Goal: Task Accomplishment & Management: Use online tool/utility

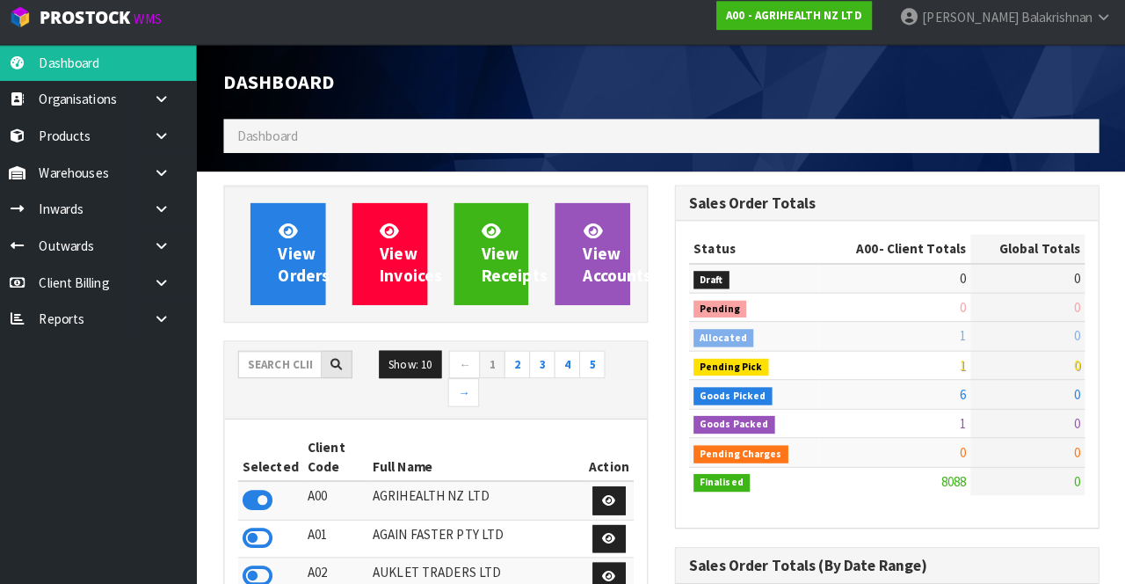
scroll to position [1418, 443]
click at [283, 366] on input "text" at bounding box center [292, 367] width 83 height 27
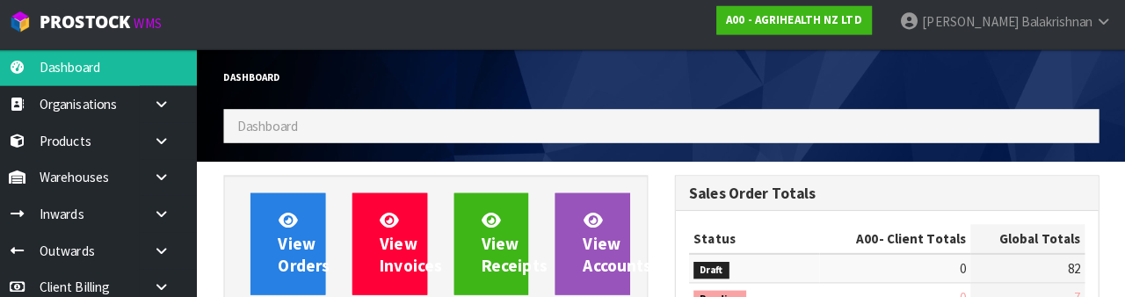
scroll to position [204, 0]
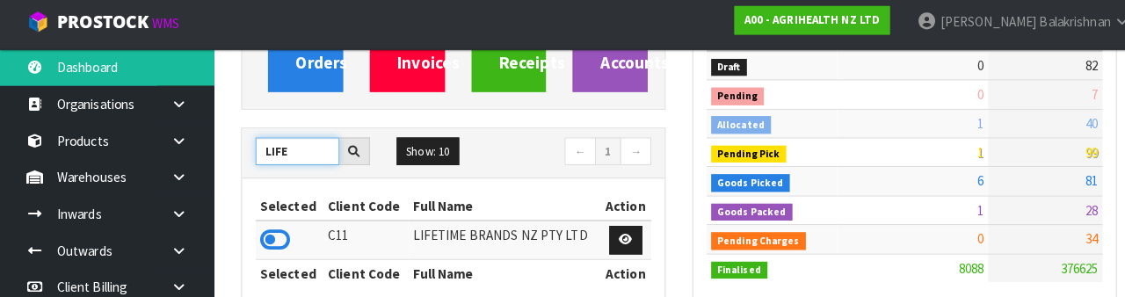
type input "LIFE"
click at [264, 235] on icon at bounding box center [271, 240] width 30 height 26
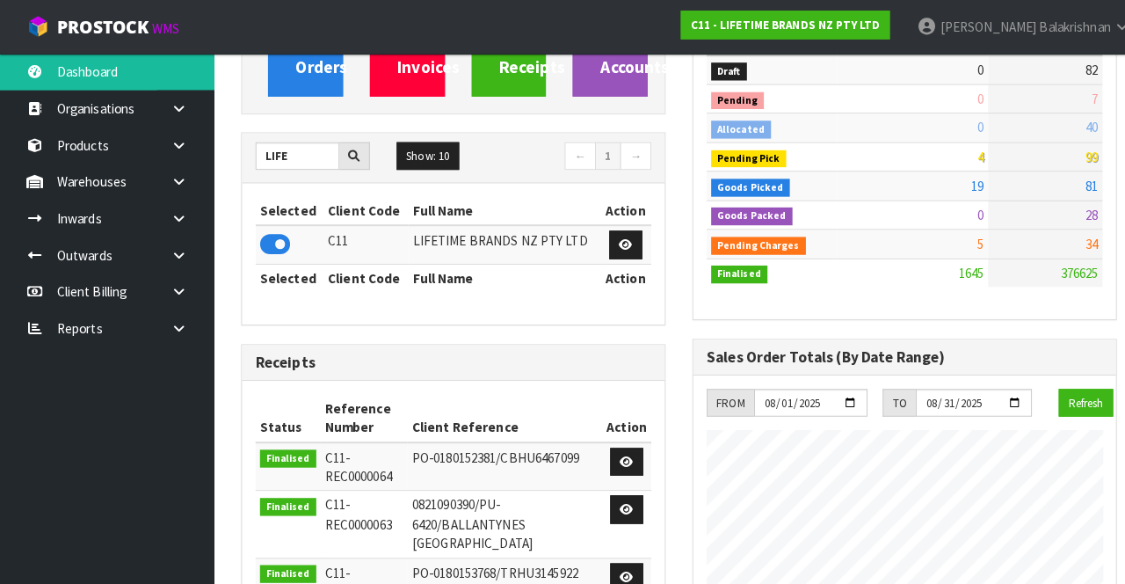
scroll to position [1569, 443]
click at [168, 174] on icon at bounding box center [176, 178] width 17 height 13
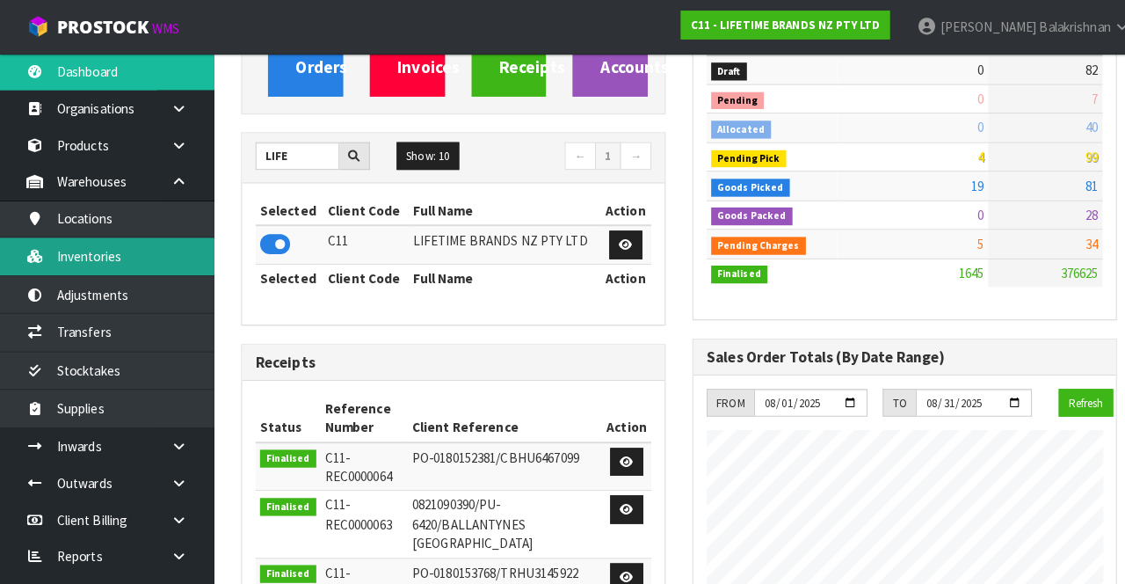
click at [83, 270] on link "Inventories" at bounding box center [105, 252] width 211 height 36
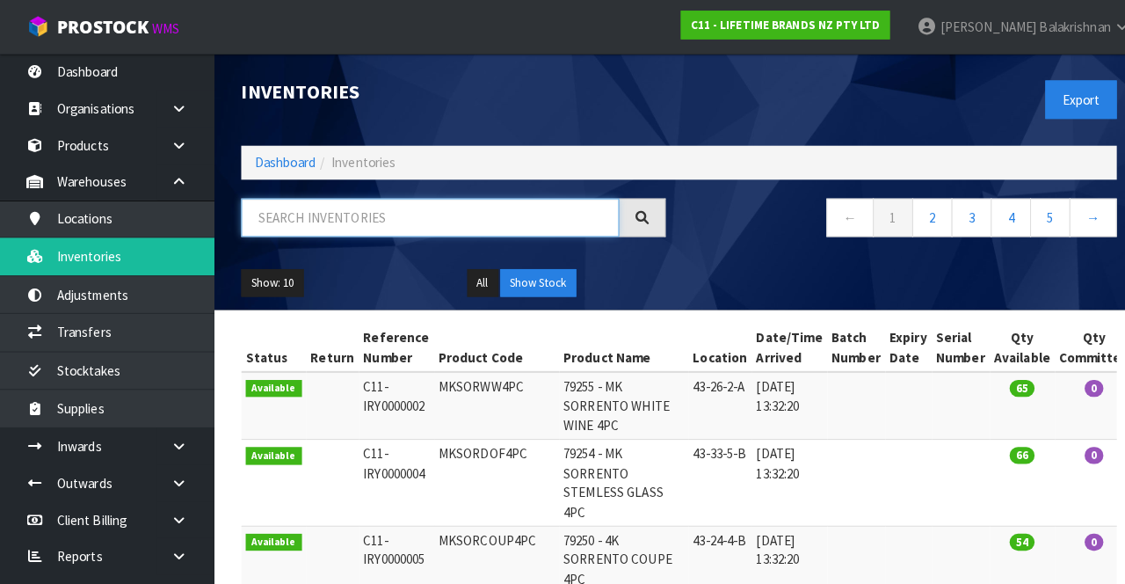
click at [396, 217] on input "text" at bounding box center [423, 214] width 372 height 38
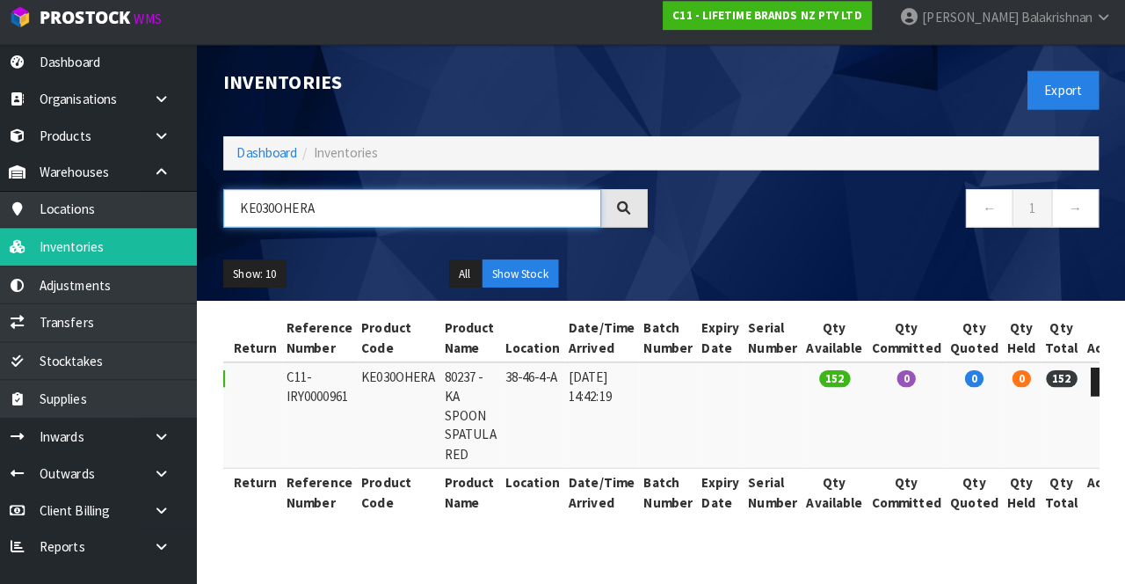
click at [387, 222] on input "KE030OHERA" at bounding box center [423, 214] width 372 height 38
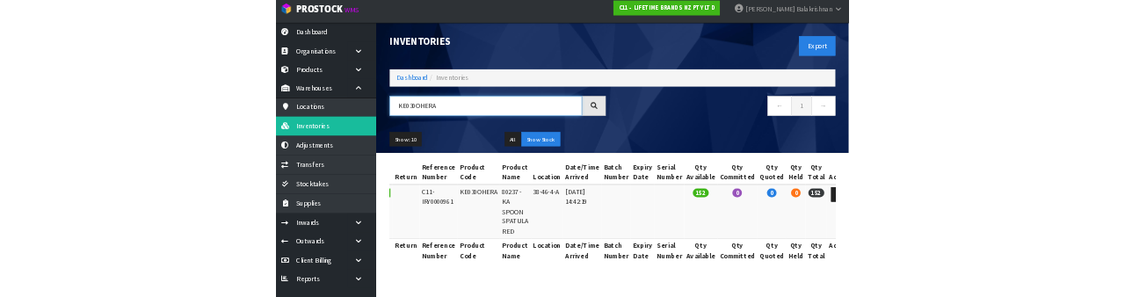
scroll to position [4, 0]
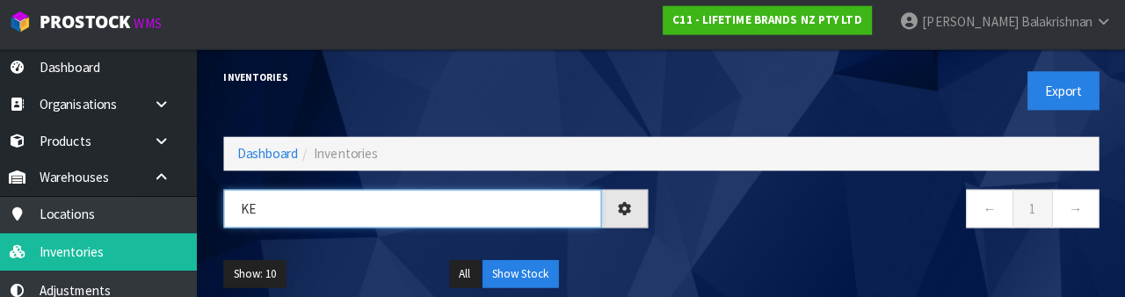
type input "K"
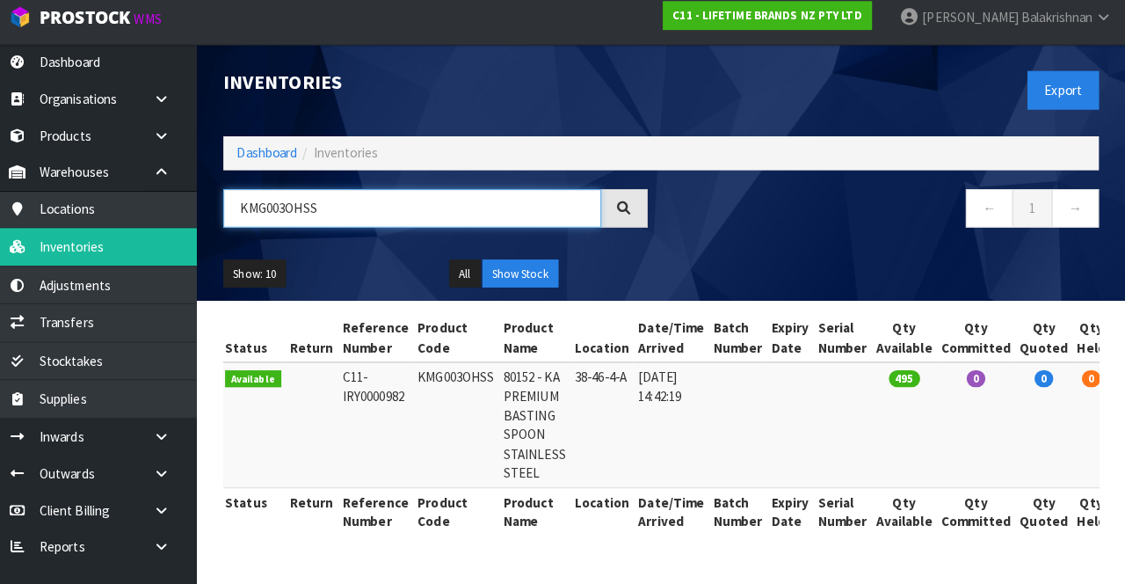
scroll to position [0, 71]
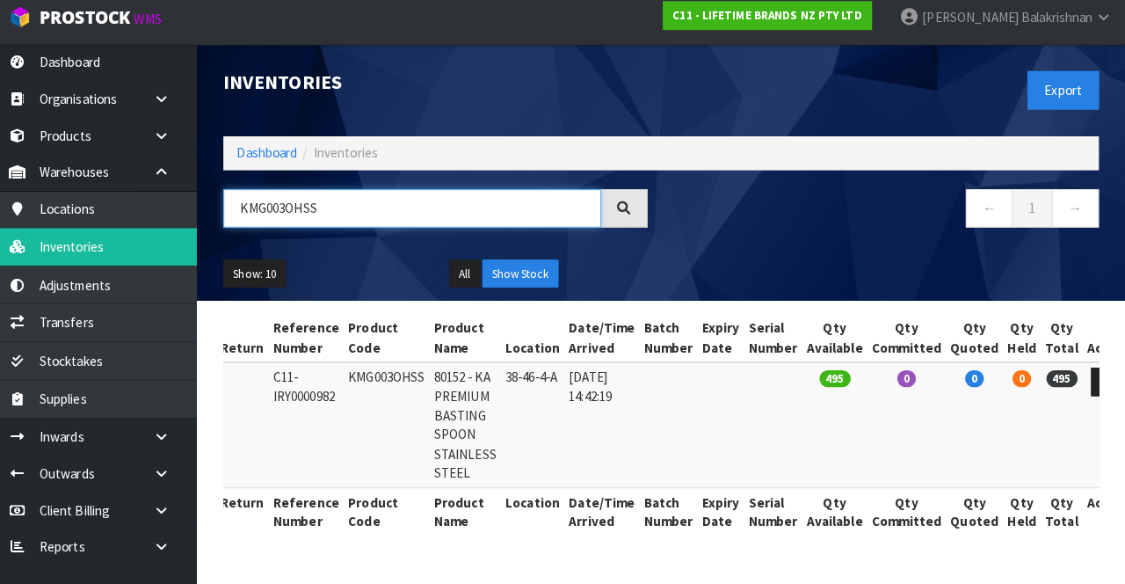
type input "KMG003OHSS"
copy td "KMG003OHSS"
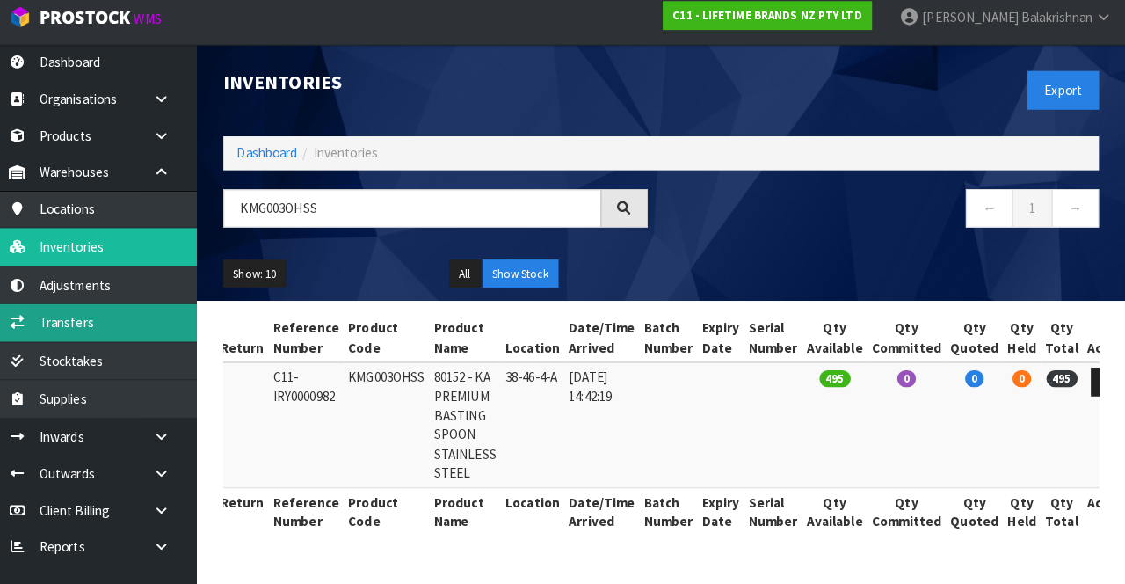
click at [100, 334] on link "Transfers" at bounding box center [105, 327] width 211 height 36
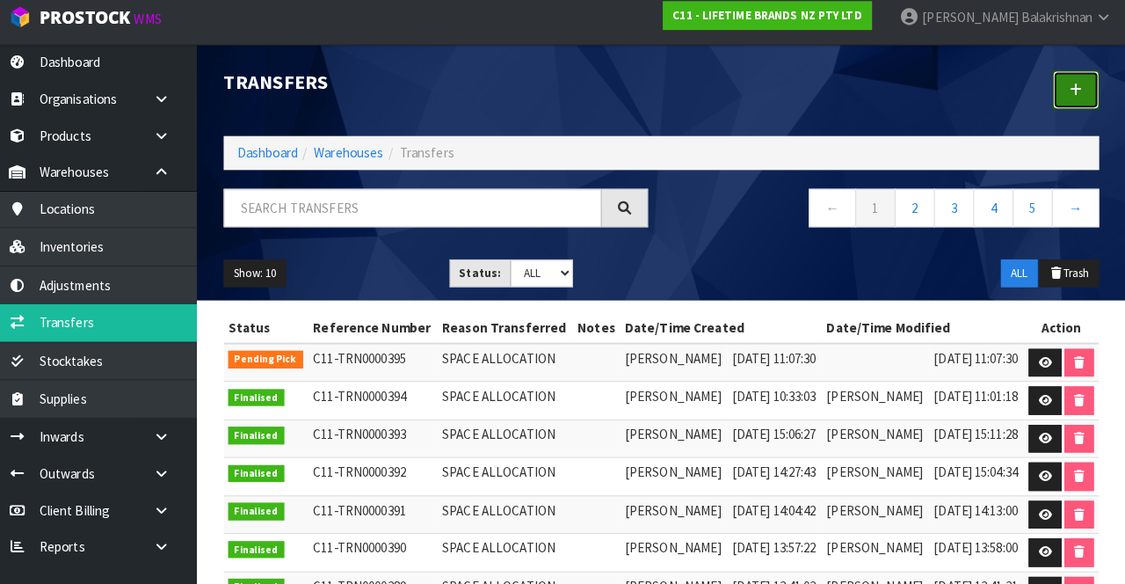
click at [1066, 100] on link at bounding box center [1076, 98] width 46 height 38
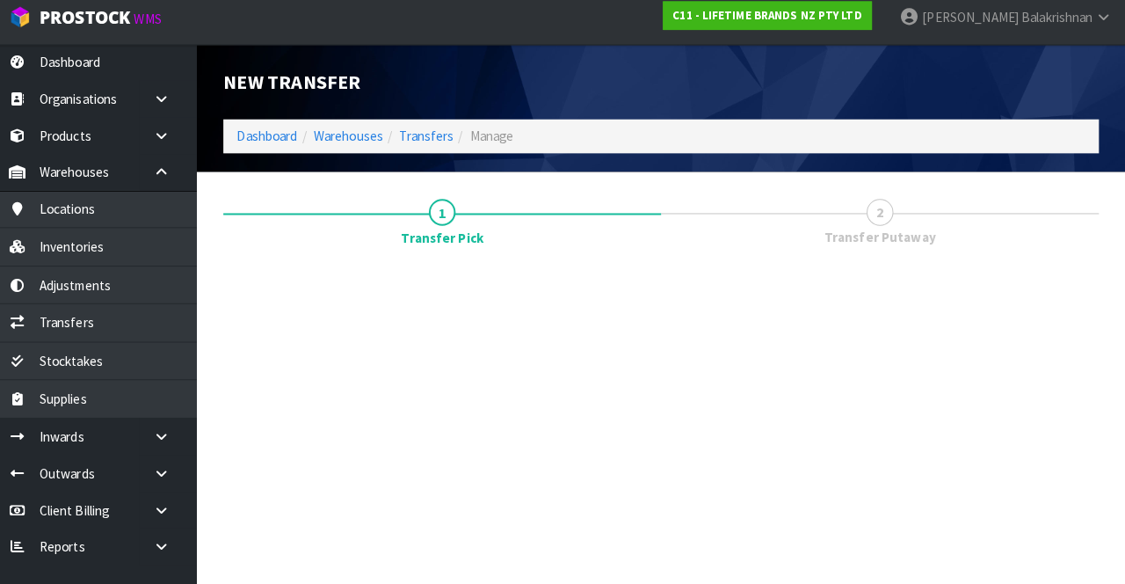
scroll to position [95, 0]
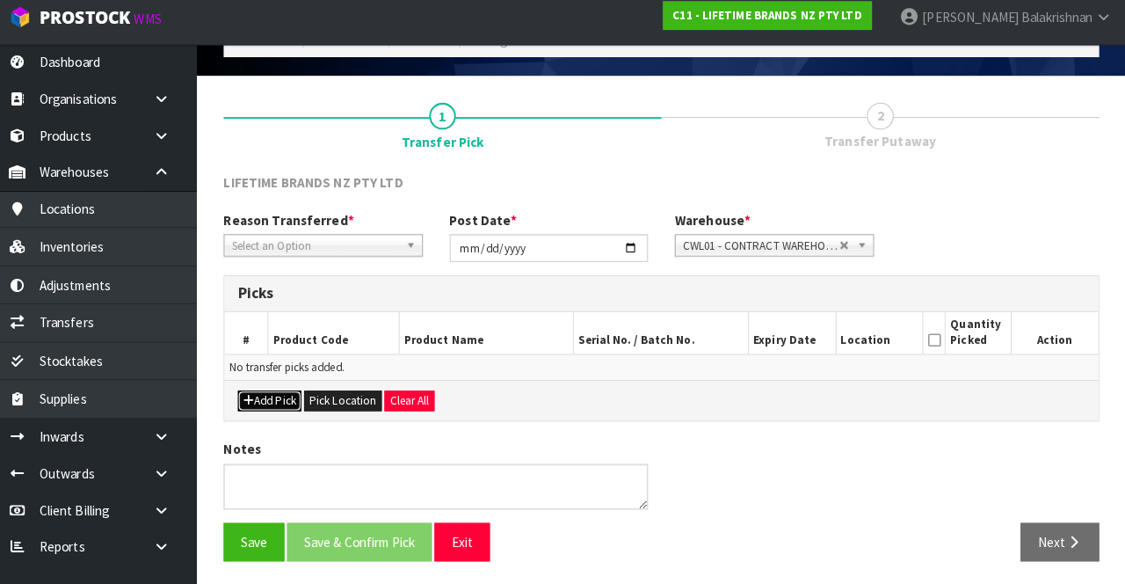
click at [283, 398] on button "Add Pick" at bounding box center [282, 403] width 62 height 21
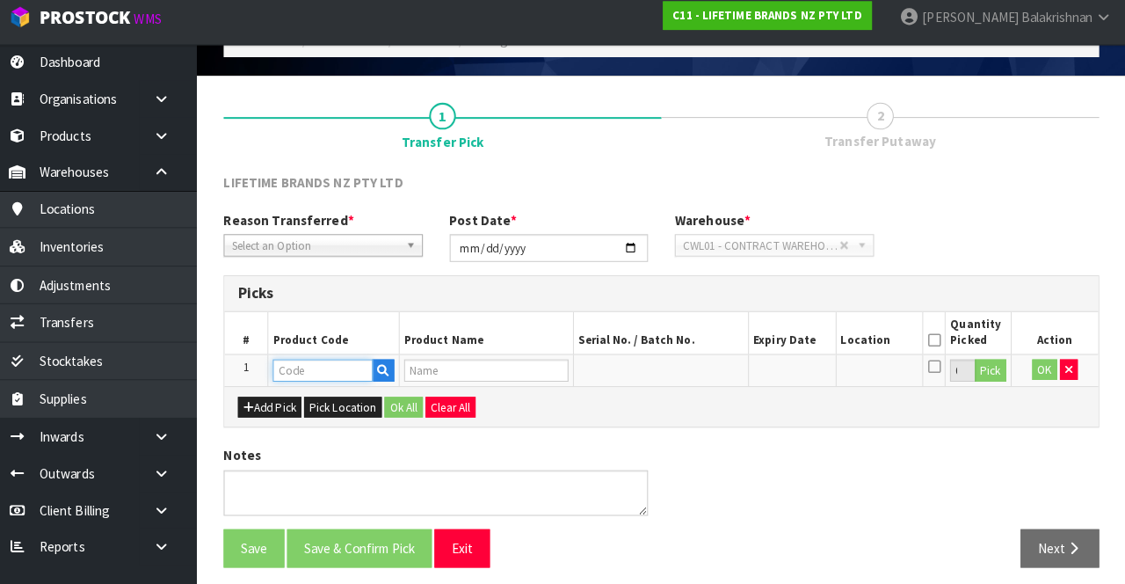
click at [331, 367] on input "text" at bounding box center [335, 373] width 98 height 22
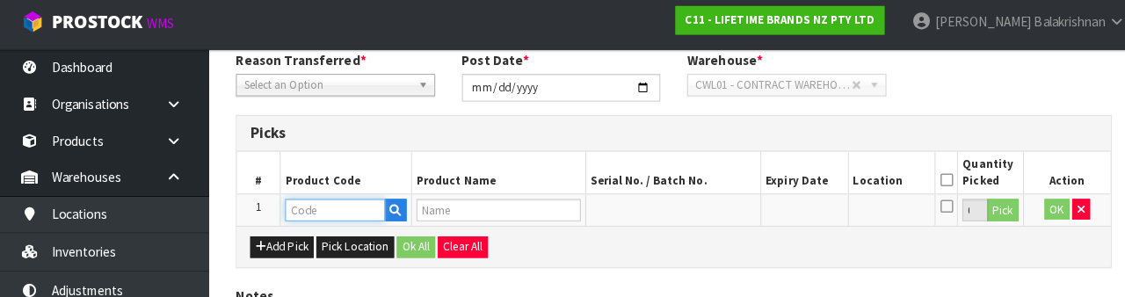
scroll to position [305, 0]
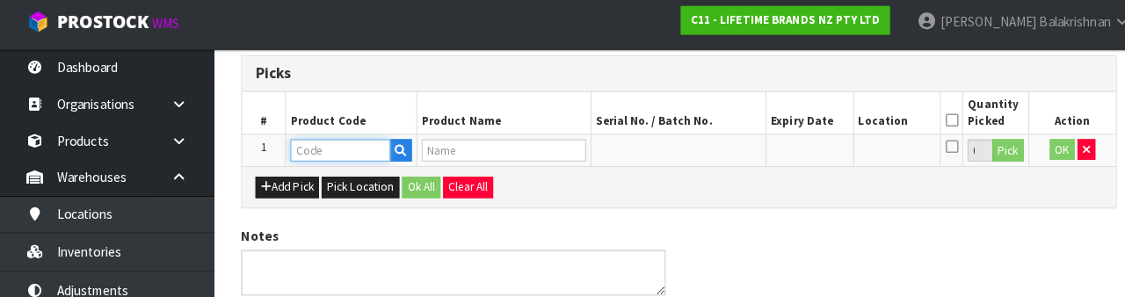
type input "KMG003OHSS"
type input "80152 - KA PREMIUM BASTING SPOON STAINLESS STEEL"
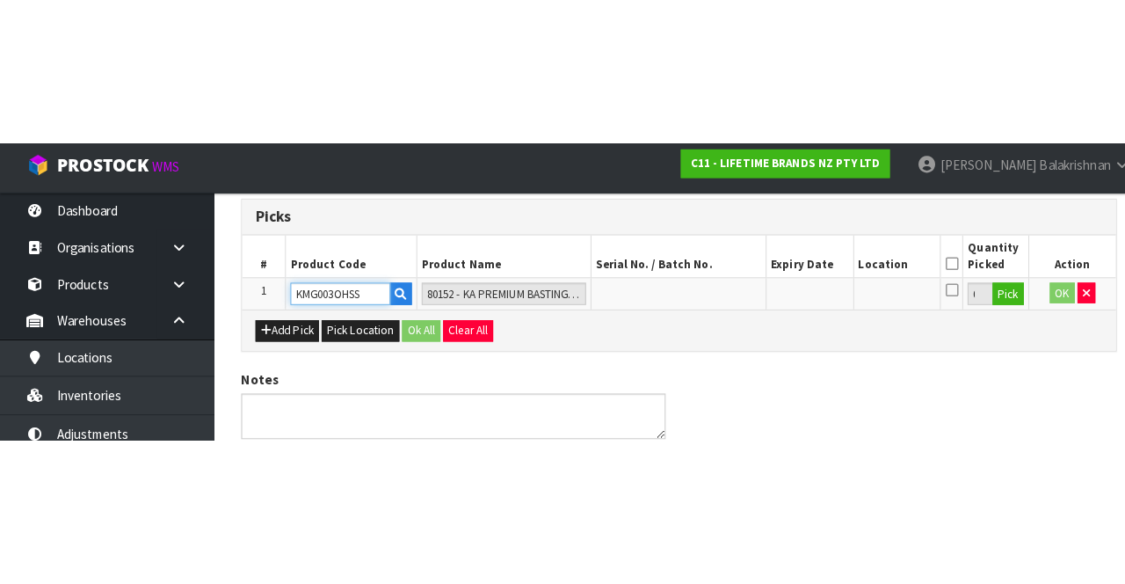
scroll to position [100, 0]
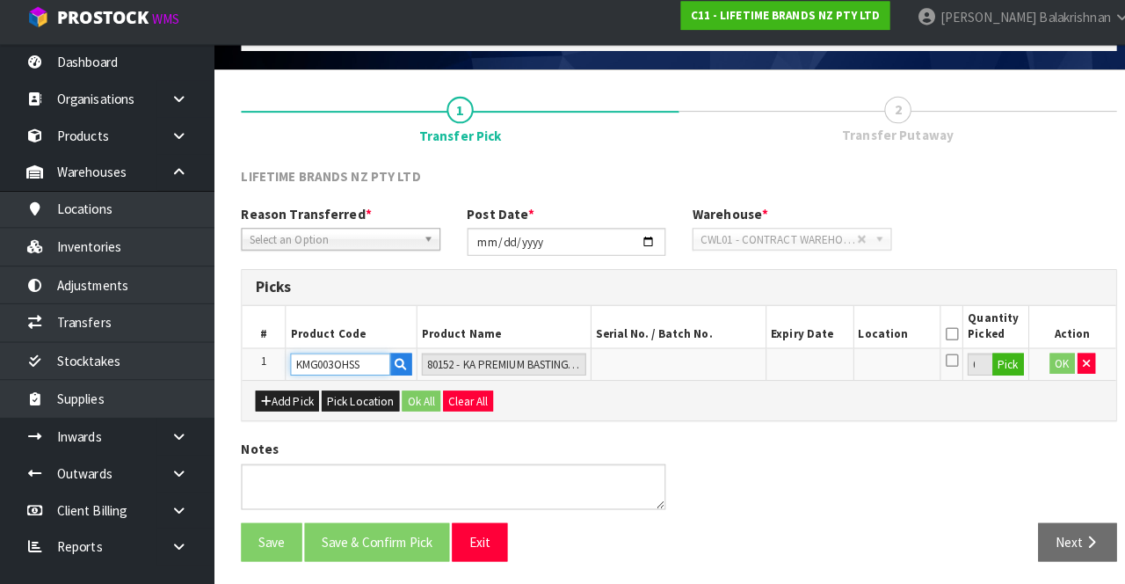
type input "KMG003OHSS"
click at [1003, 366] on button "Pick" at bounding box center [992, 368] width 31 height 23
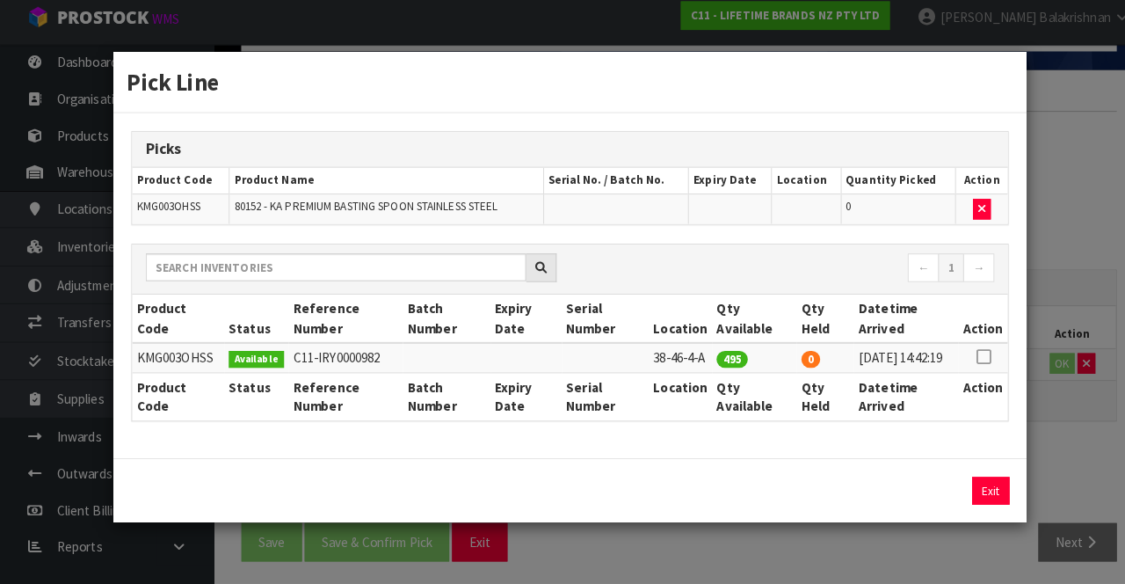
click at [966, 360] on icon at bounding box center [967, 360] width 14 height 1
click at [924, 499] on button "Assign Pick" at bounding box center [915, 491] width 72 height 27
click at [983, 487] on button "Exit" at bounding box center [975, 491] width 37 height 27
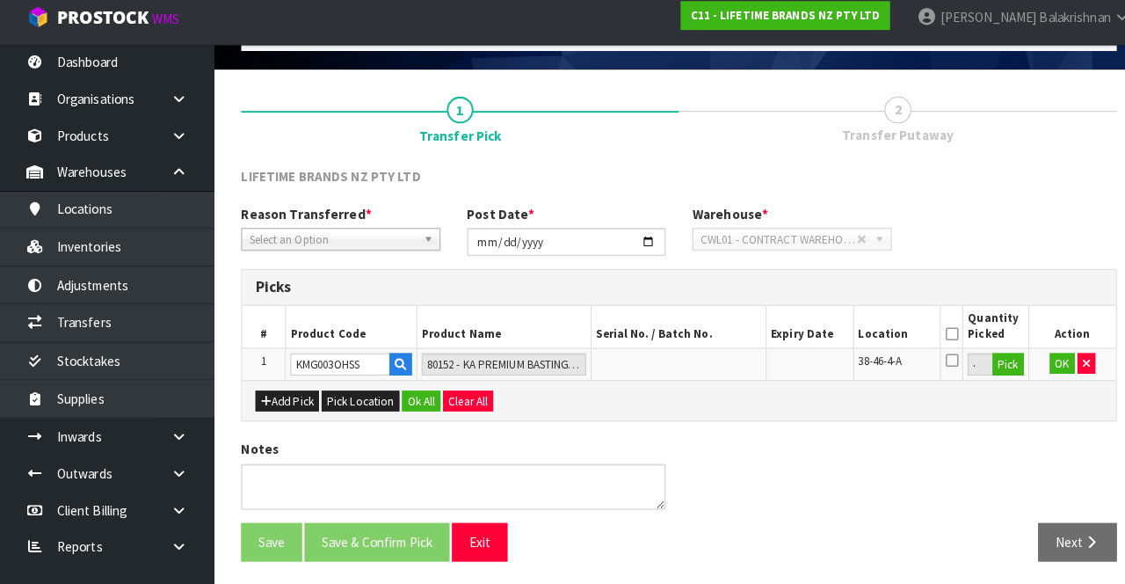
click at [936, 338] on icon at bounding box center [936, 338] width 12 height 1
click at [992, 362] on button "Pick" at bounding box center [992, 368] width 31 height 23
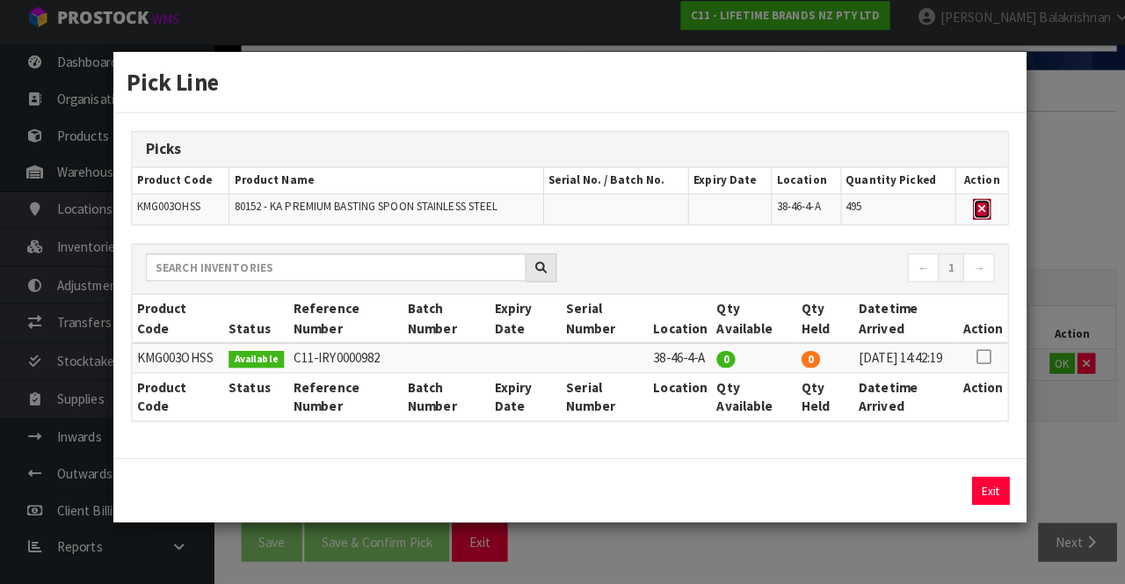
click at [970, 209] on icon "button" at bounding box center [966, 214] width 7 height 11
type input "0"
click at [965, 360] on icon at bounding box center [967, 360] width 14 height 1
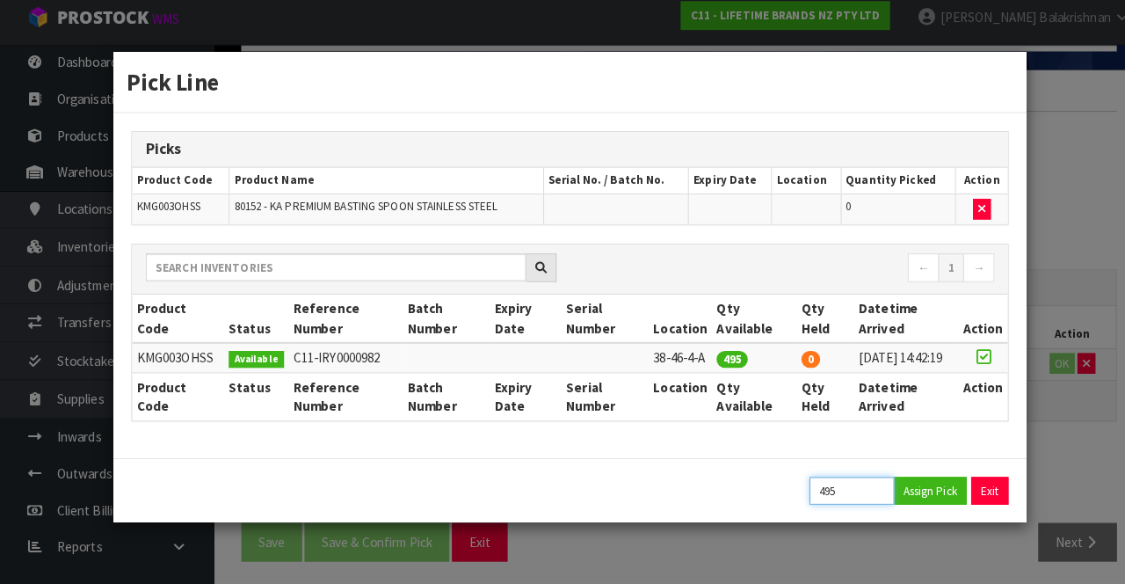
click at [840, 496] on input "495" at bounding box center [839, 491] width 84 height 27
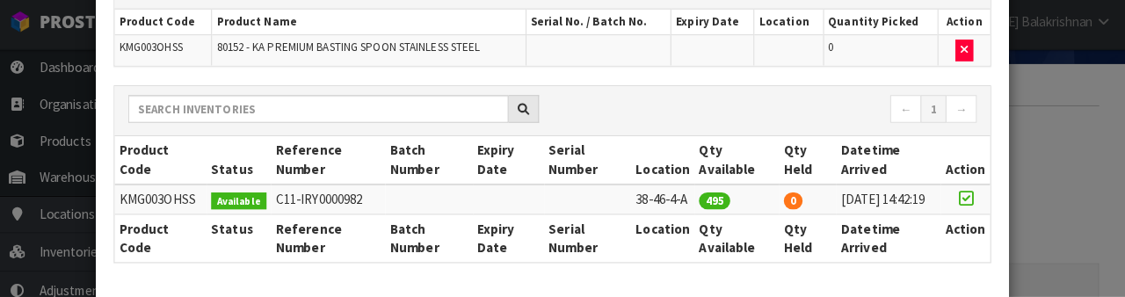
scroll to position [232, 0]
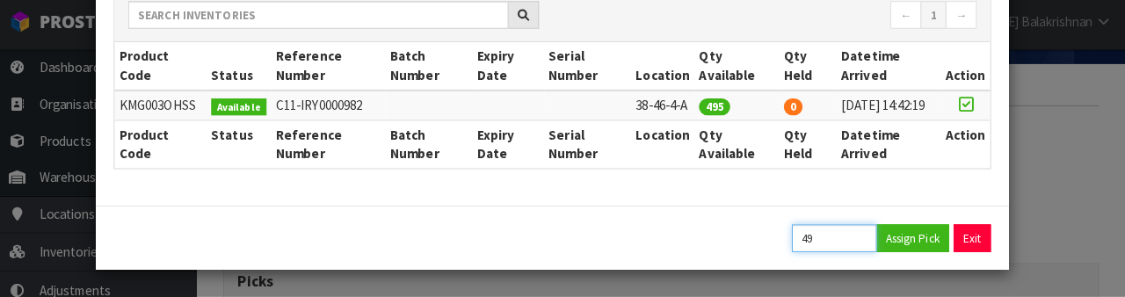
type input "4"
type input "484"
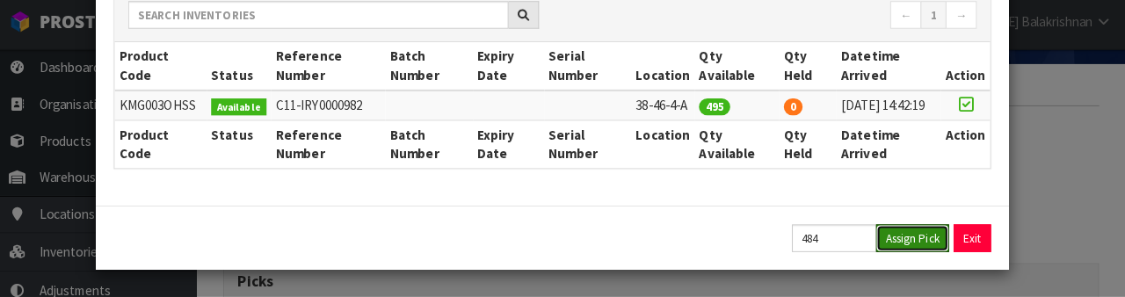
click at [923, 233] on button "Assign Pick" at bounding box center [915, 238] width 72 height 27
type input "484"
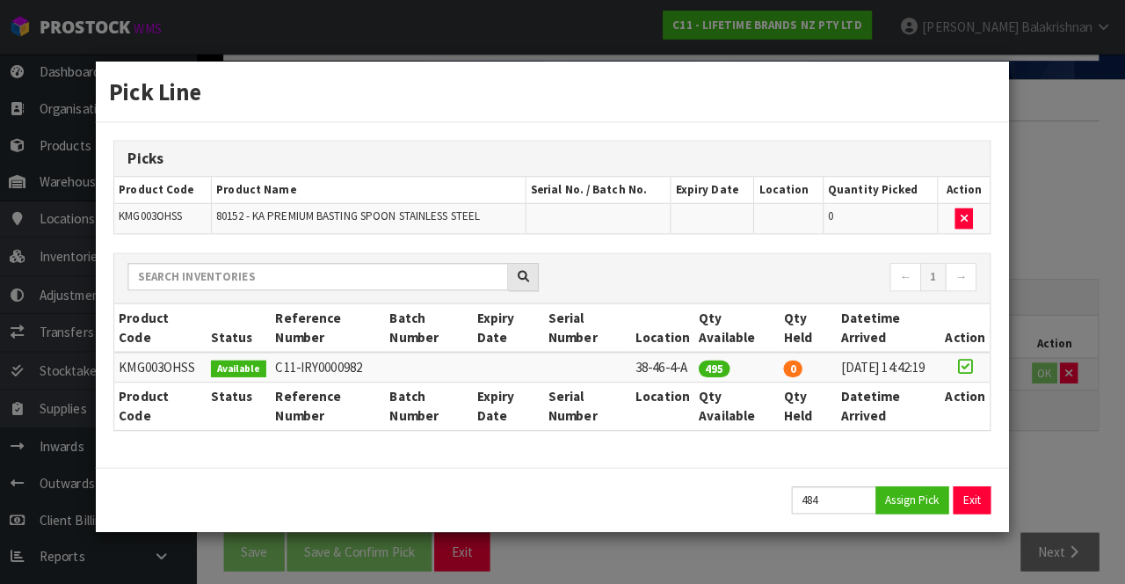
scroll to position [0, 0]
click at [717, 402] on th "Qty Available" at bounding box center [743, 398] width 84 height 47
click at [986, 504] on button "Exit" at bounding box center [975, 491] width 37 height 27
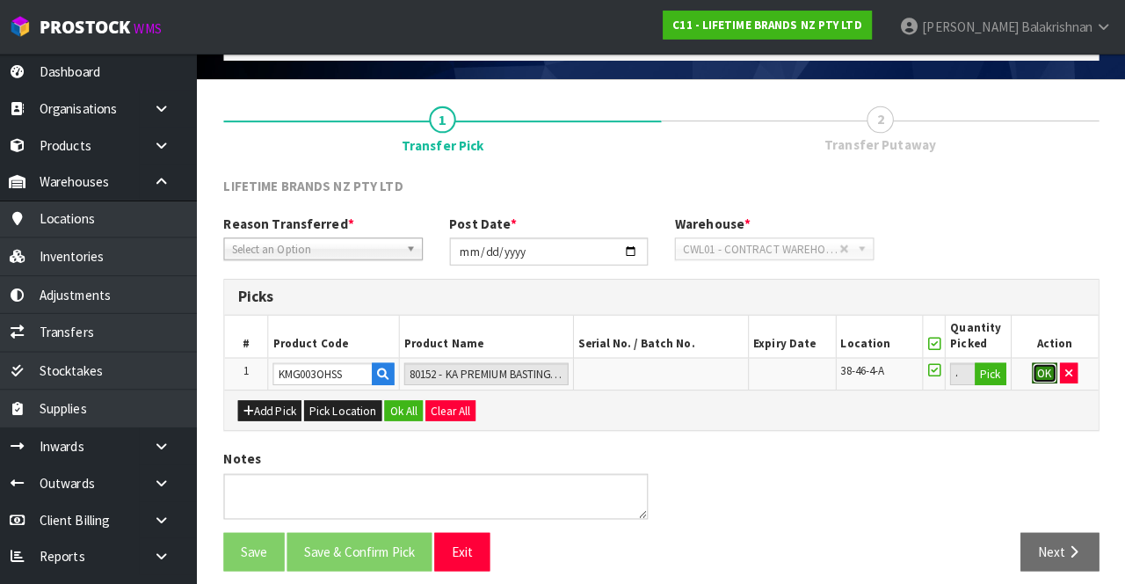
click at [1039, 363] on button "OK" at bounding box center [1045, 367] width 25 height 21
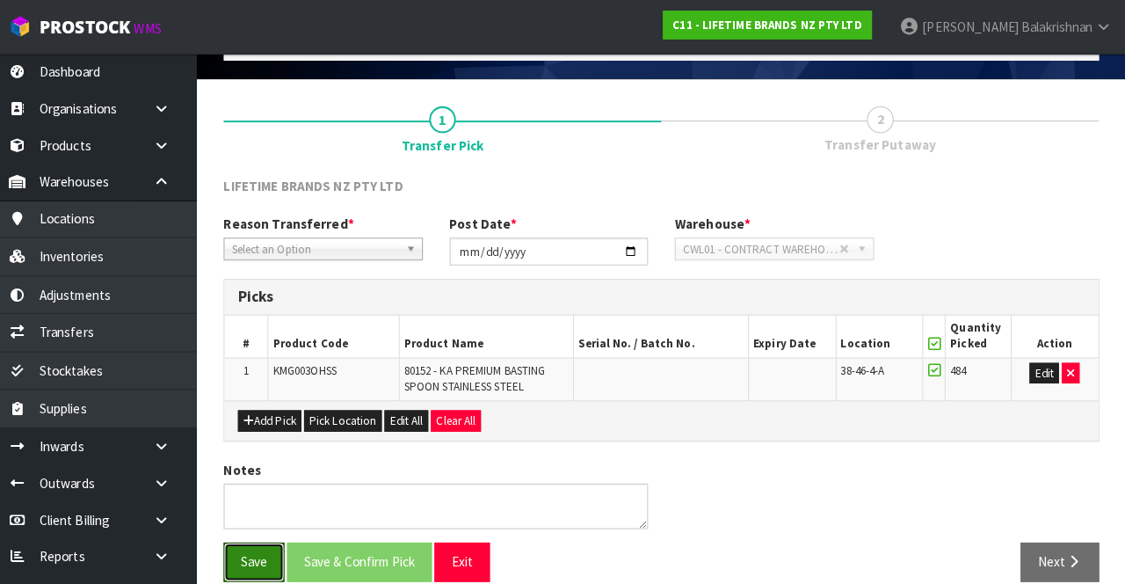
click at [264, 551] on button "Save" at bounding box center [267, 553] width 60 height 38
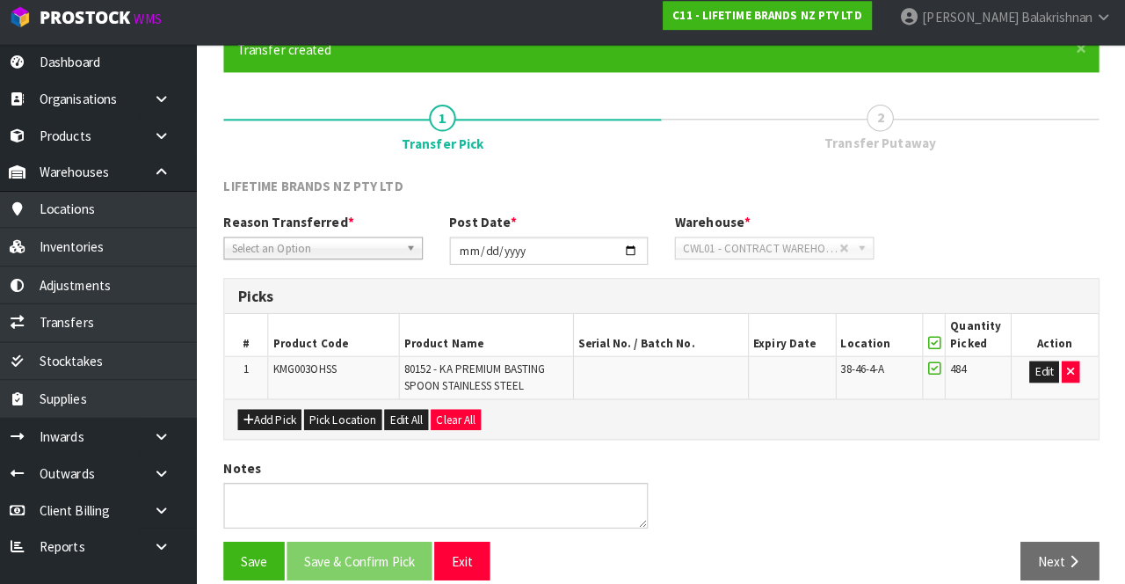
scroll to position [174, 0]
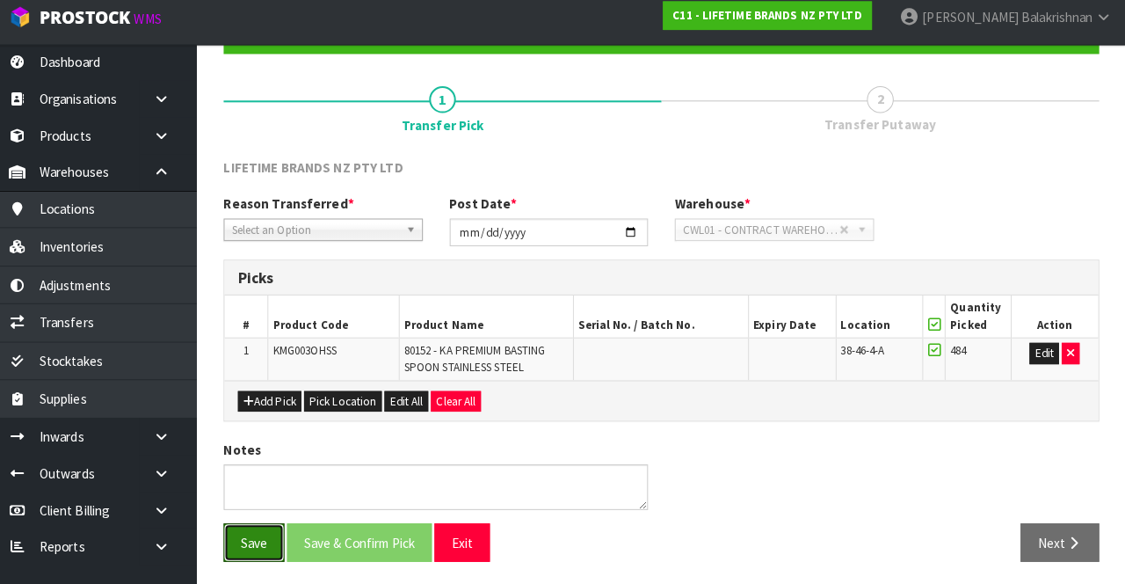
click at [274, 535] on button "Save" at bounding box center [267, 543] width 60 height 38
click at [376, 209] on div "Reason Transferred * Space Allocation Damage Expired Stock Repair QA Select an …" at bounding box center [335, 222] width 222 height 45
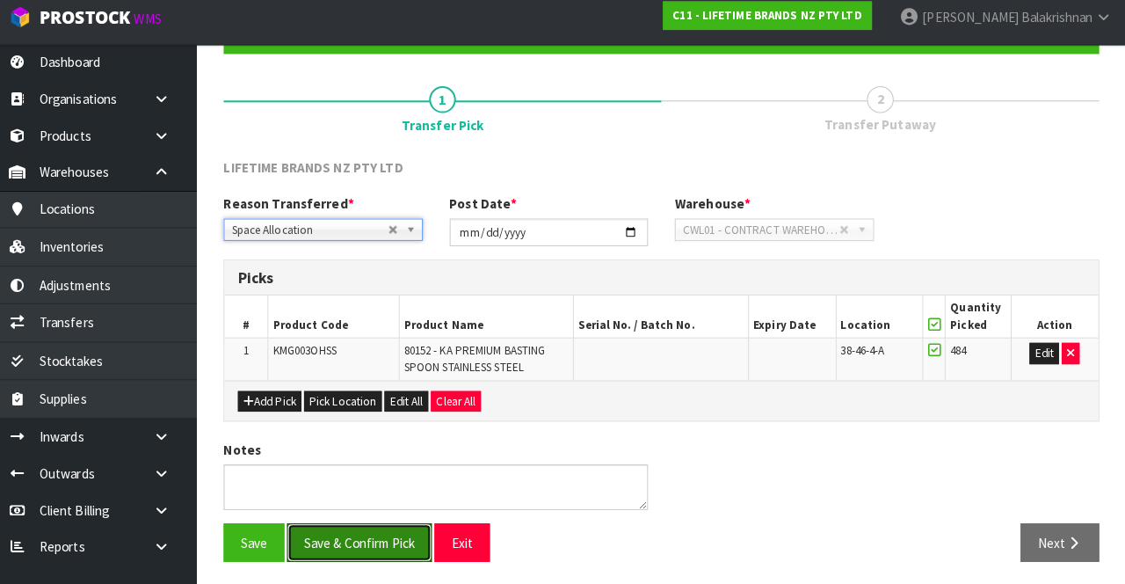
click at [371, 542] on button "Save & Confirm Pick" at bounding box center [371, 543] width 142 height 38
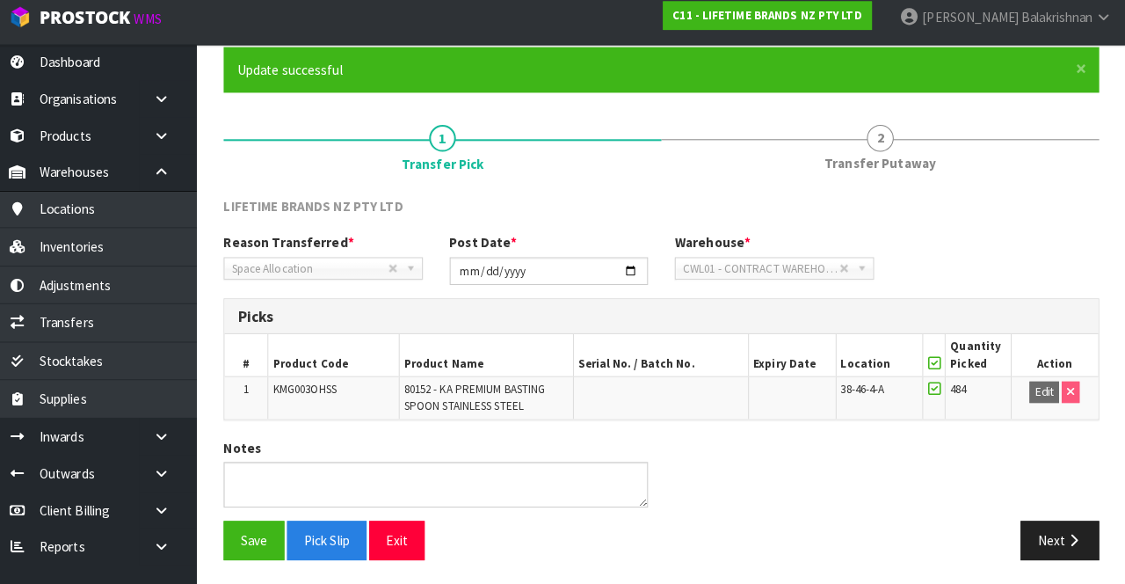
scroll to position [135, 0]
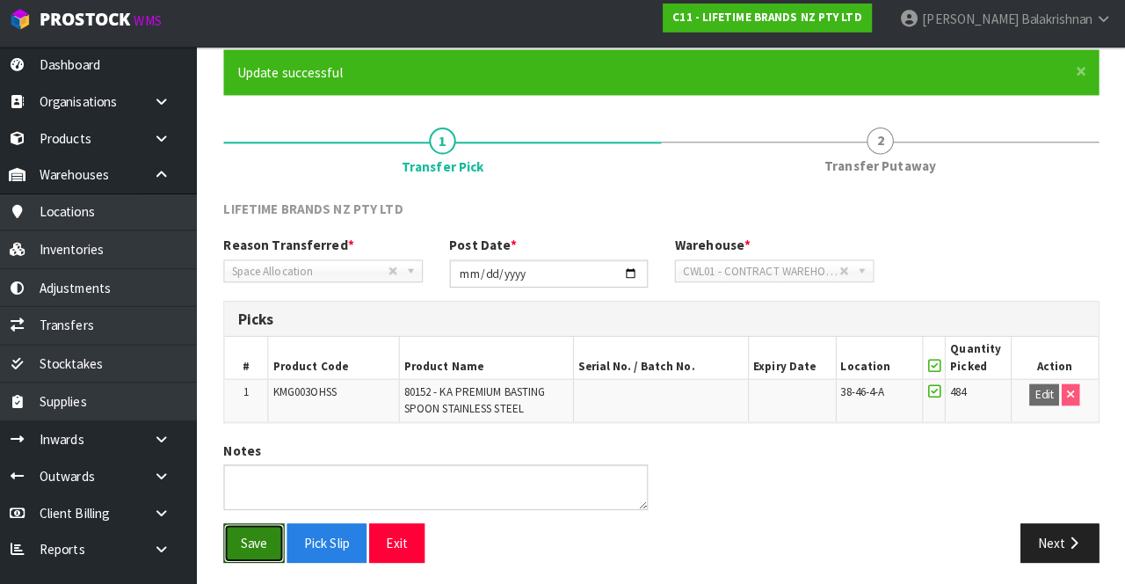
click at [264, 542] on button "Save" at bounding box center [267, 541] width 60 height 38
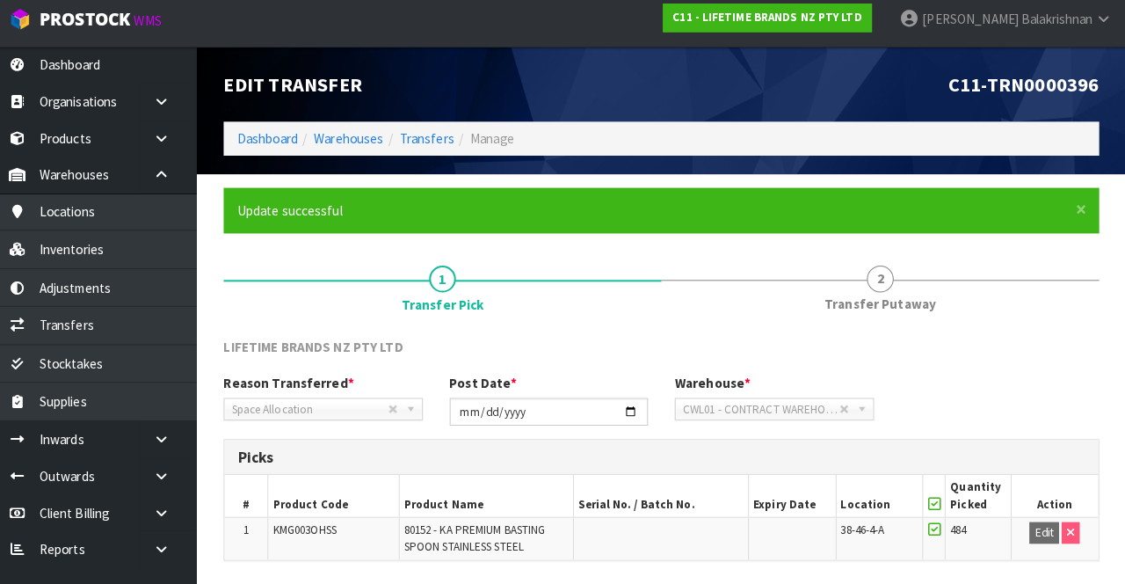
scroll to position [136, 0]
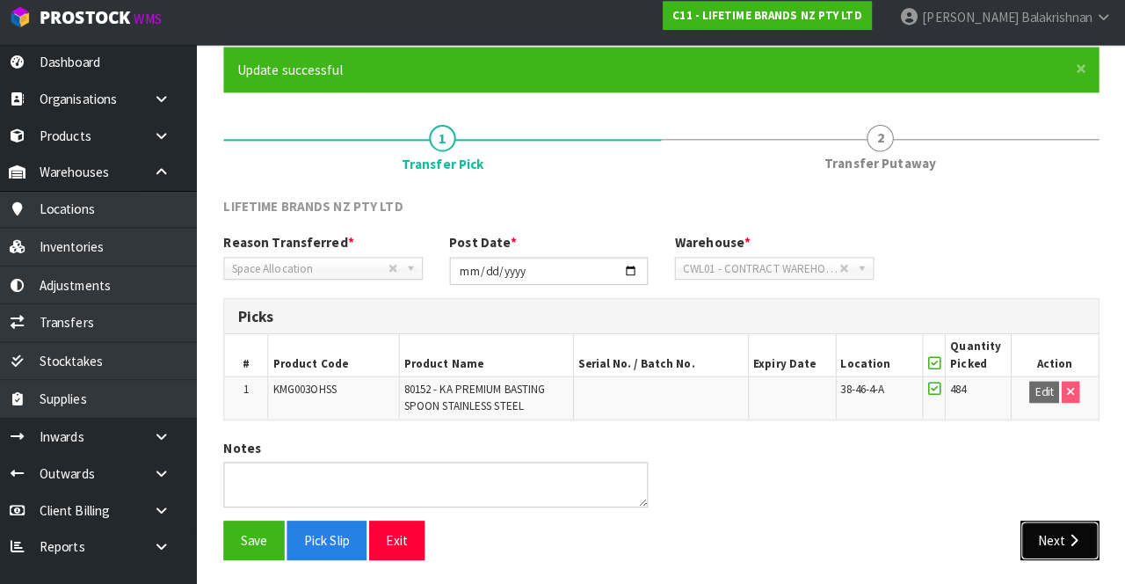
click at [1073, 540] on icon "button" at bounding box center [1074, 540] width 17 height 13
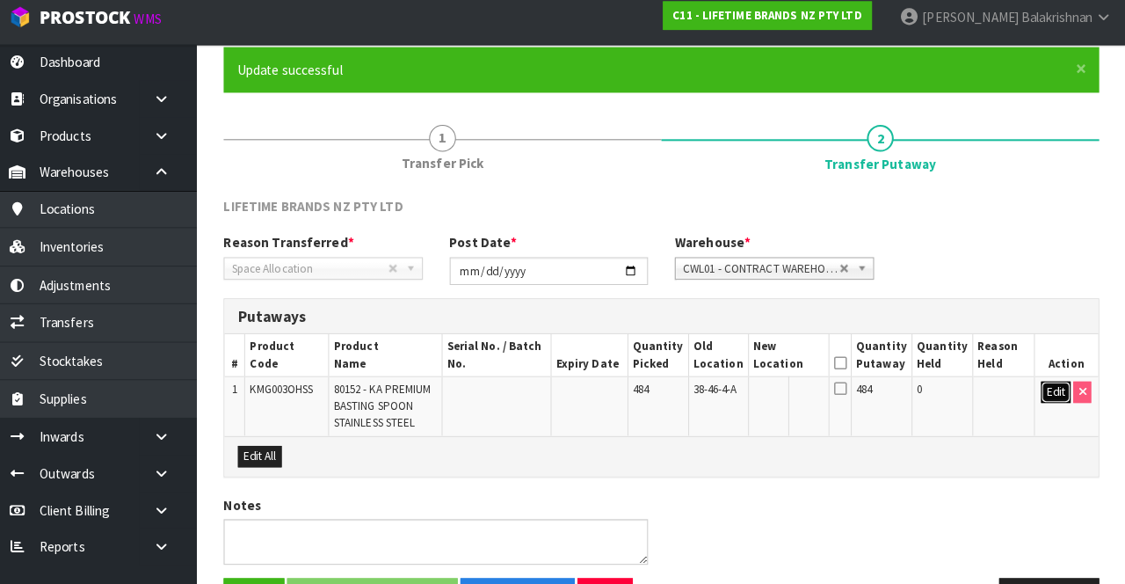
click at [1055, 385] on button "Edit" at bounding box center [1056, 394] width 29 height 21
click at [781, 384] on input "text" at bounding box center [784, 395] width 48 height 22
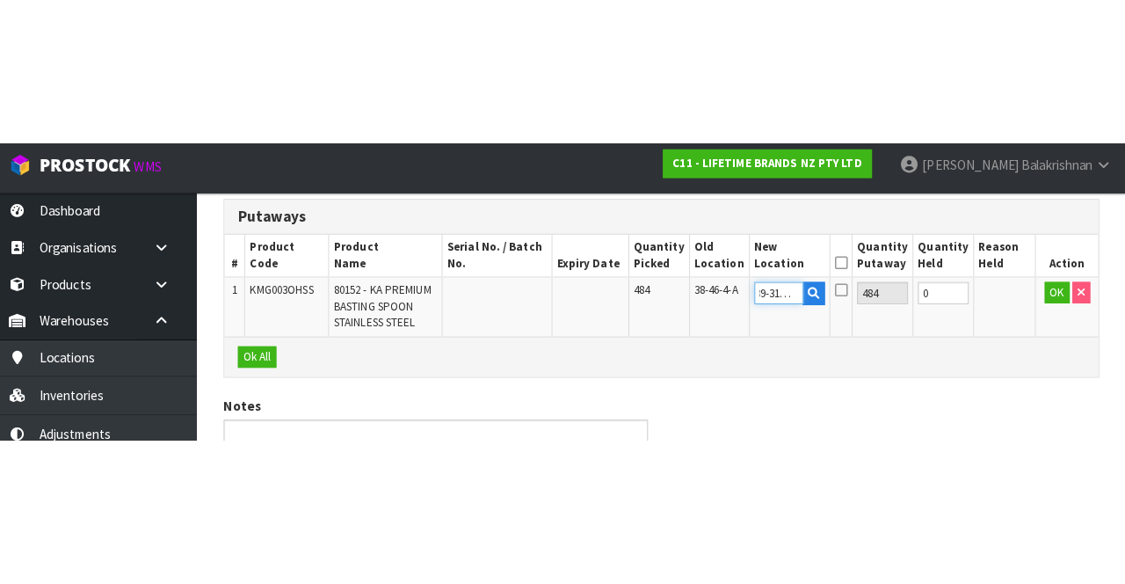
scroll to position [191, 0]
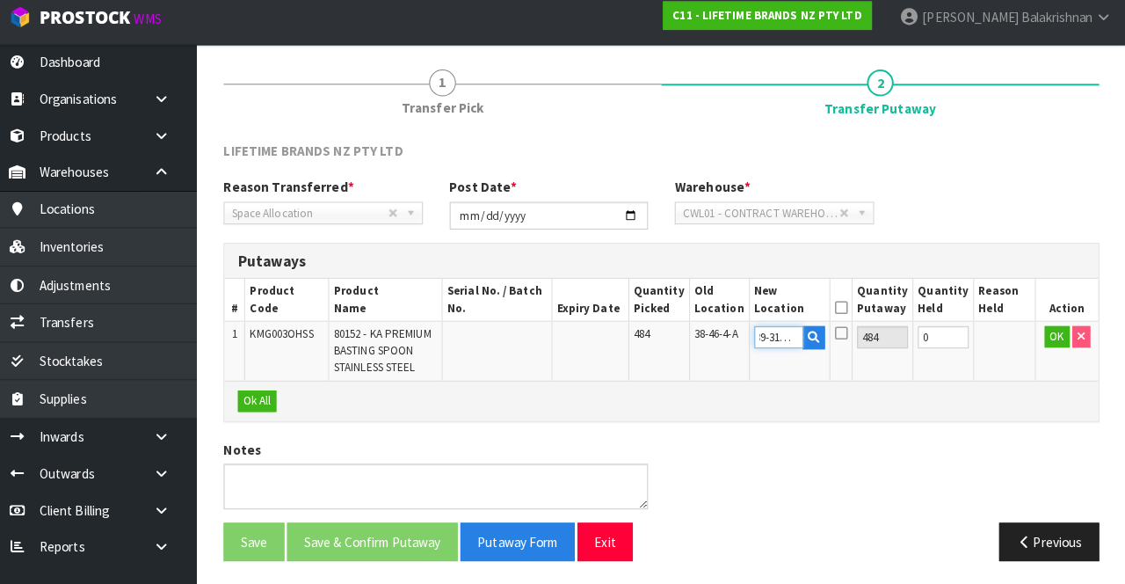
type input "39-31-2-C"
click at [851, 311] on icon at bounding box center [845, 311] width 12 height 1
click at [1046, 336] on button "OK" at bounding box center [1057, 340] width 25 height 21
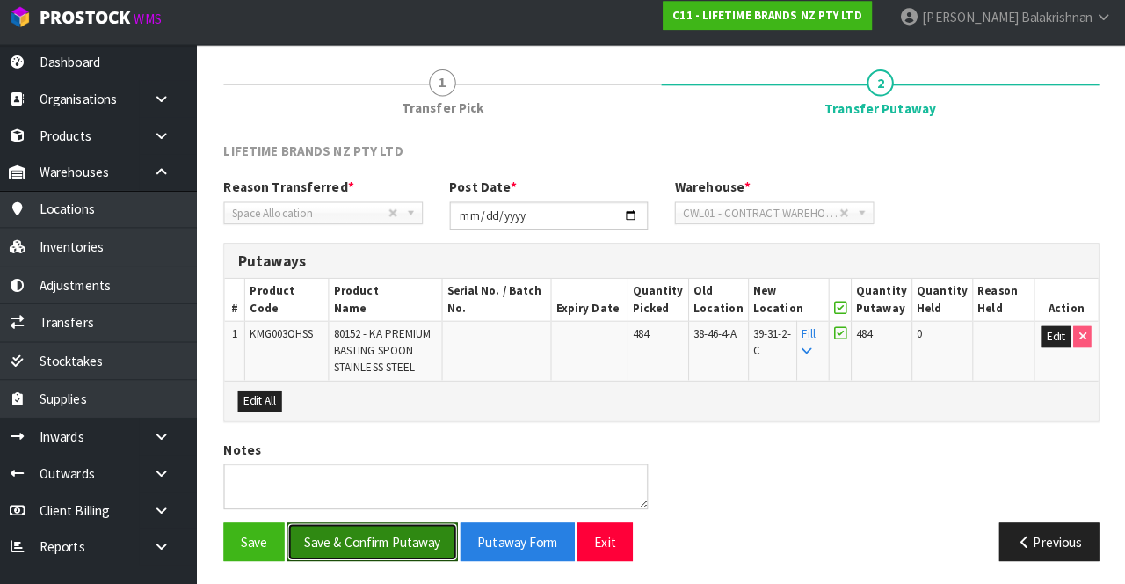
click at [394, 546] on button "Save & Confirm Putaway" at bounding box center [384, 542] width 168 height 38
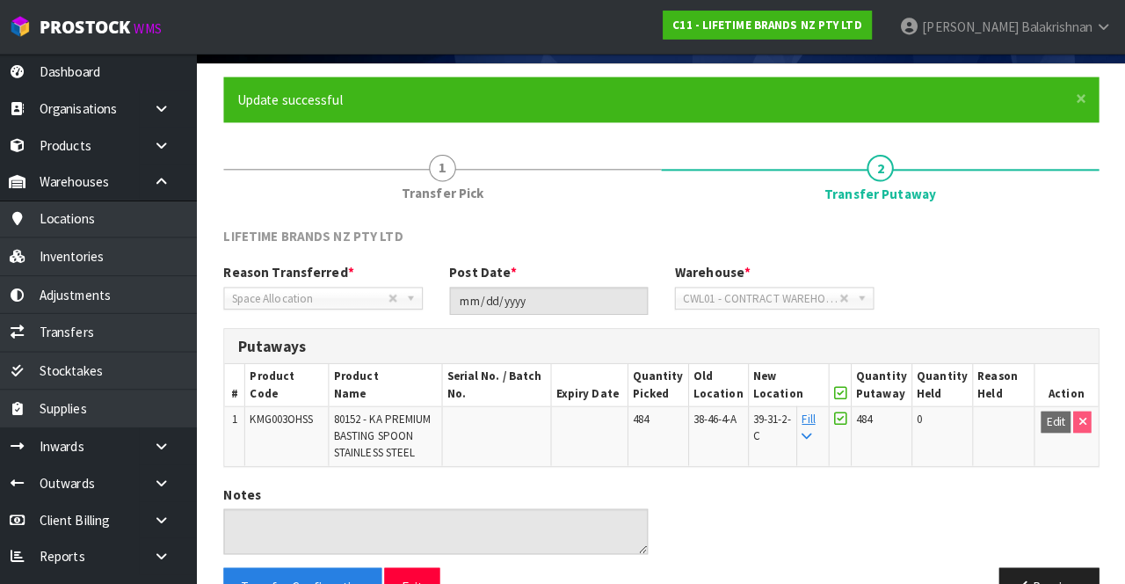
scroll to position [116, 0]
copy span "KMG003OHSS"
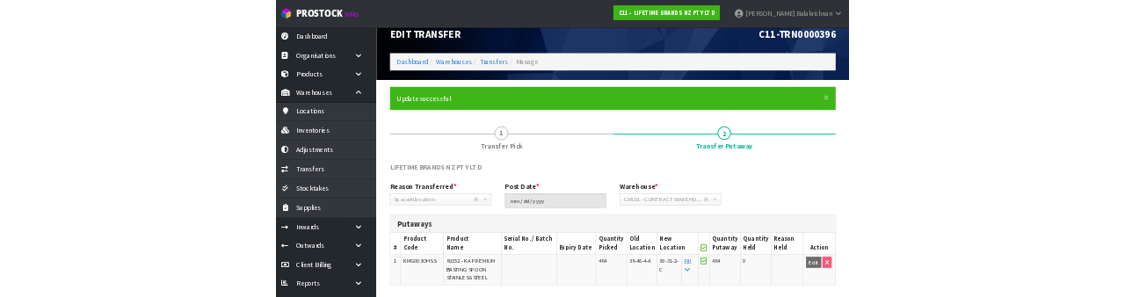
scroll to position [0, 0]
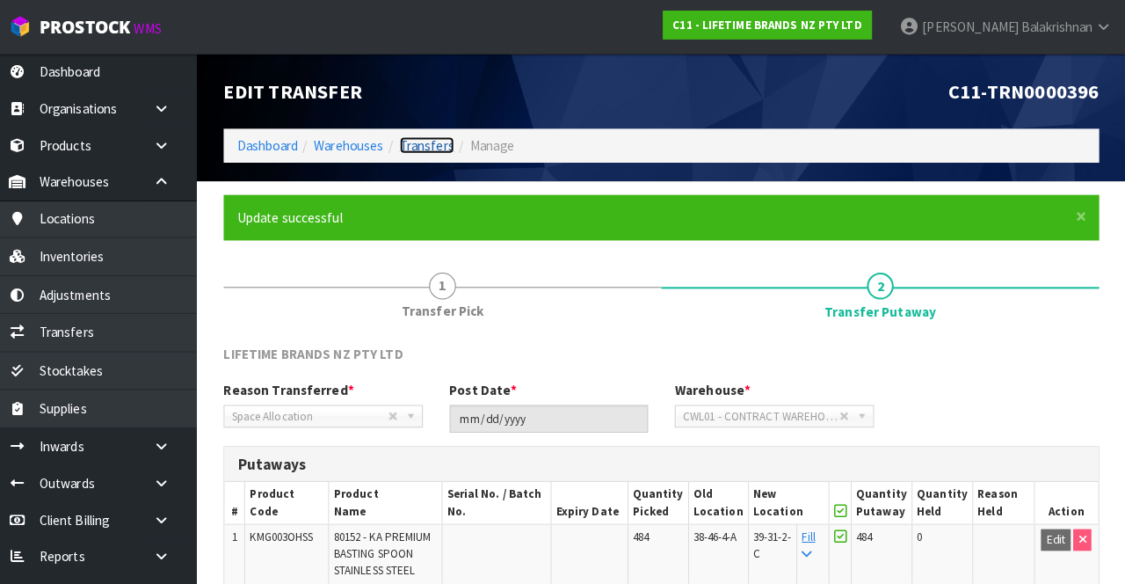
click at [434, 149] on link "Transfers" at bounding box center [438, 143] width 54 height 17
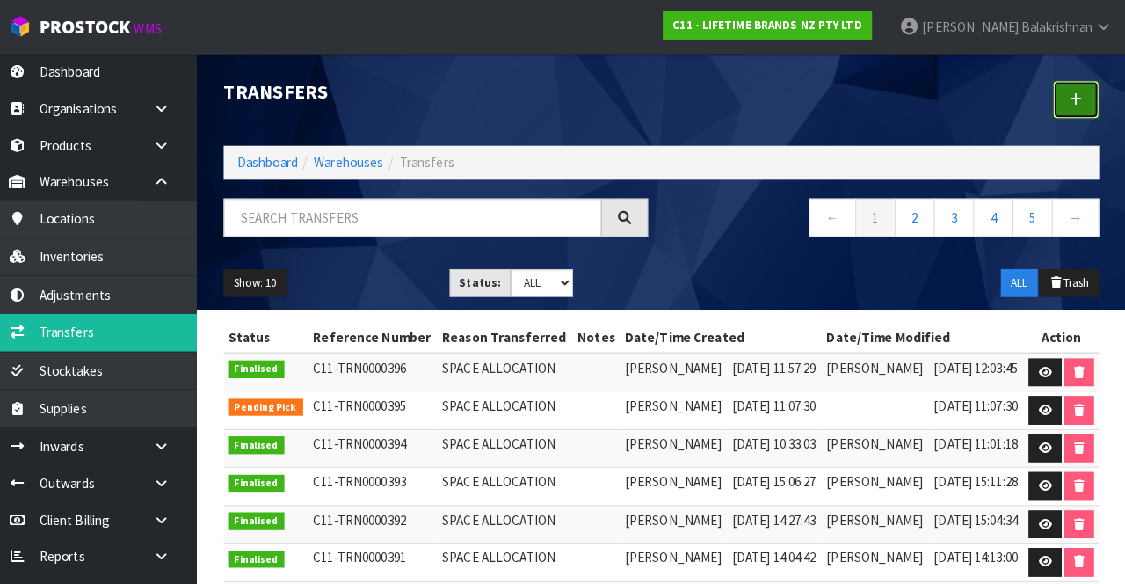
click at [1076, 98] on icon at bounding box center [1076, 97] width 12 height 13
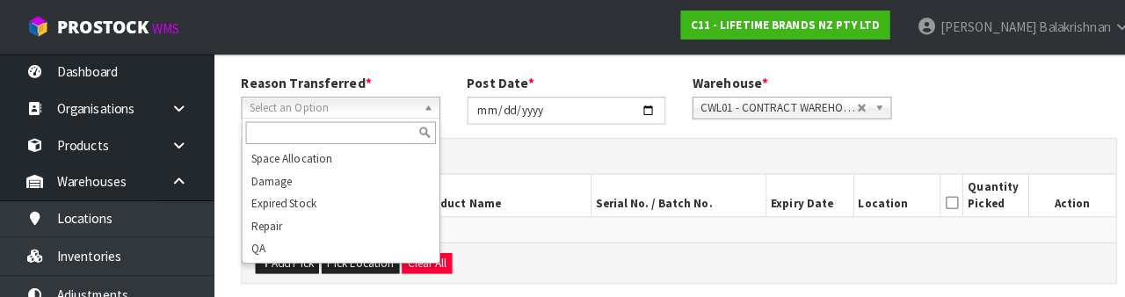
scroll to position [222, 0]
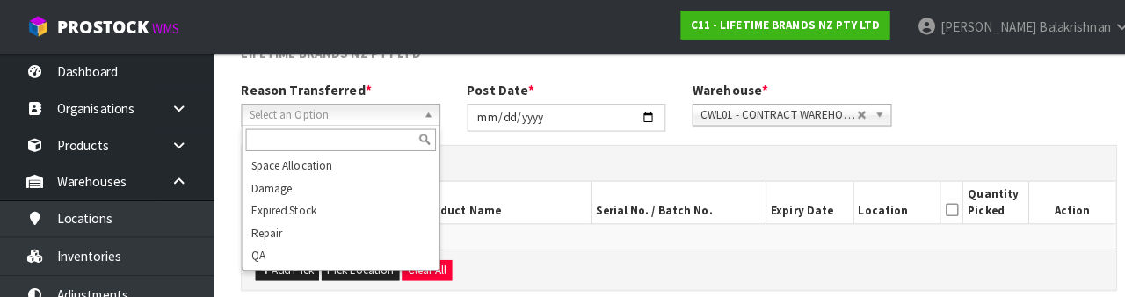
click at [369, 132] on input "text" at bounding box center [335, 138] width 187 height 22
click at [512, 155] on h3 "Picks" at bounding box center [667, 160] width 833 height 17
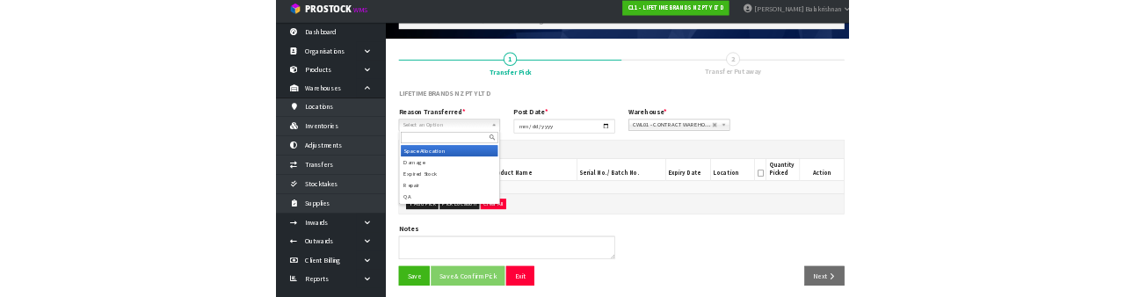
scroll to position [99, 0]
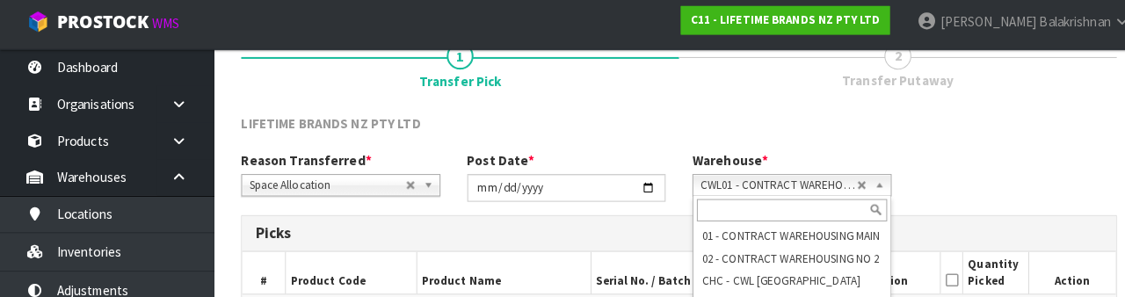
click at [997, 149] on div "LIFETIME BRANDS NZ PTY LTD" at bounding box center [668, 135] width 888 height 36
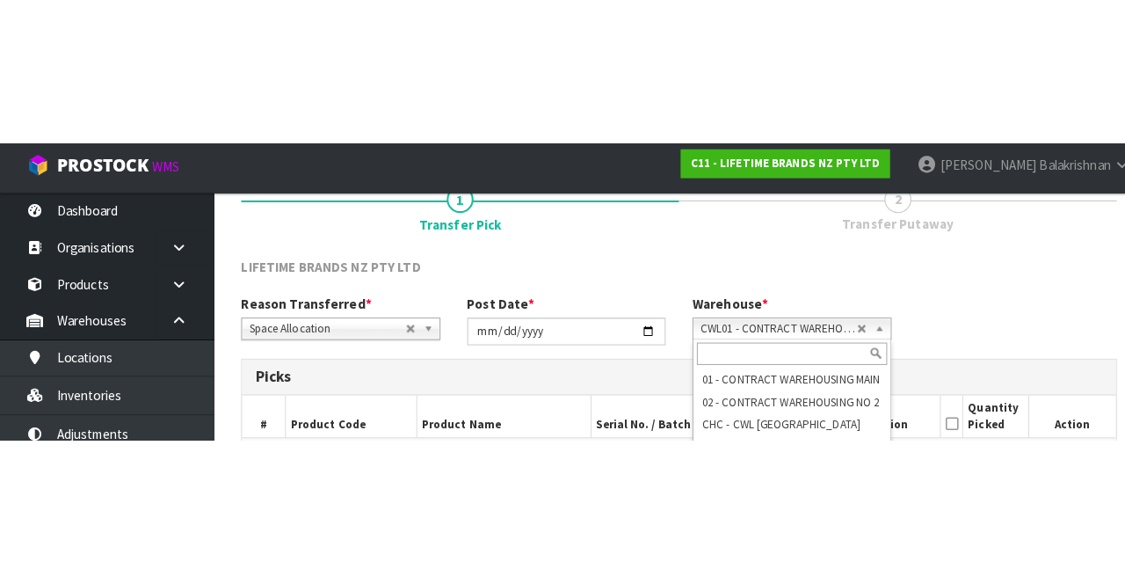
scroll to position [95, 0]
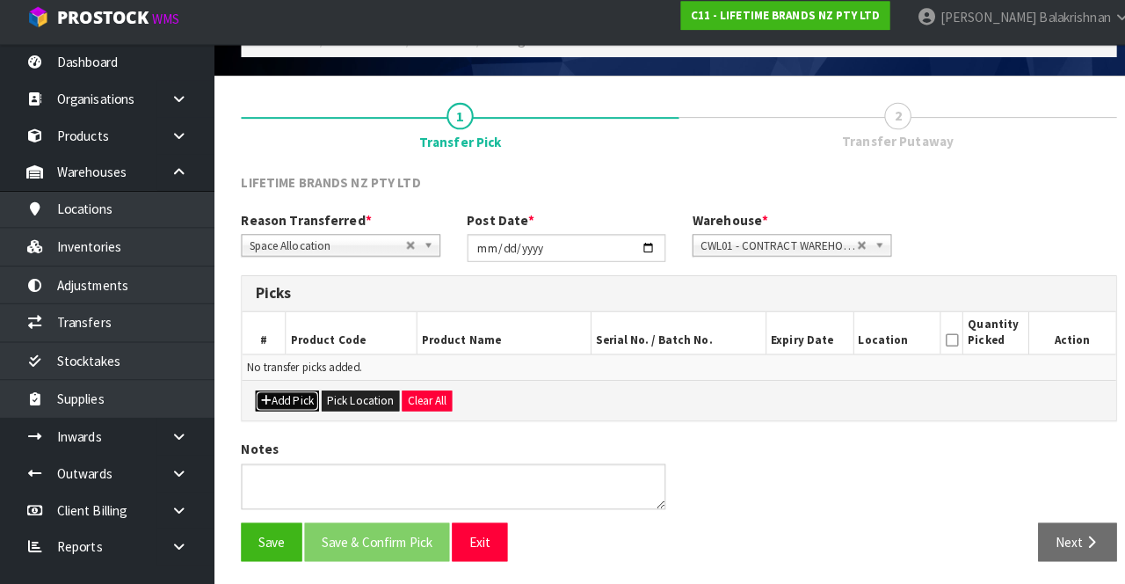
click at [283, 394] on button "Add Pick" at bounding box center [282, 403] width 62 height 21
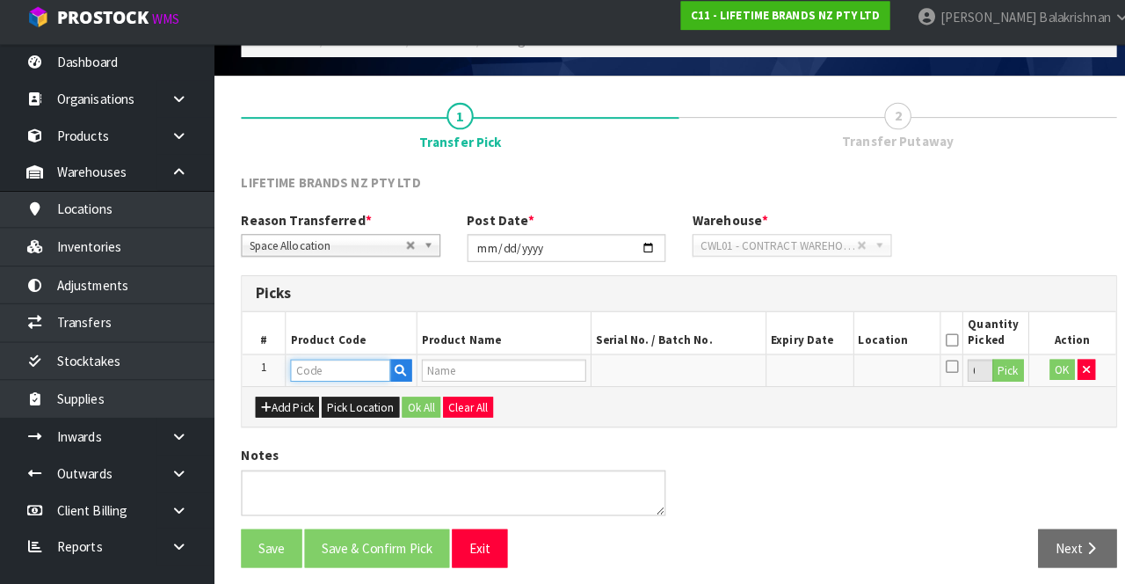
click at [333, 373] on input "text" at bounding box center [335, 373] width 98 height 22
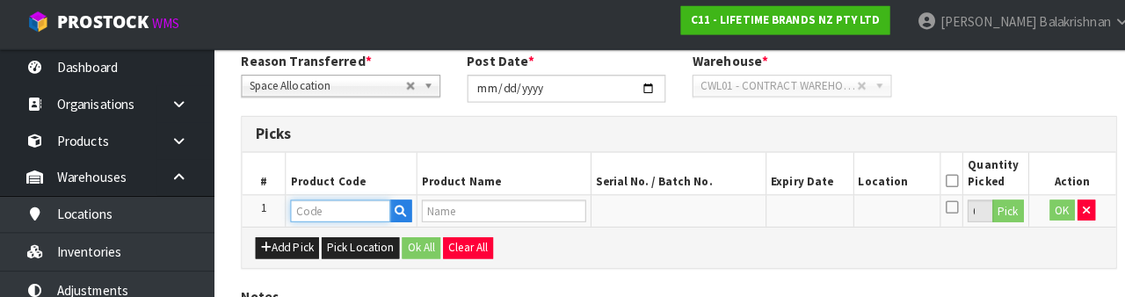
scroll to position [305, 0]
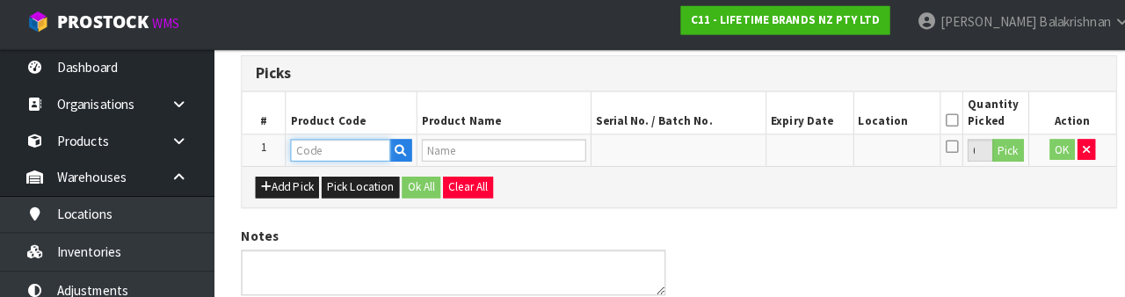
type input "KMG003OHSS"
type input "80152 - KA PREMIUM BASTING SPOON STAINLESS STEEL"
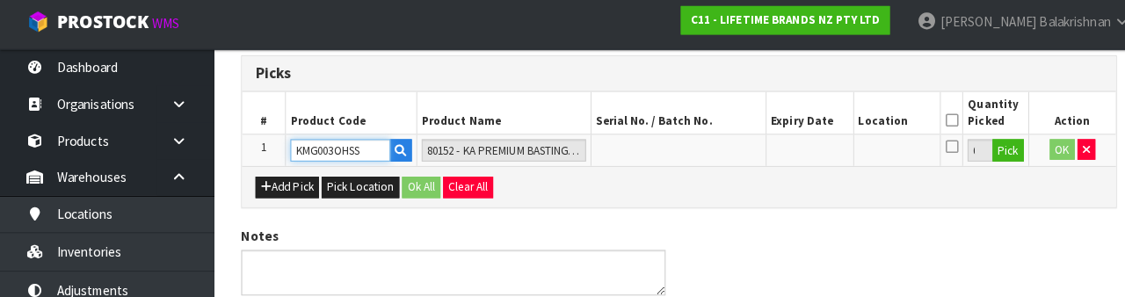
type input "KMG003OHSS"
click at [995, 160] on button "Pick" at bounding box center [992, 153] width 31 height 23
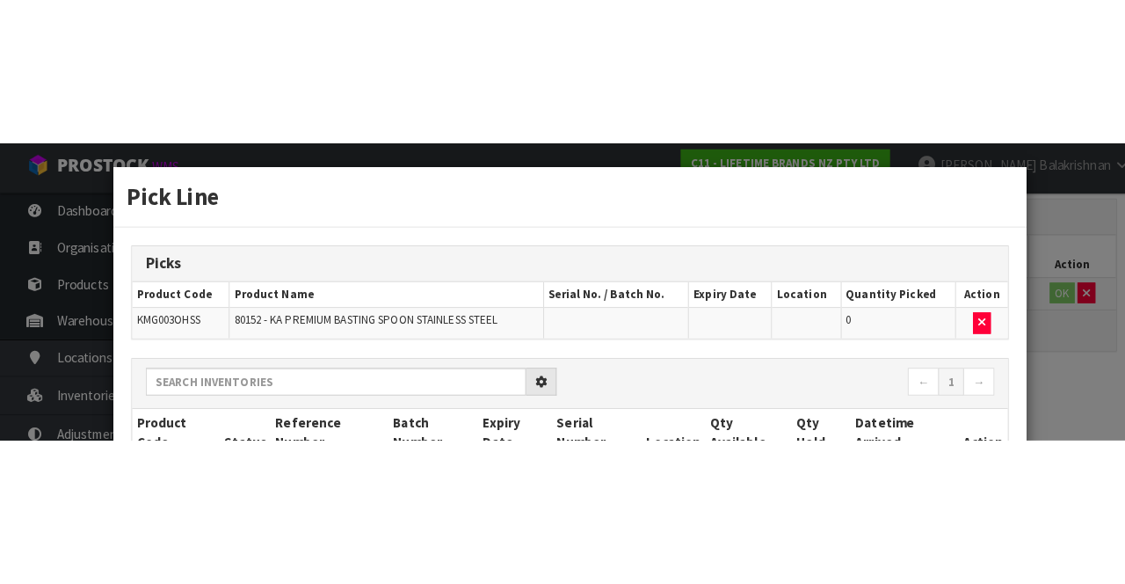
scroll to position [100, 0]
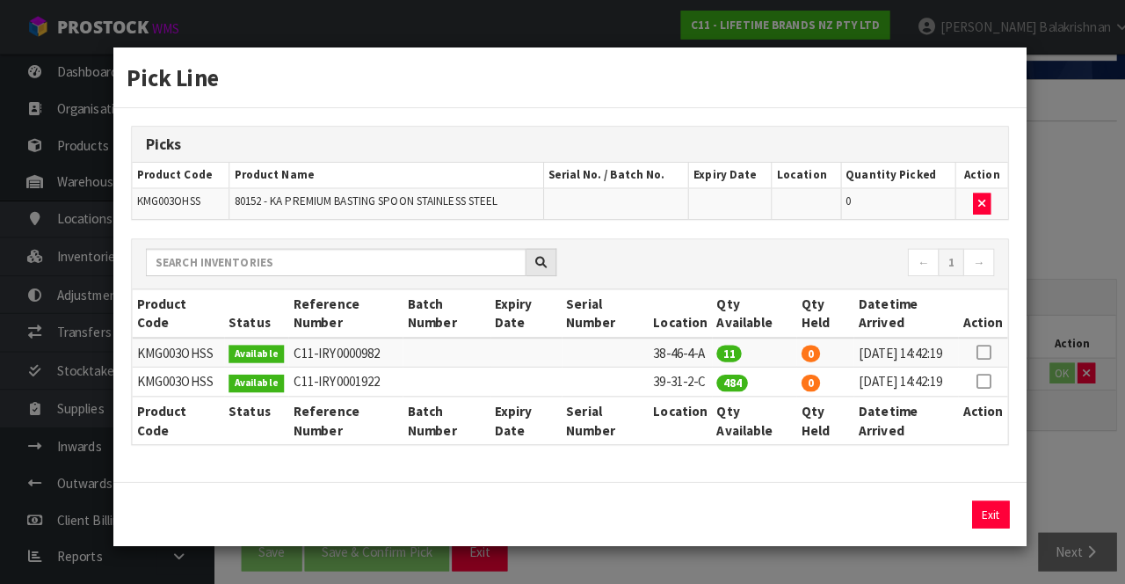
click at [969, 346] on icon at bounding box center [967, 346] width 14 height 1
click at [917, 515] on button "Assign Pick" at bounding box center [915, 505] width 72 height 27
type input "11"
click at [974, 518] on button "Exit" at bounding box center [975, 505] width 37 height 27
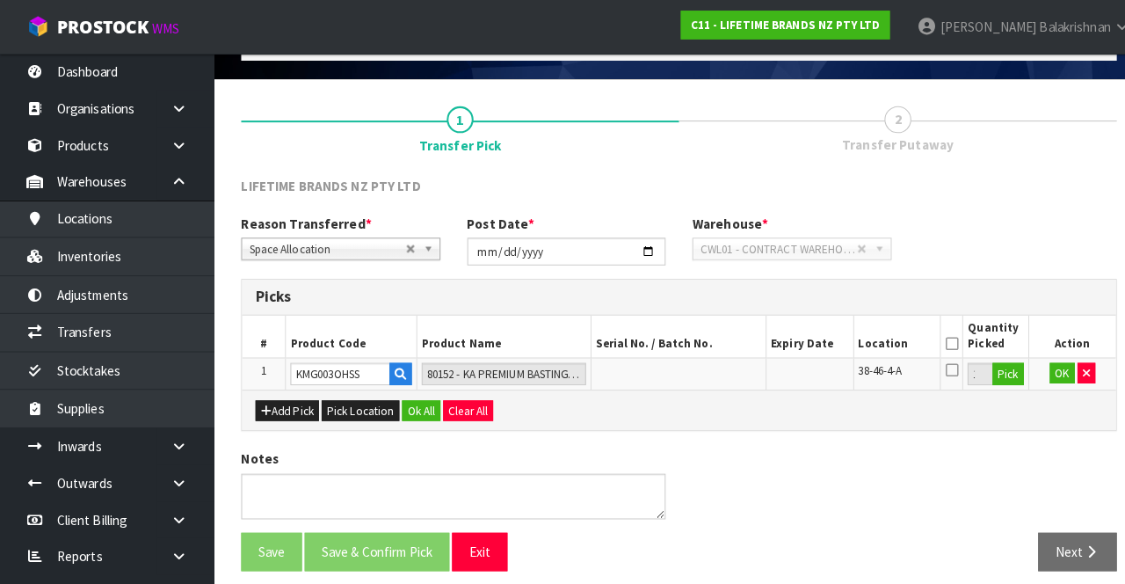
click at [955, 325] on th "Quantity Picked" at bounding box center [980, 330] width 64 height 41
click at [934, 338] on icon at bounding box center [936, 338] width 12 height 1
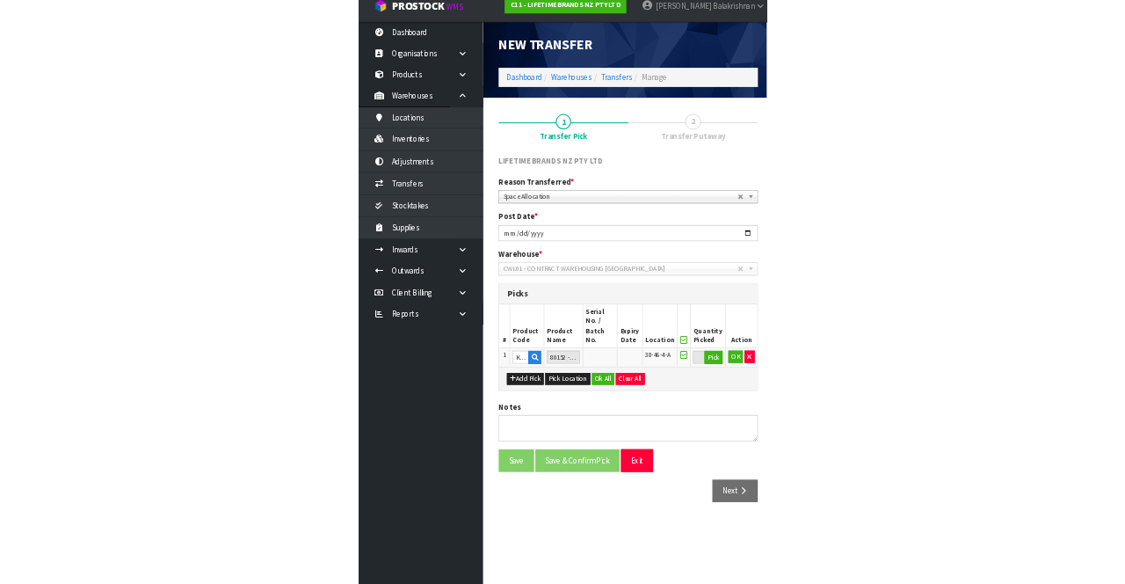
scroll to position [7, 0]
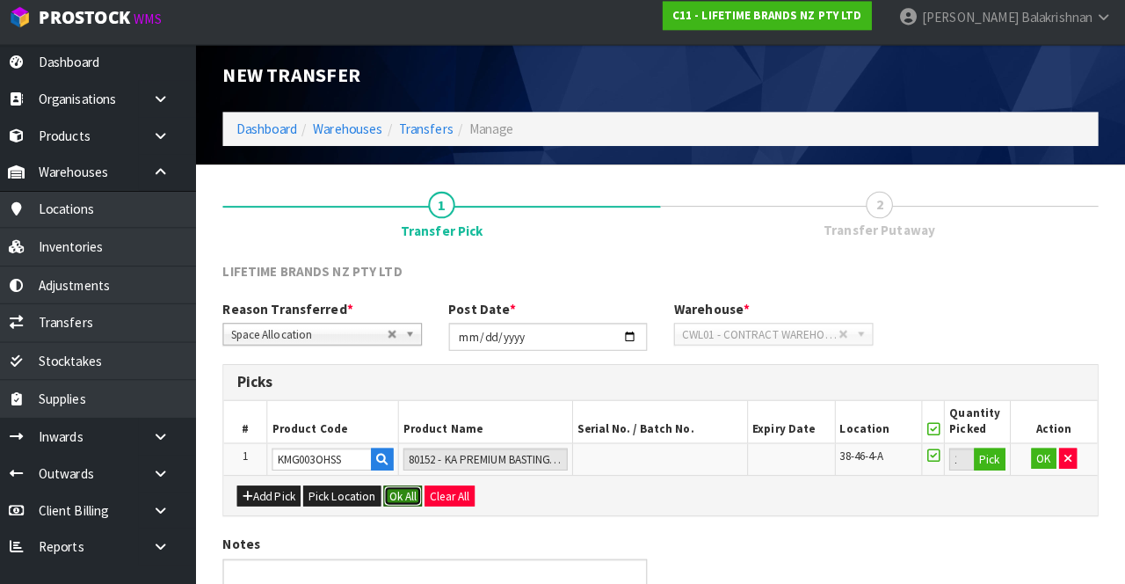
click at [421, 491] on button "Ok All" at bounding box center [415, 497] width 38 height 21
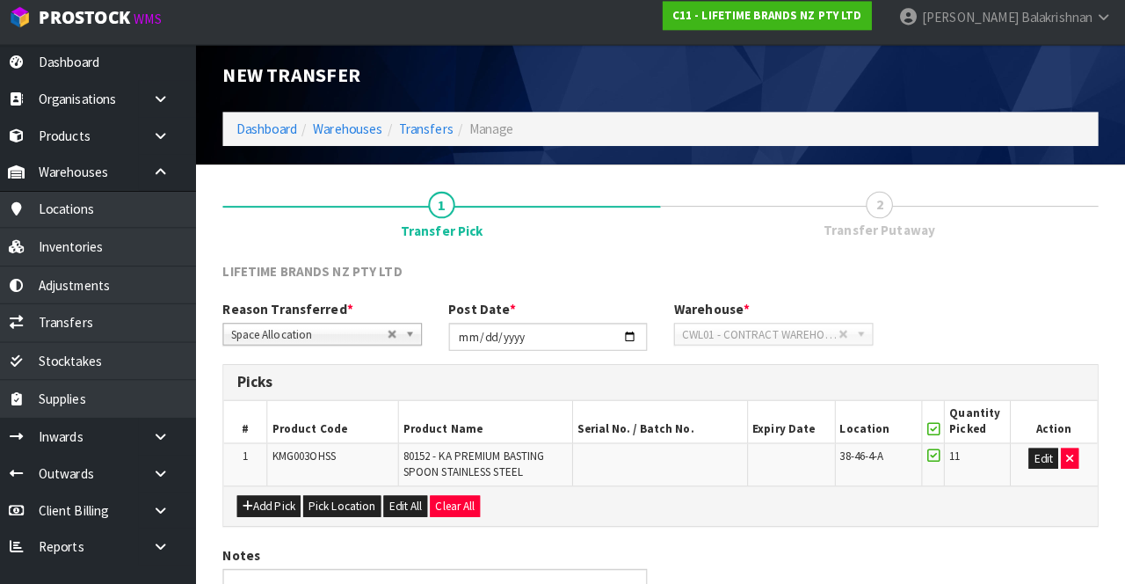
scroll to position [111, 0]
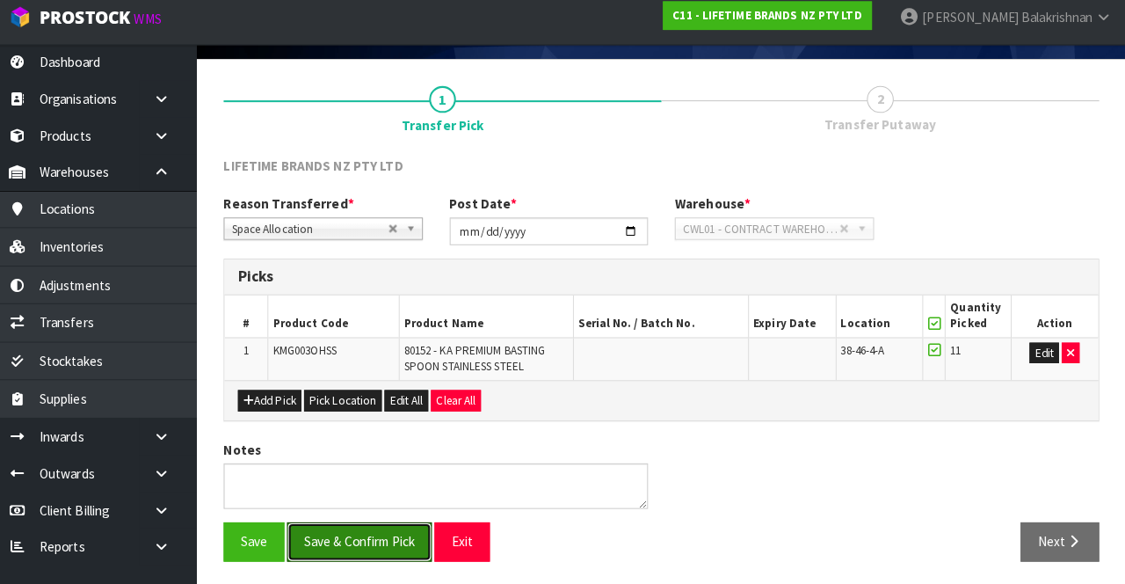
click at [367, 534] on button "Save & Confirm Pick" at bounding box center [371, 542] width 142 height 38
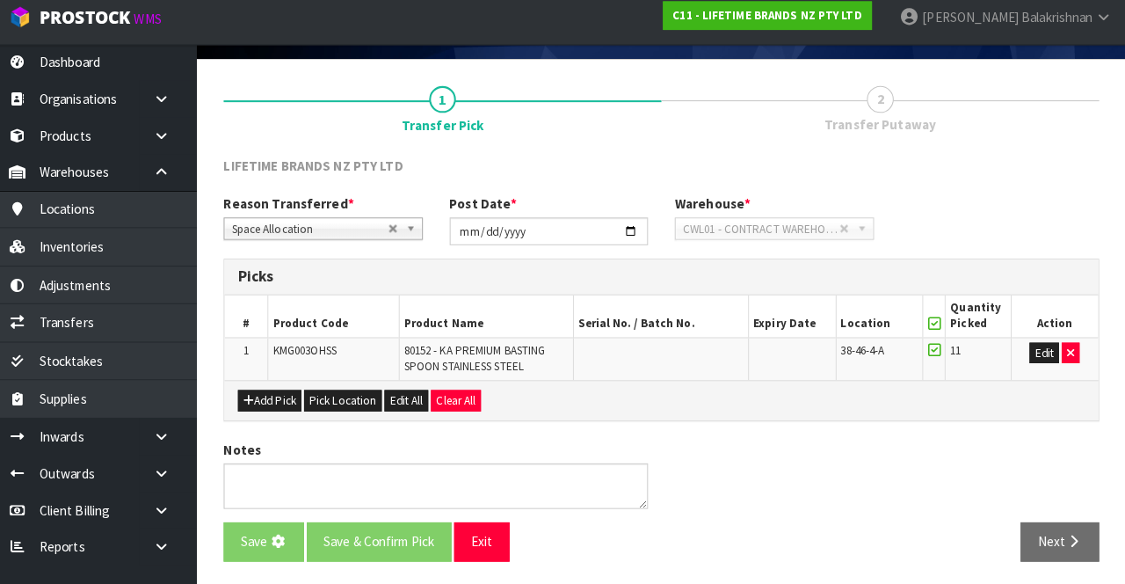
scroll to position [0, 0]
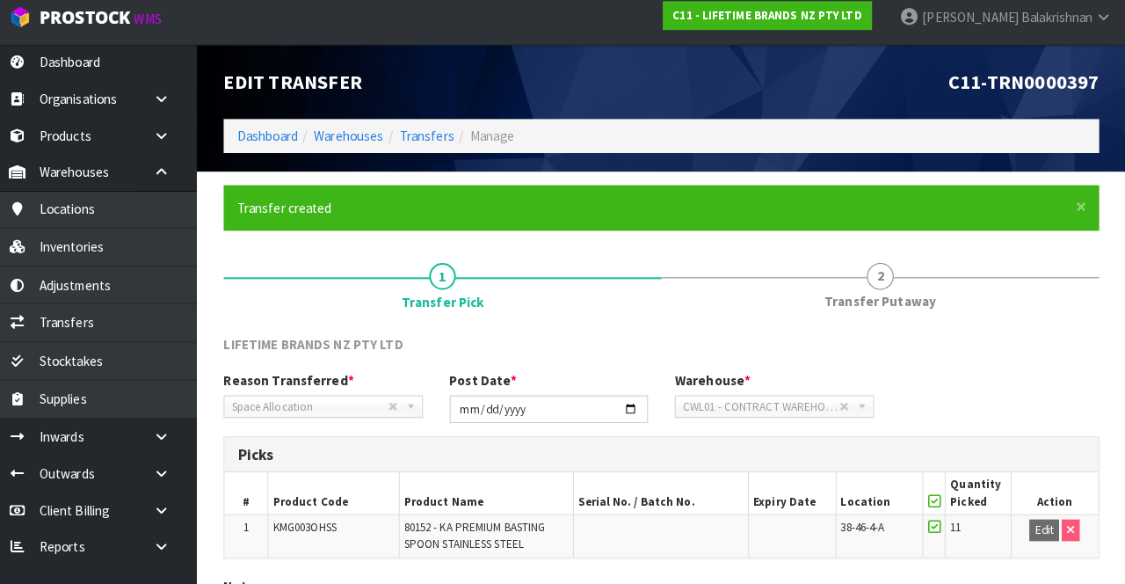
click at [878, 284] on span "2" at bounding box center [883, 281] width 26 height 26
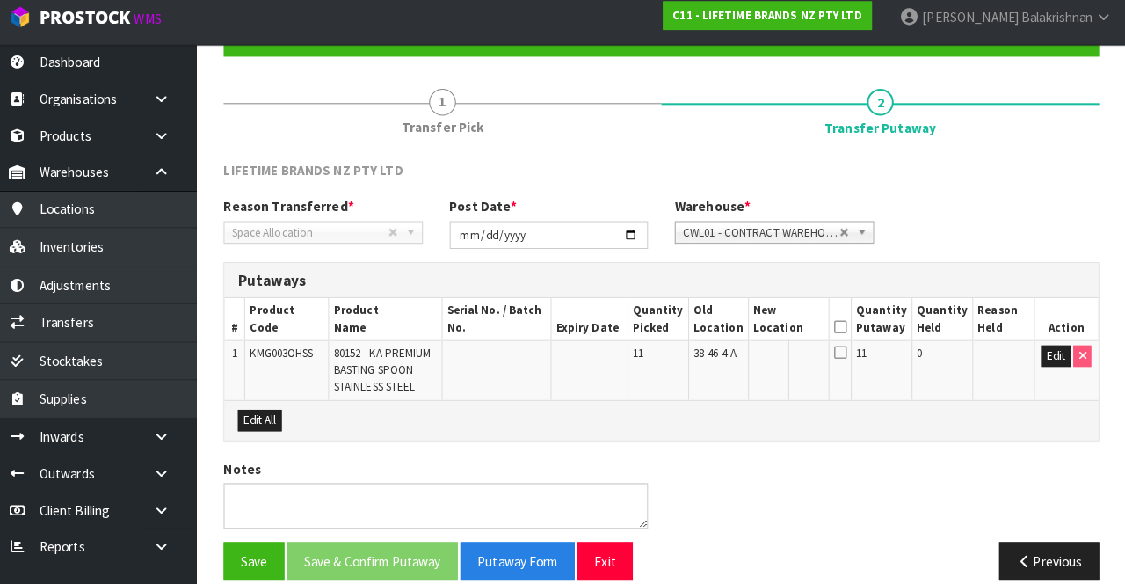
scroll to position [191, 0]
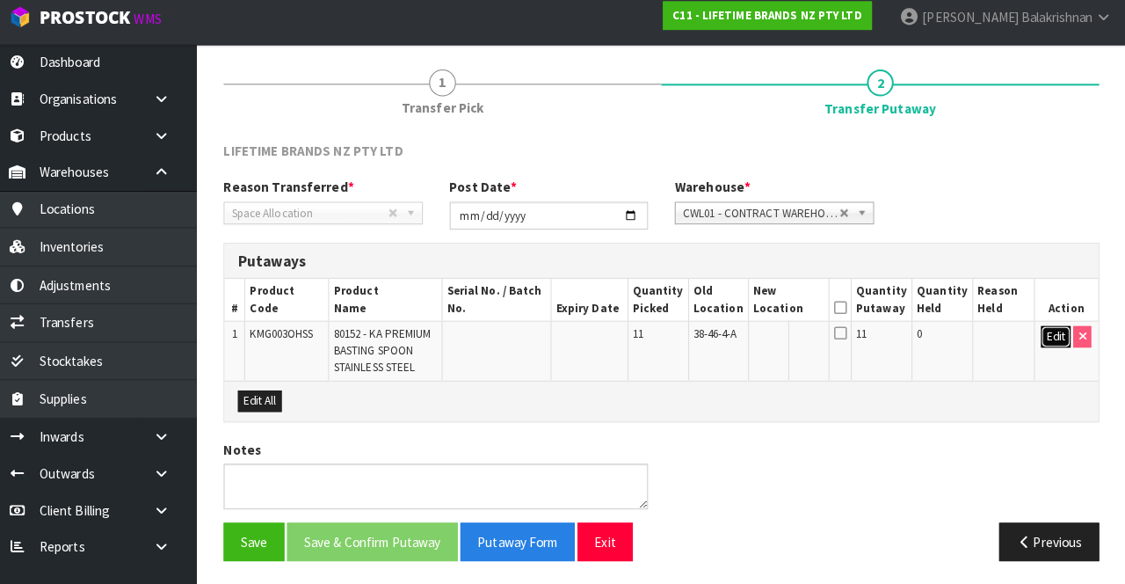
click at [1046, 334] on button "Edit" at bounding box center [1056, 340] width 29 height 21
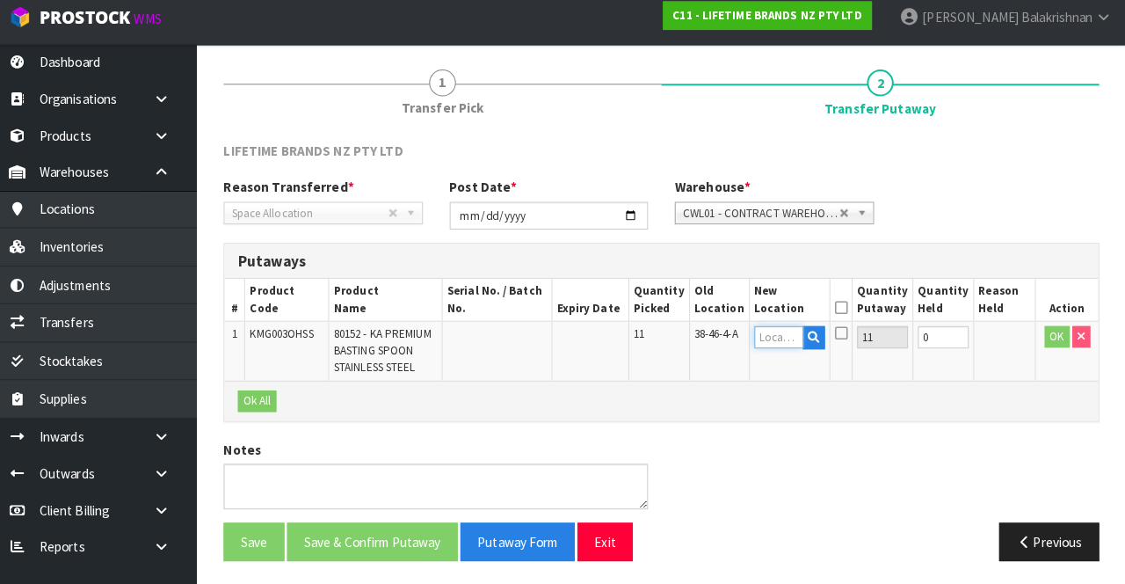
click at [783, 334] on input "text" at bounding box center [784, 341] width 48 height 22
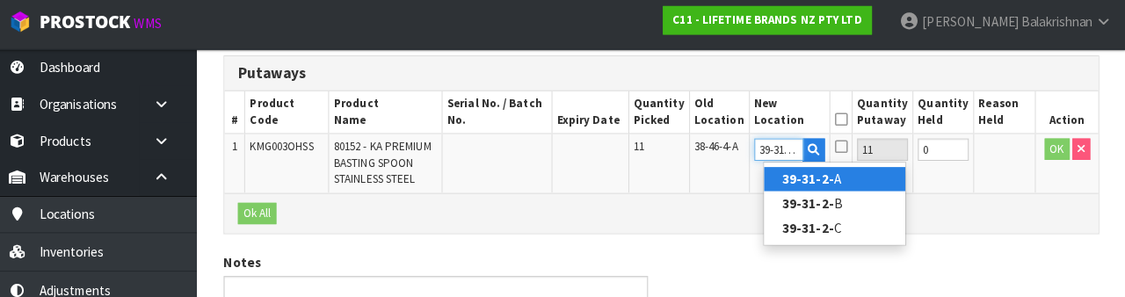
scroll to position [0, 4]
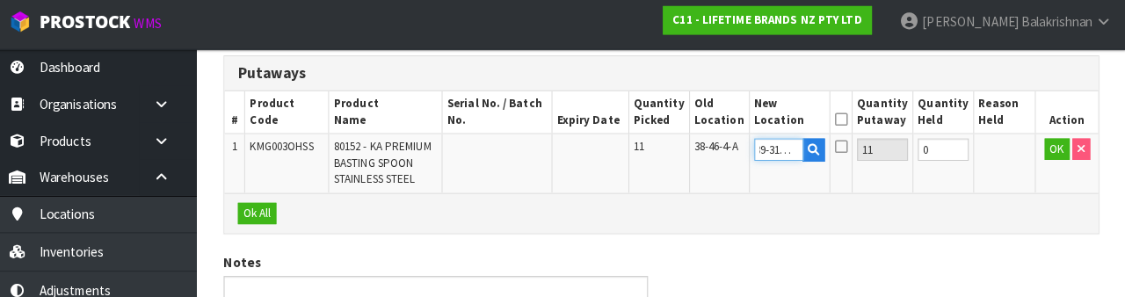
type input "39-31-2-C"
click at [849, 123] on icon at bounding box center [845, 122] width 12 height 1
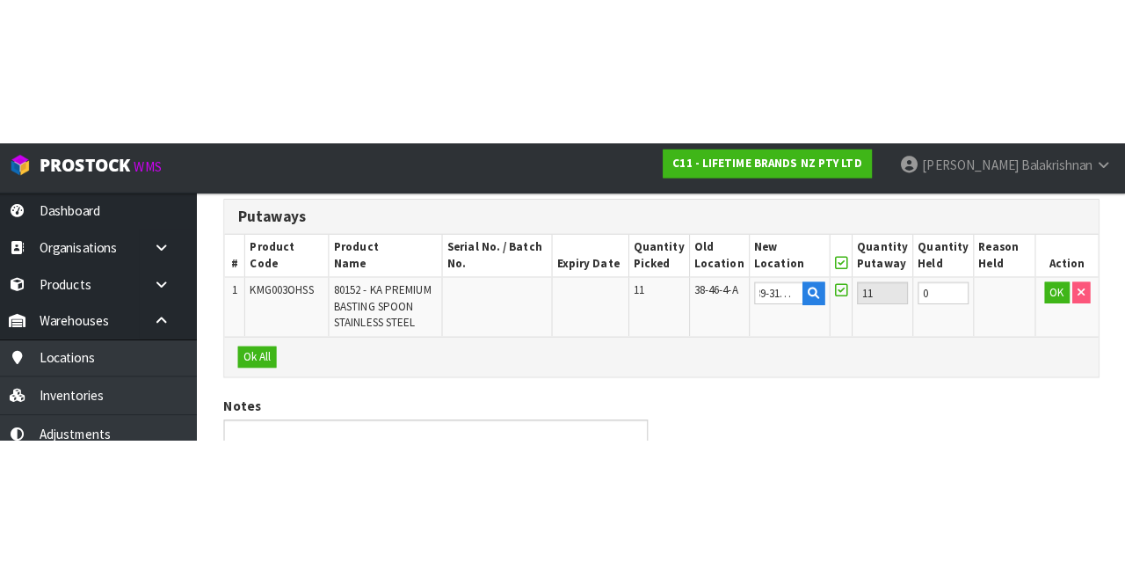
scroll to position [0, 0]
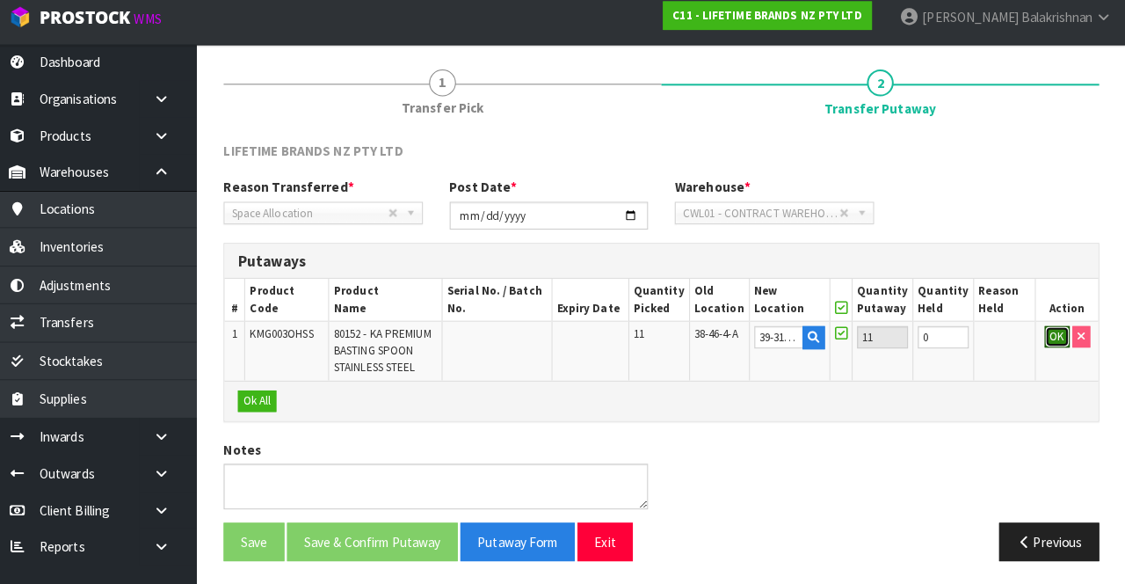
click at [1050, 342] on button "OK" at bounding box center [1057, 340] width 25 height 21
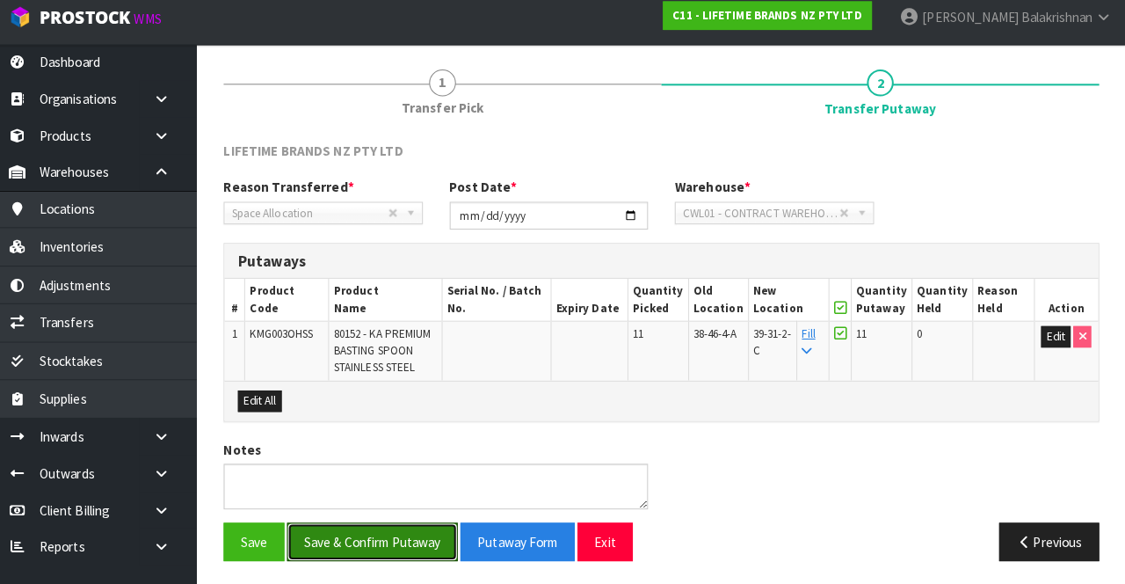
click at [377, 535] on button "Save & Confirm Putaway" at bounding box center [384, 542] width 168 height 38
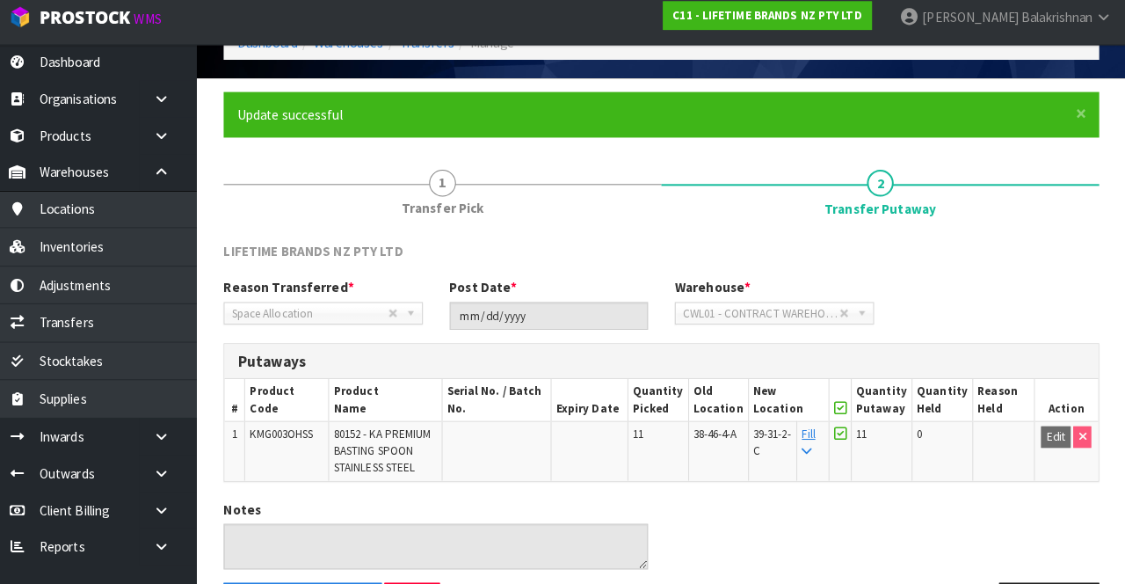
scroll to position [152, 0]
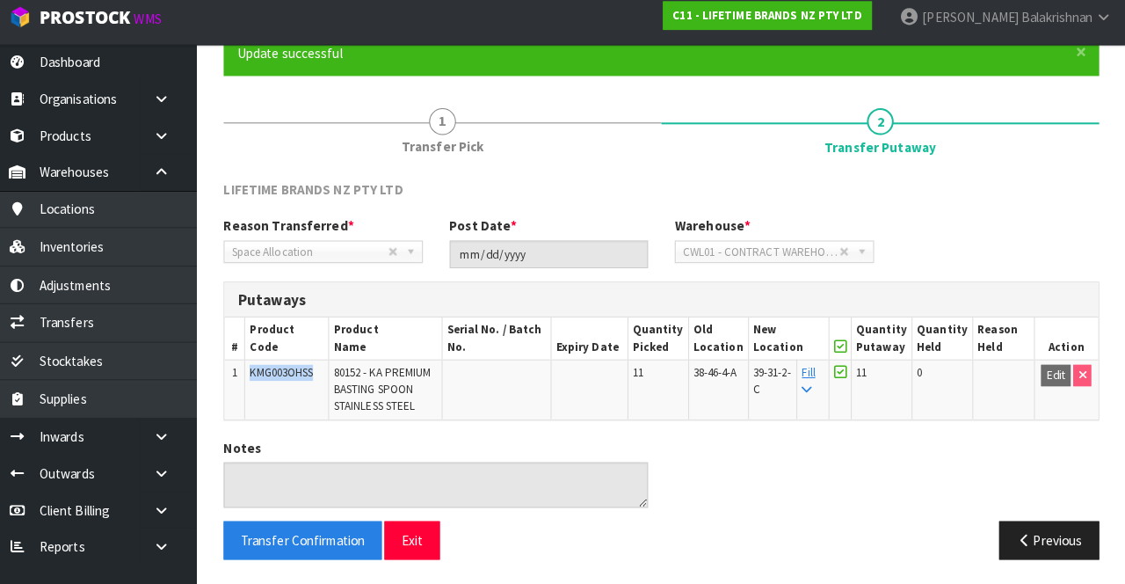
copy span "KMG003OHSS"
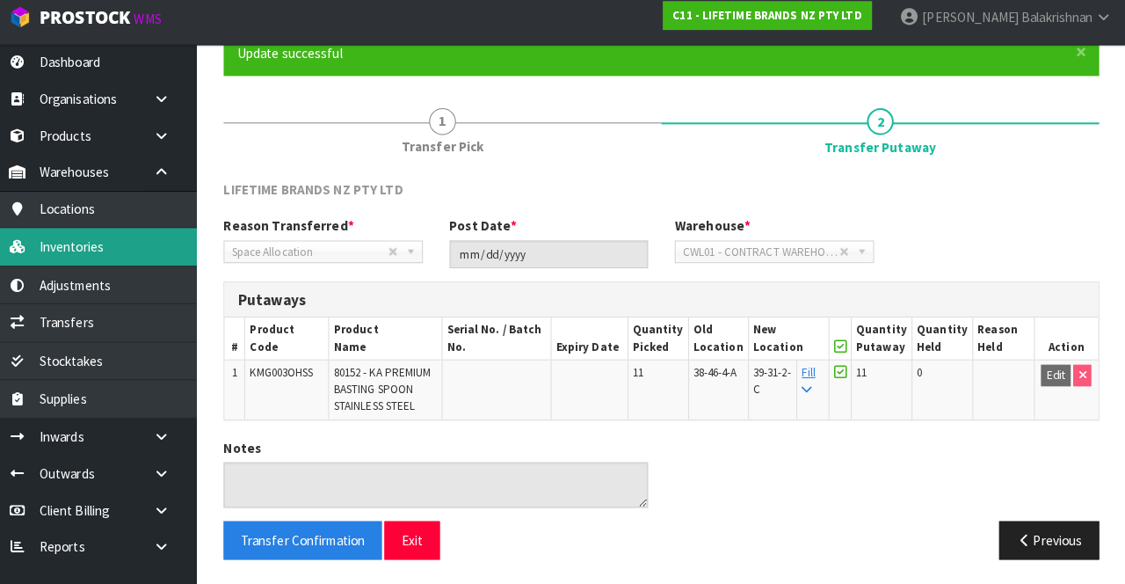
click at [137, 251] on link "Inventories" at bounding box center [105, 252] width 211 height 36
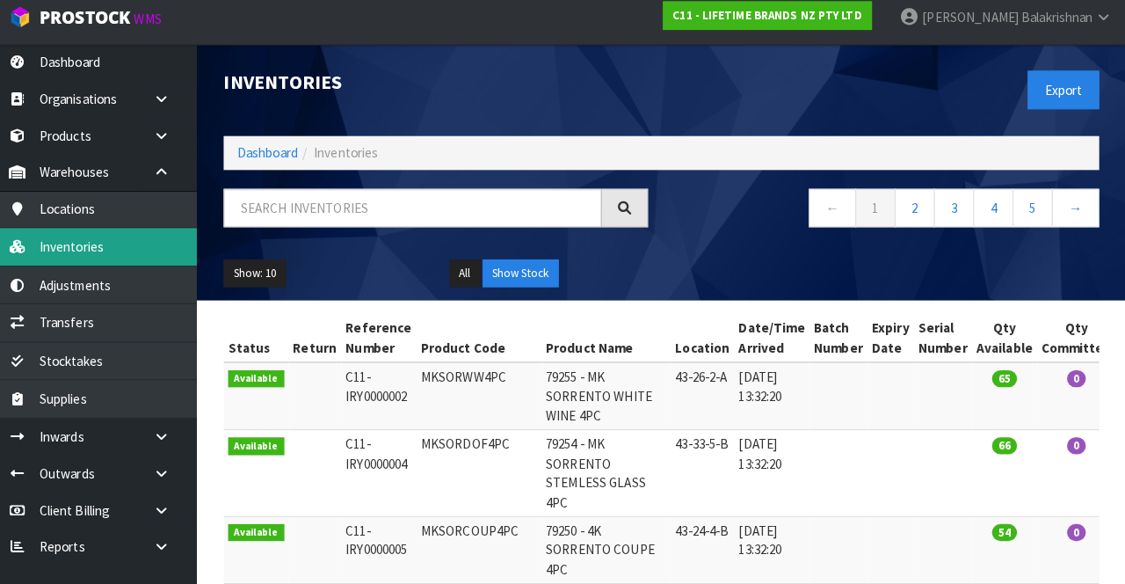
scroll to position [152, 0]
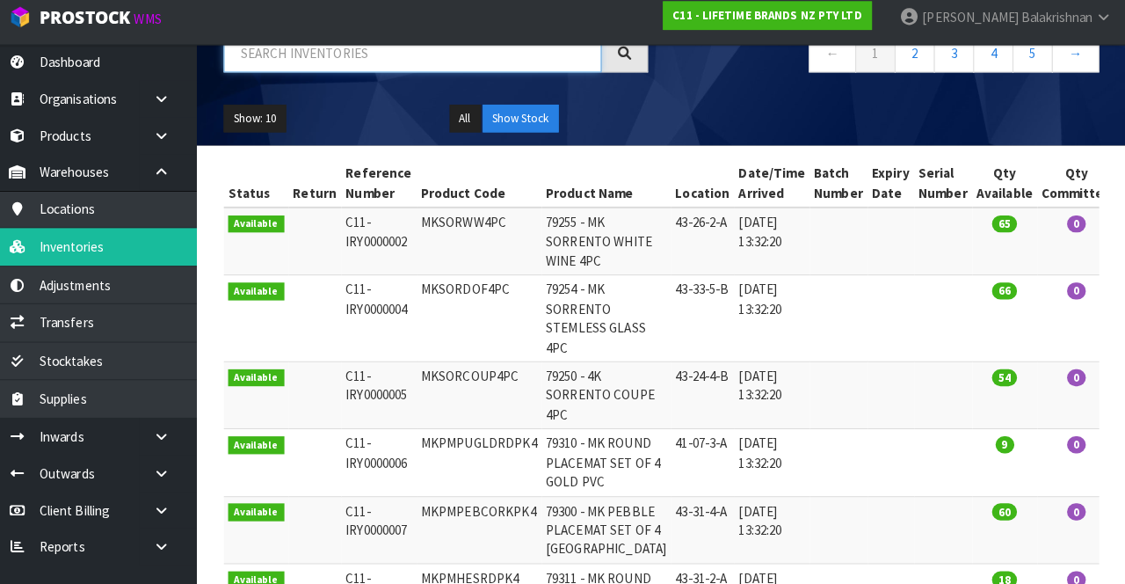
click at [428, 67] on input "text" at bounding box center [423, 62] width 372 height 38
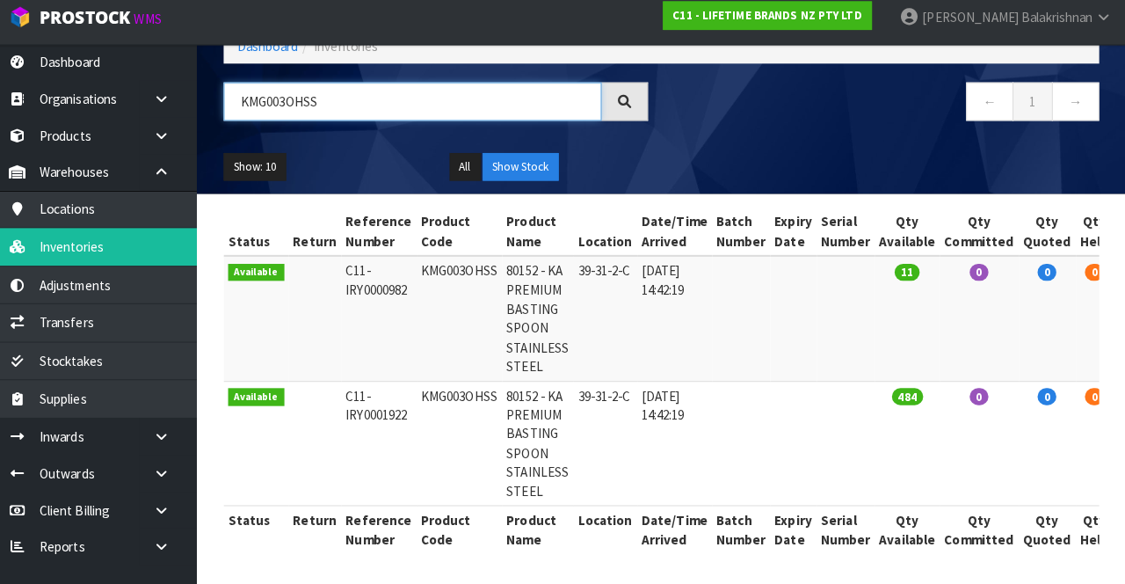
scroll to position [0, 71]
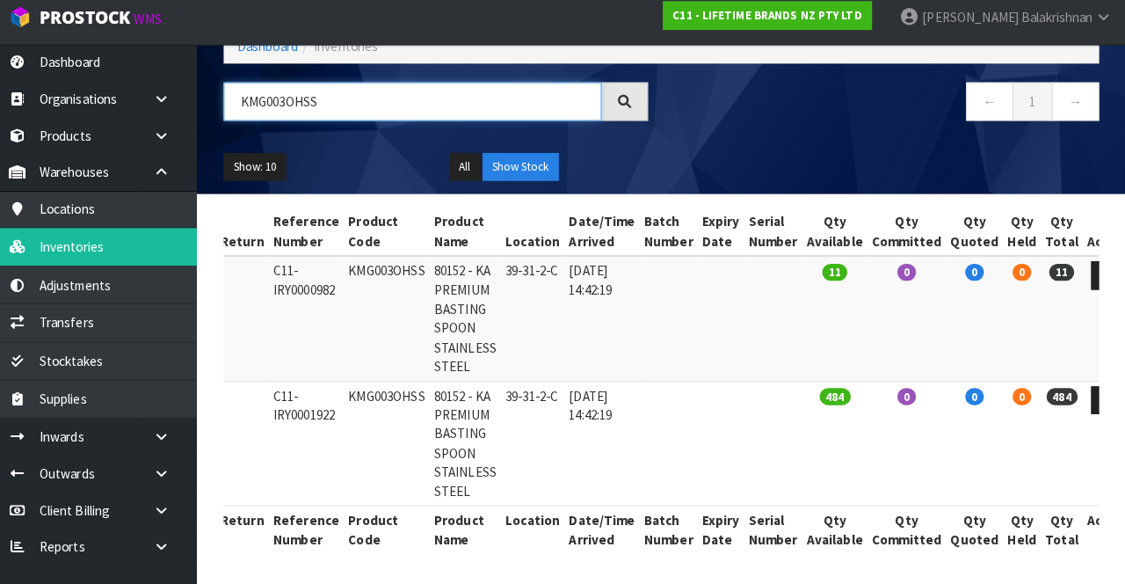
type input "KMG003OHSS"
click at [1091, 266] on link at bounding box center [1107, 280] width 33 height 28
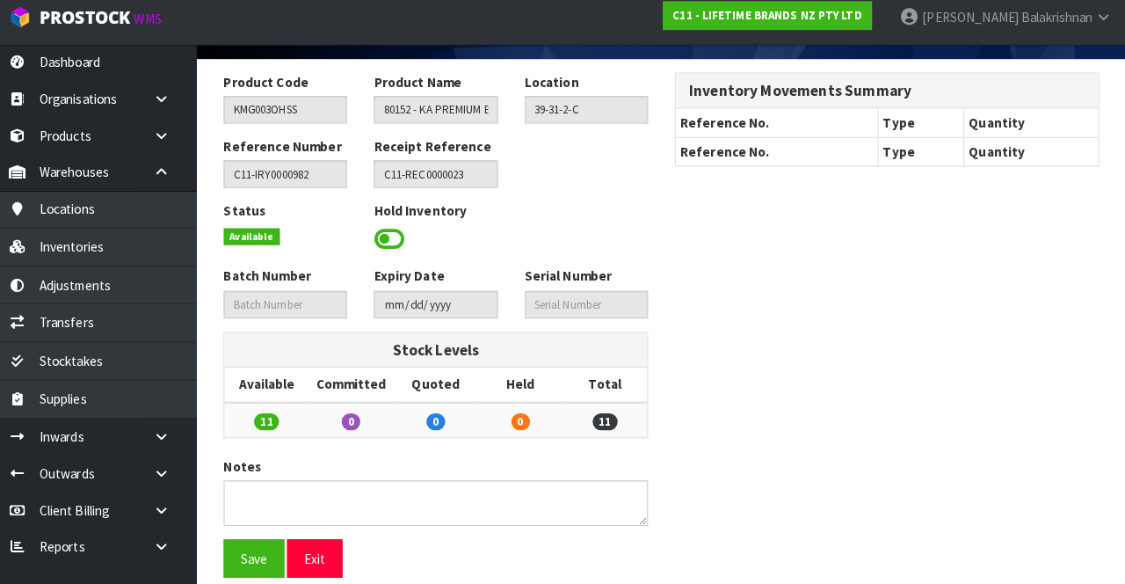
scroll to position [129, 0]
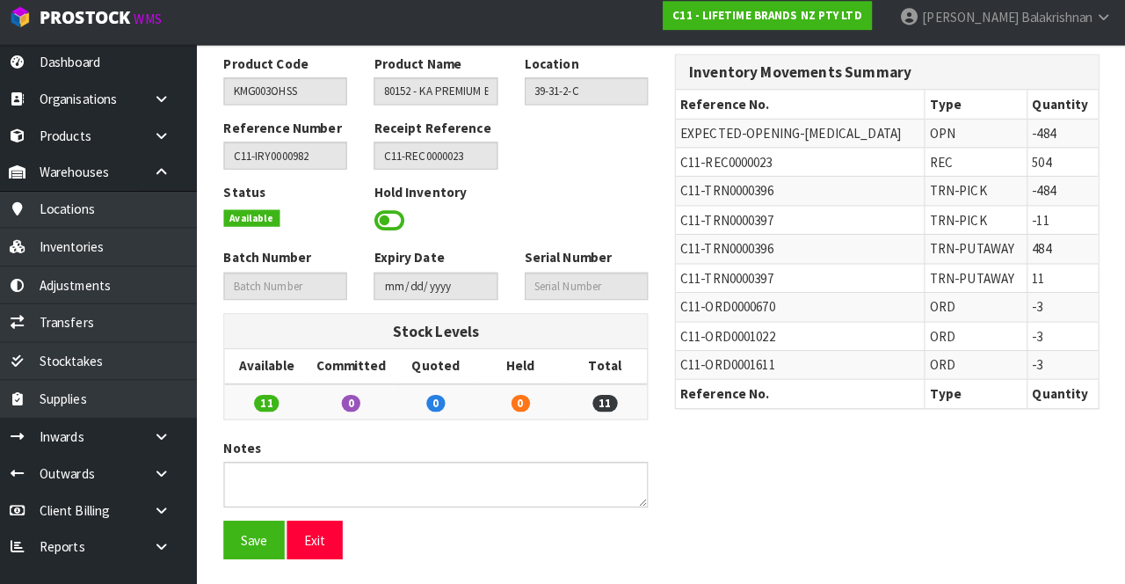
click at [528, 402] on span "0" at bounding box center [529, 405] width 18 height 17
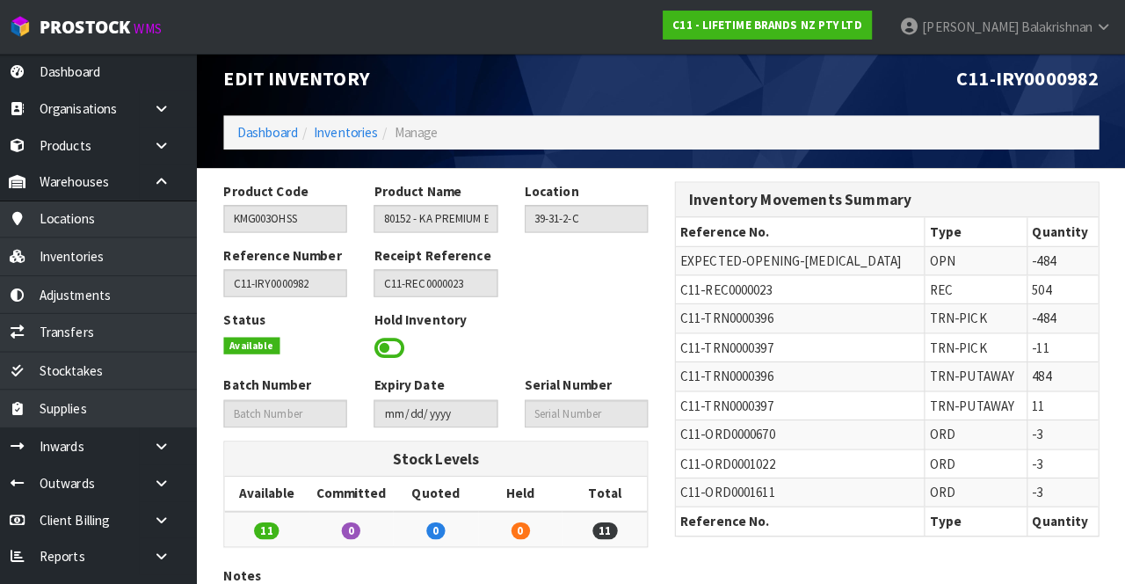
scroll to position [0, 0]
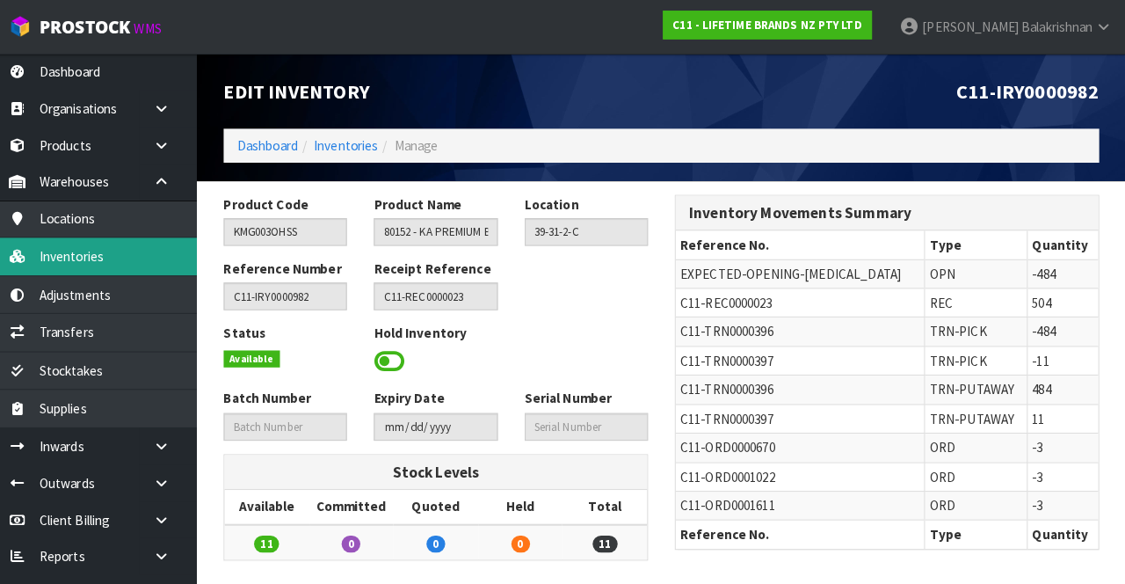
click at [66, 248] on link "Inventories" at bounding box center [105, 252] width 211 height 36
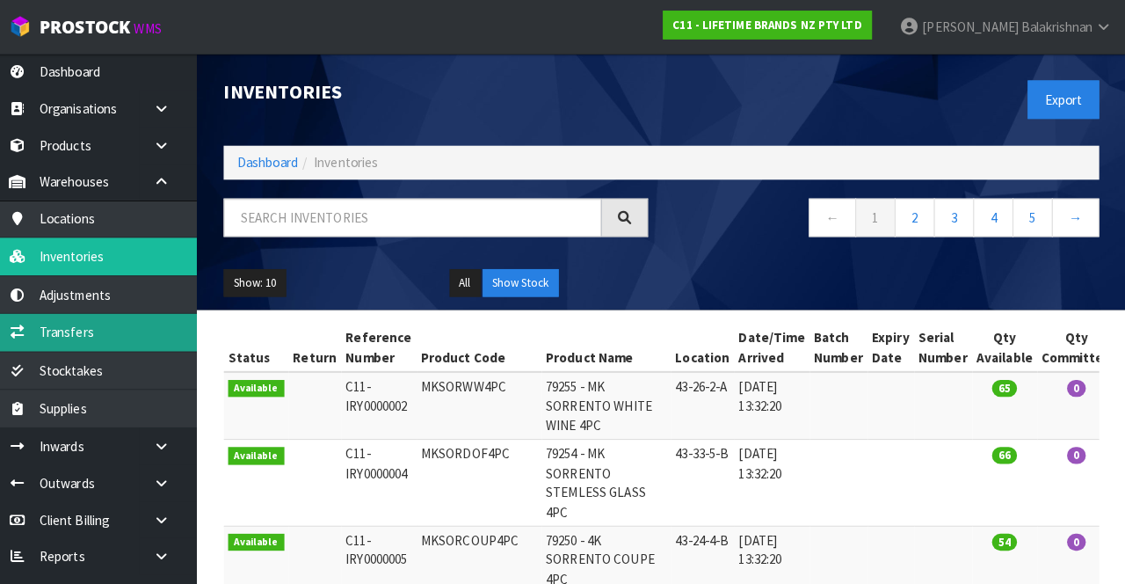
click at [123, 322] on link "Transfers" at bounding box center [105, 327] width 211 height 36
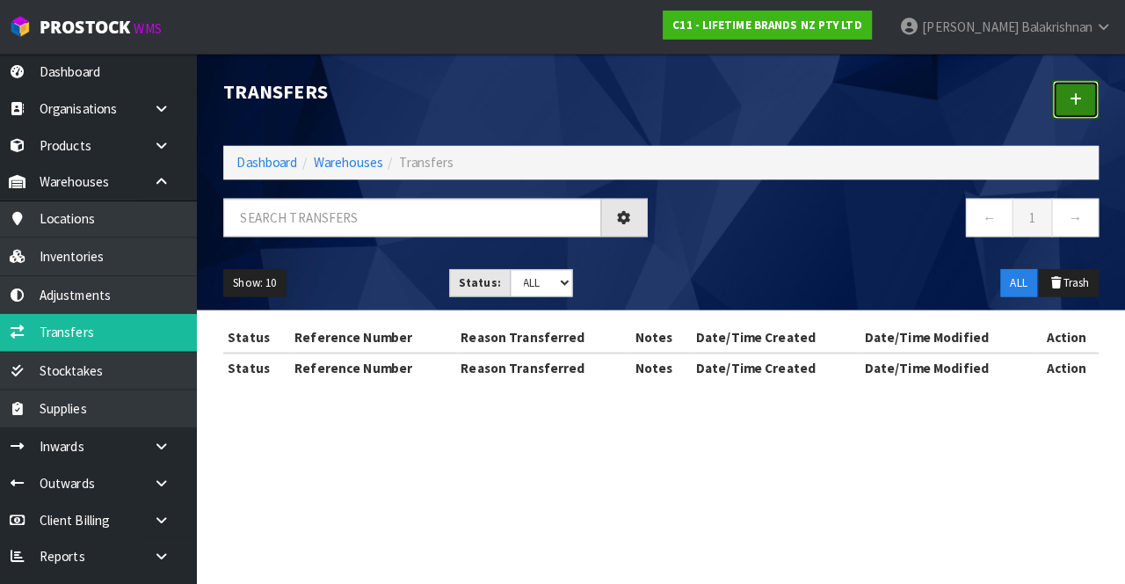
click at [1078, 98] on icon at bounding box center [1076, 97] width 12 height 13
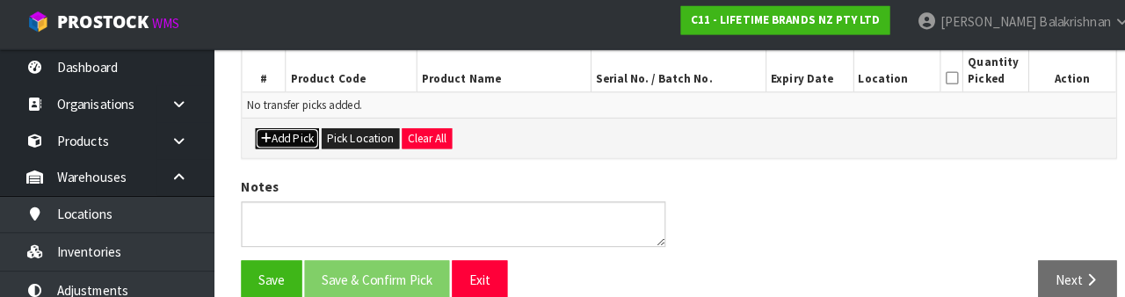
click at [288, 131] on button "Add Pick" at bounding box center [282, 141] width 62 height 21
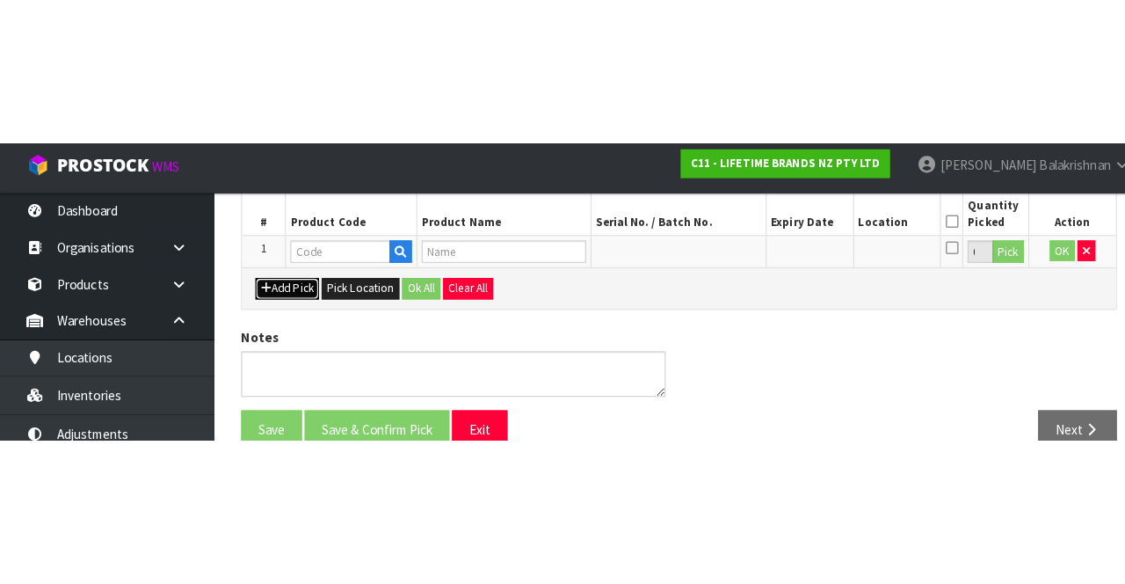
scroll to position [100, 0]
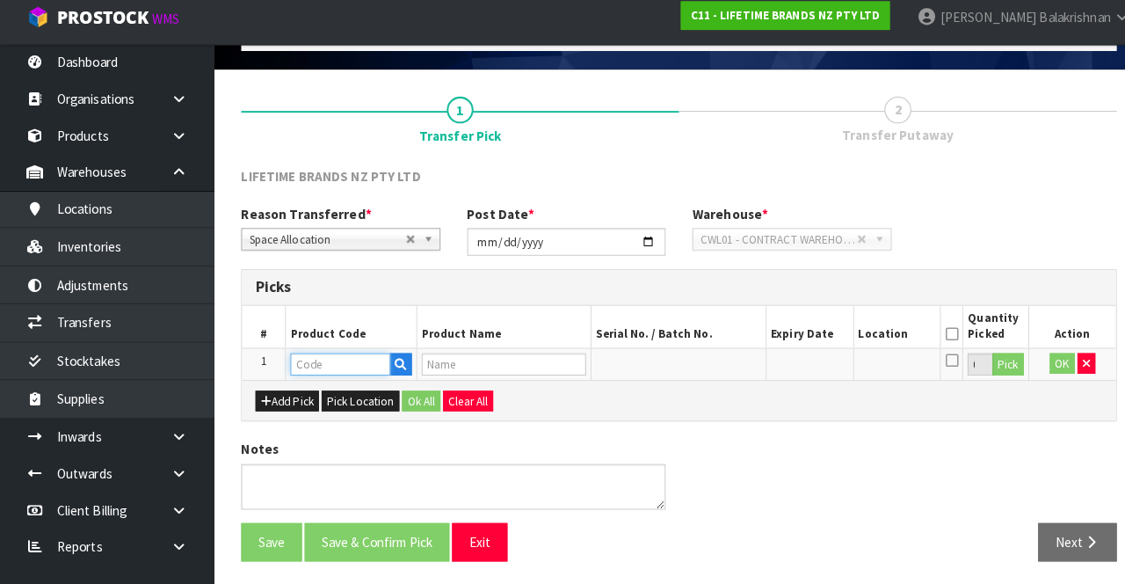
click at [337, 366] on input "text" at bounding box center [335, 368] width 98 height 22
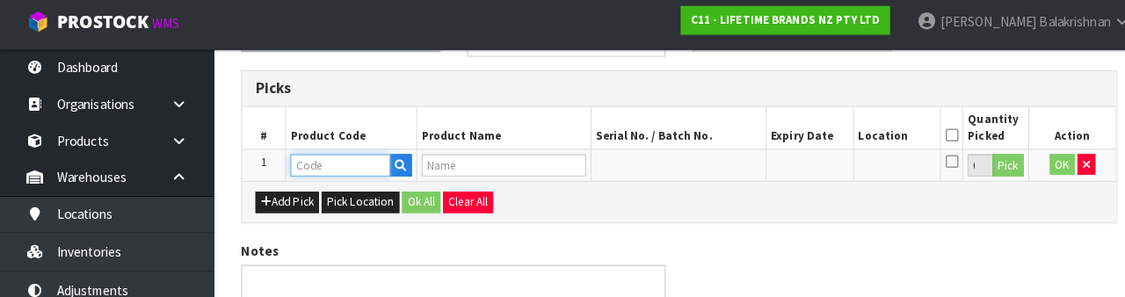
scroll to position [305, 0]
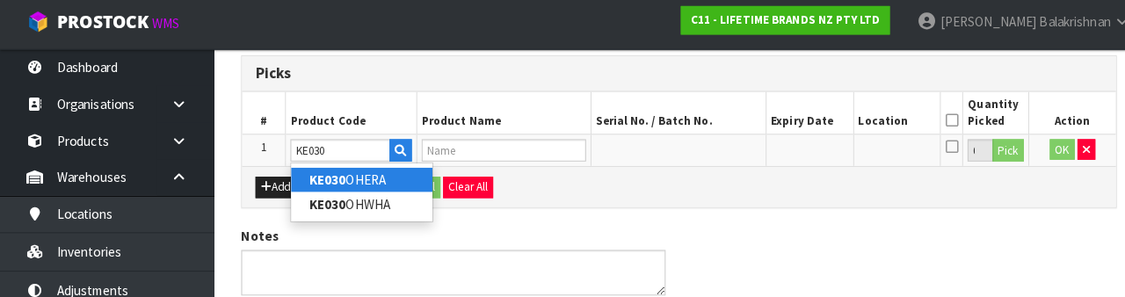
click at [385, 176] on link "KE030 OHERA" at bounding box center [356, 182] width 139 height 24
type input "KE030OHERA"
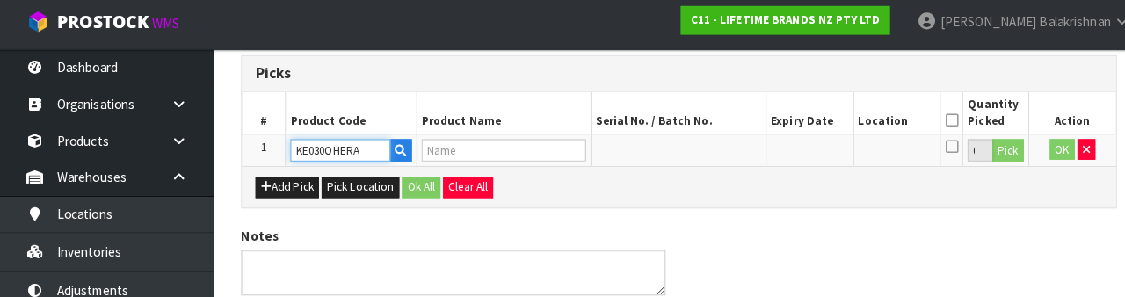
type input "80237 - KA SPOON SPATULA RED"
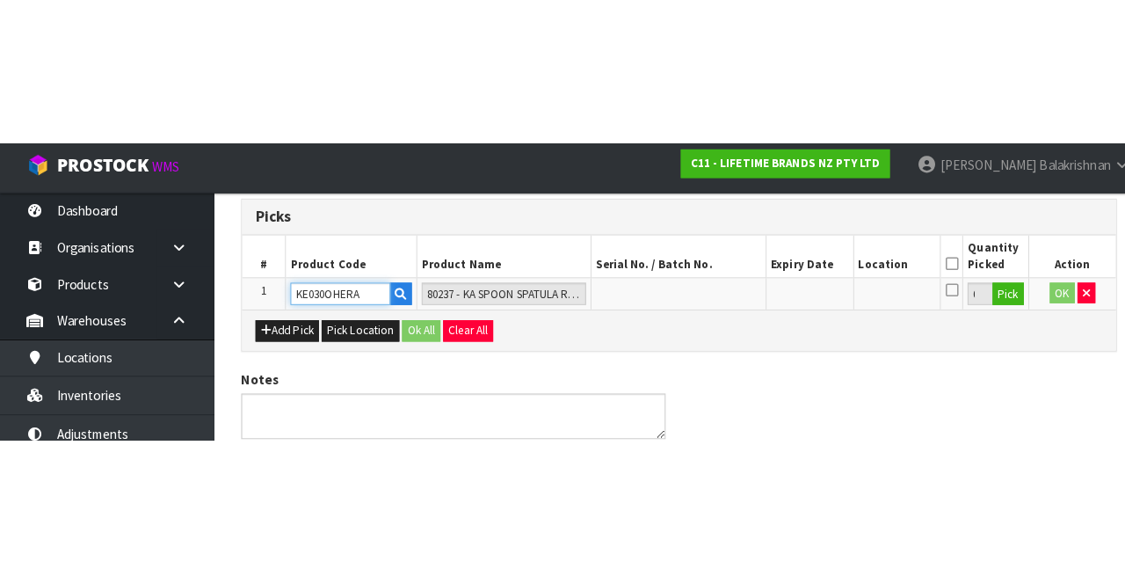
scroll to position [100, 0]
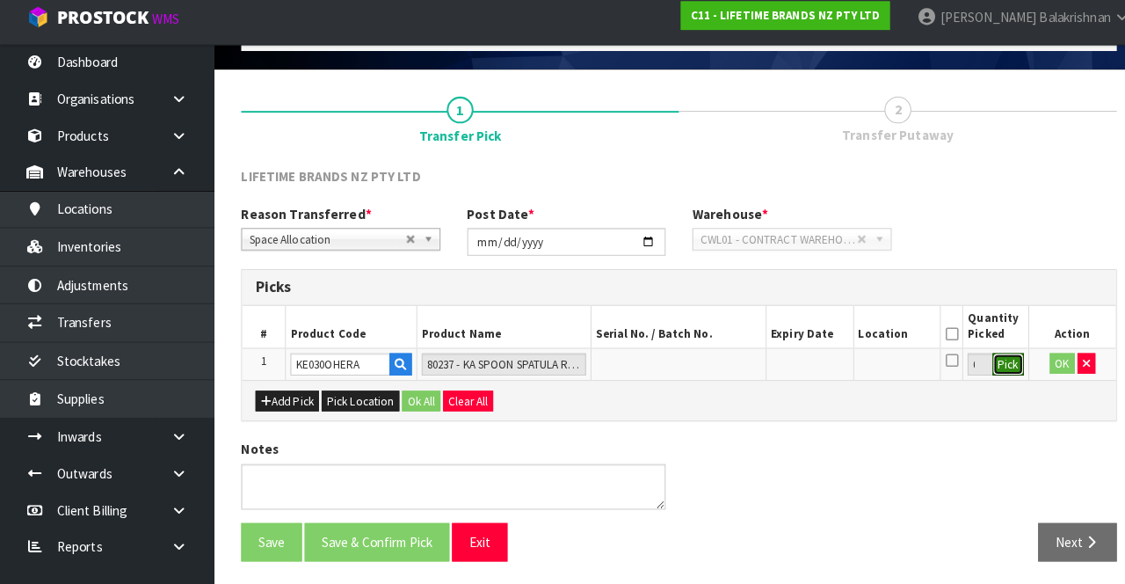
click at [990, 367] on button "Pick" at bounding box center [992, 368] width 31 height 23
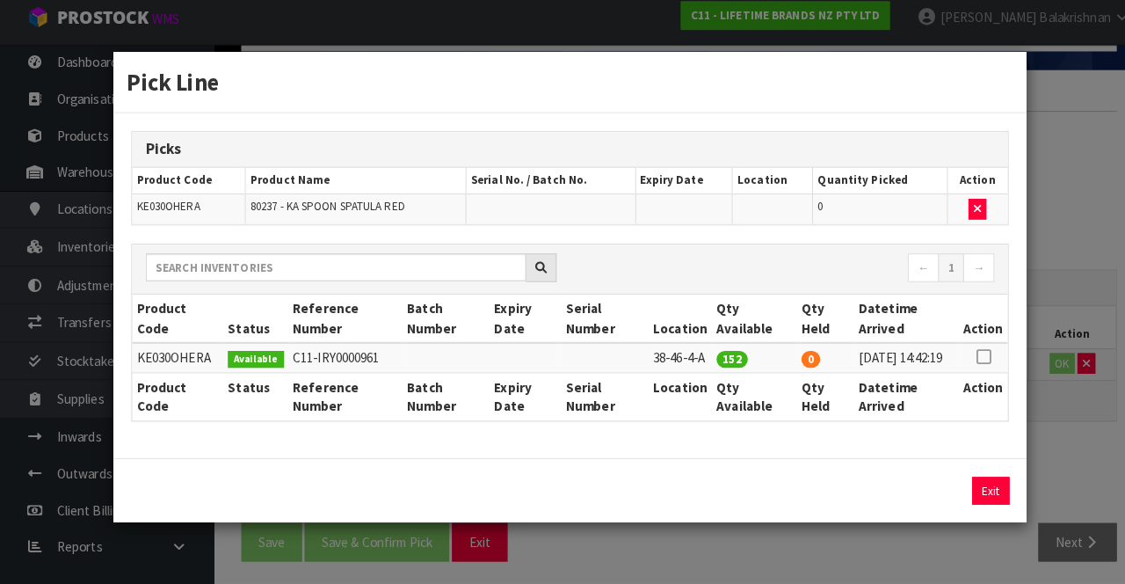
click at [973, 360] on icon at bounding box center [967, 360] width 14 height 1
click at [920, 502] on button "Assign Pick" at bounding box center [915, 491] width 72 height 27
type input "152"
click at [986, 506] on button "Exit" at bounding box center [975, 491] width 37 height 27
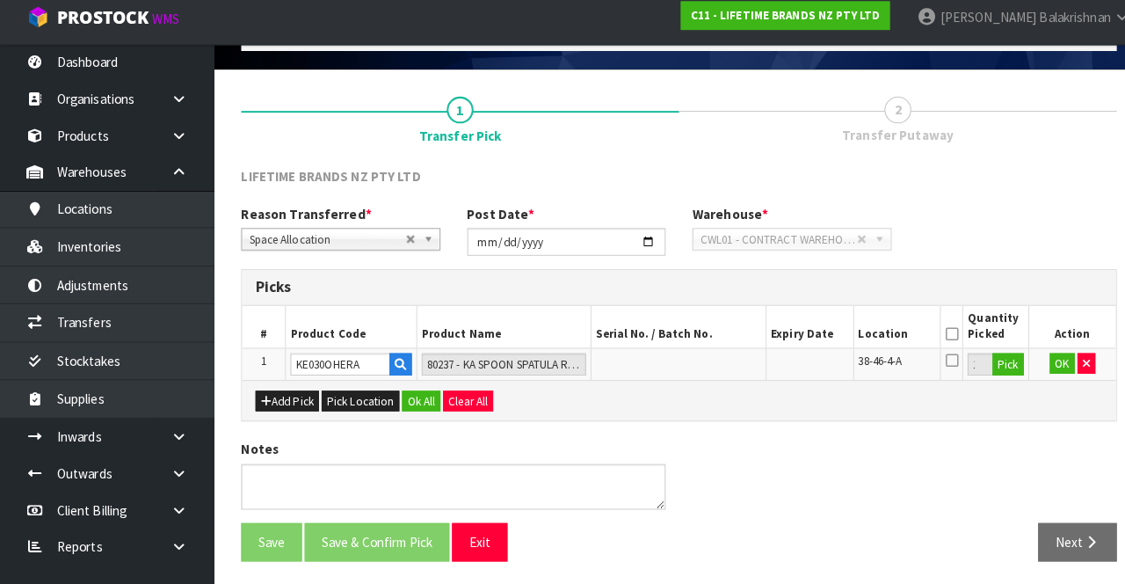
click at [936, 338] on icon at bounding box center [936, 338] width 12 height 1
click at [1043, 371] on button "OK" at bounding box center [1045, 367] width 25 height 21
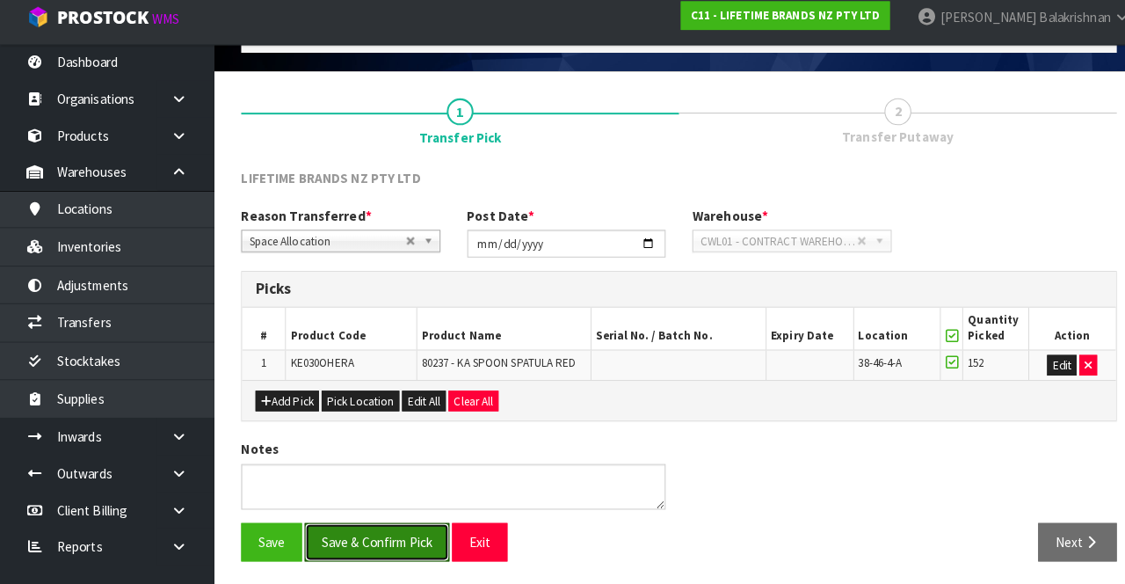
click at [364, 540] on button "Save & Confirm Pick" at bounding box center [371, 543] width 142 height 38
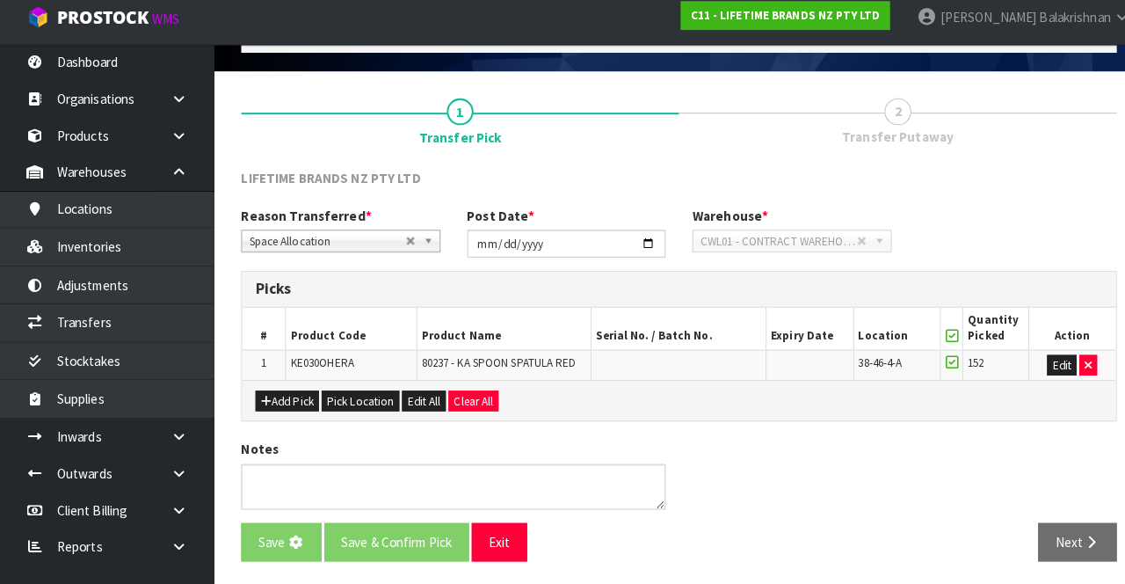
scroll to position [0, 0]
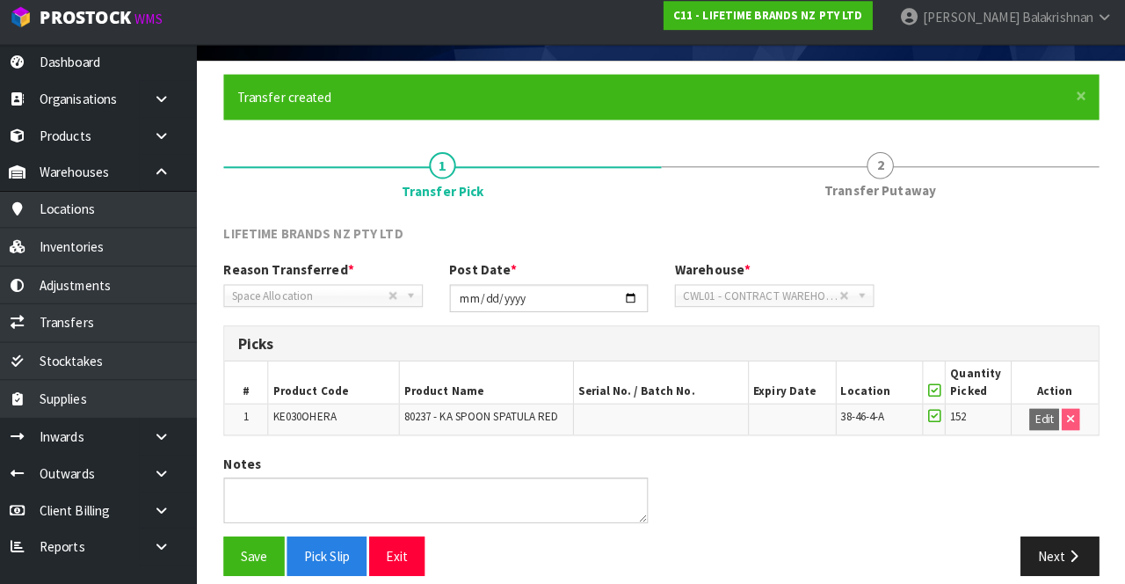
scroll to position [113, 0]
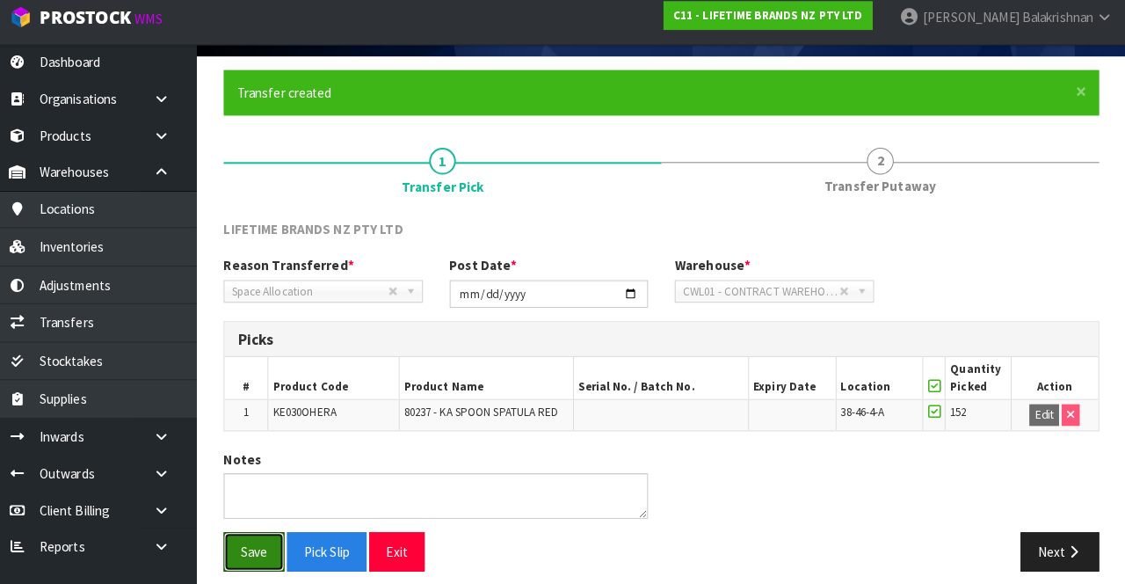
click at [257, 552] on button "Save" at bounding box center [267, 552] width 60 height 38
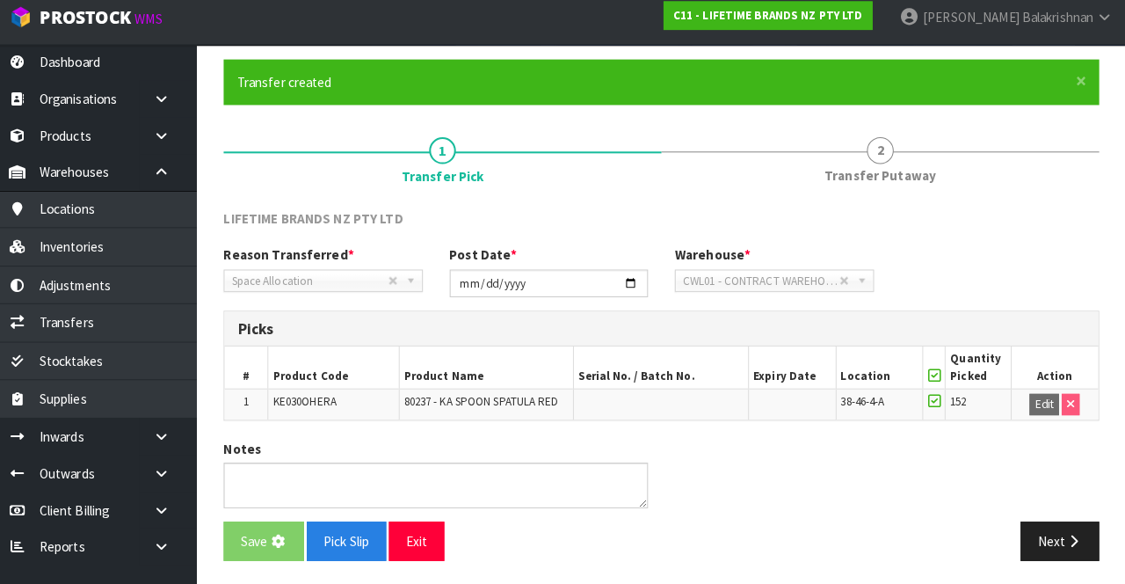
scroll to position [0, 0]
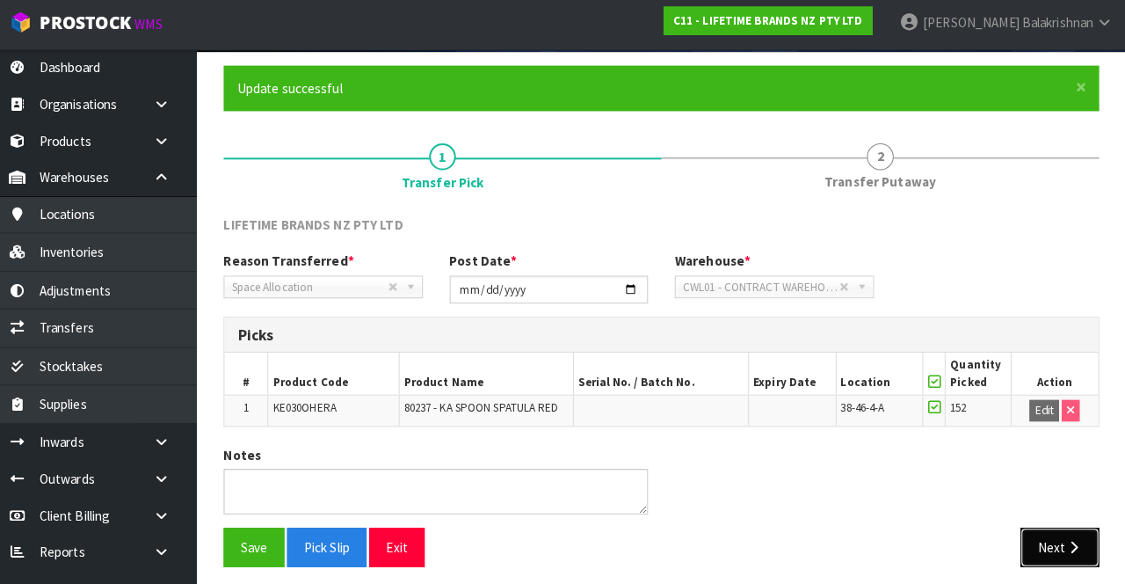
click at [1055, 523] on button "Next" at bounding box center [1060, 542] width 77 height 38
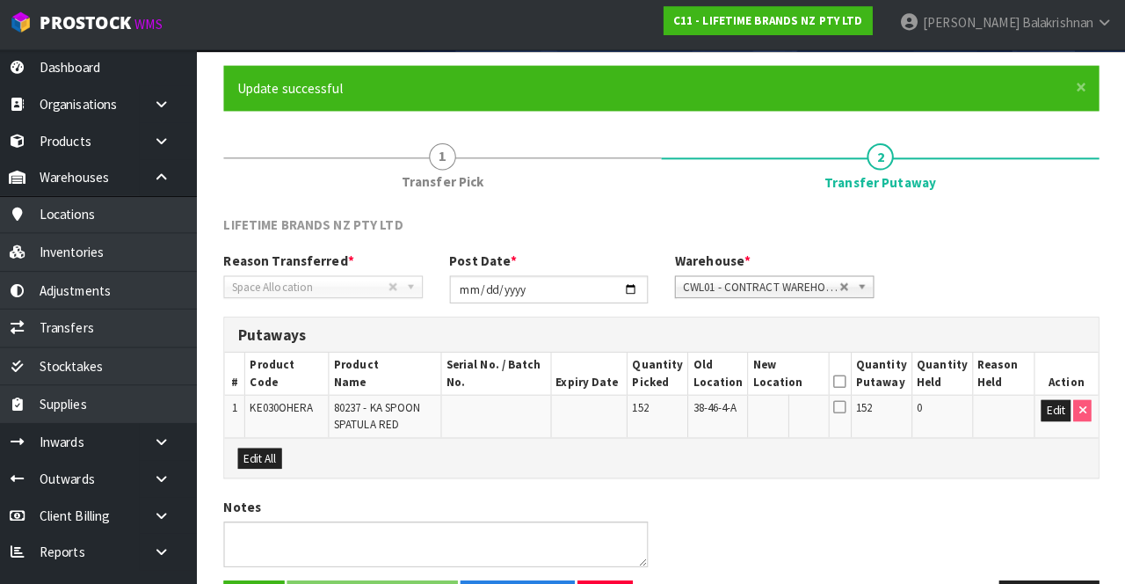
scroll to position [174, 0]
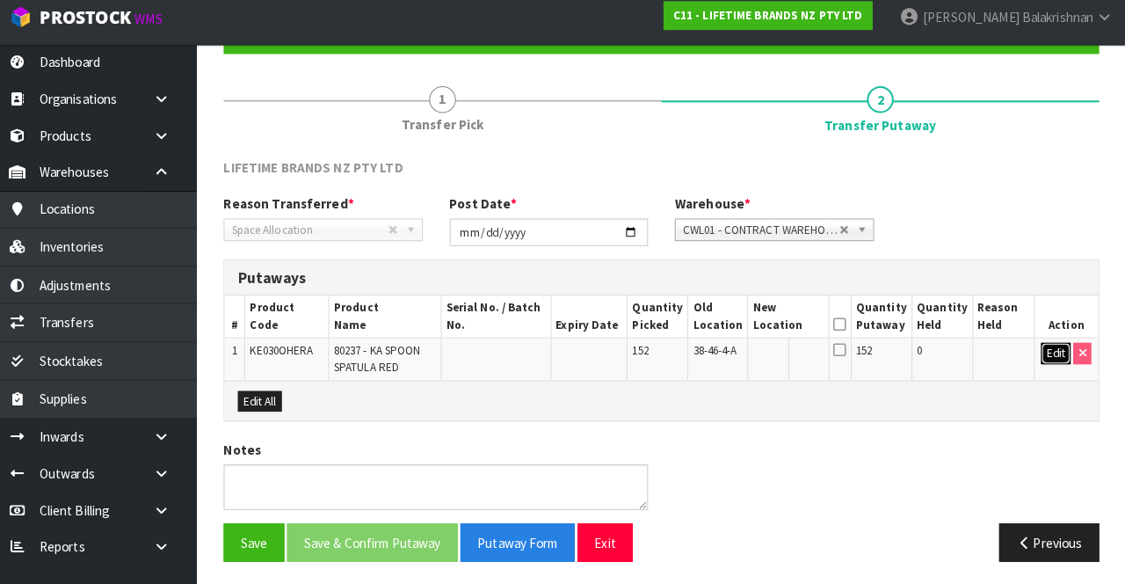
click at [1047, 363] on button "Edit" at bounding box center [1056, 356] width 29 height 21
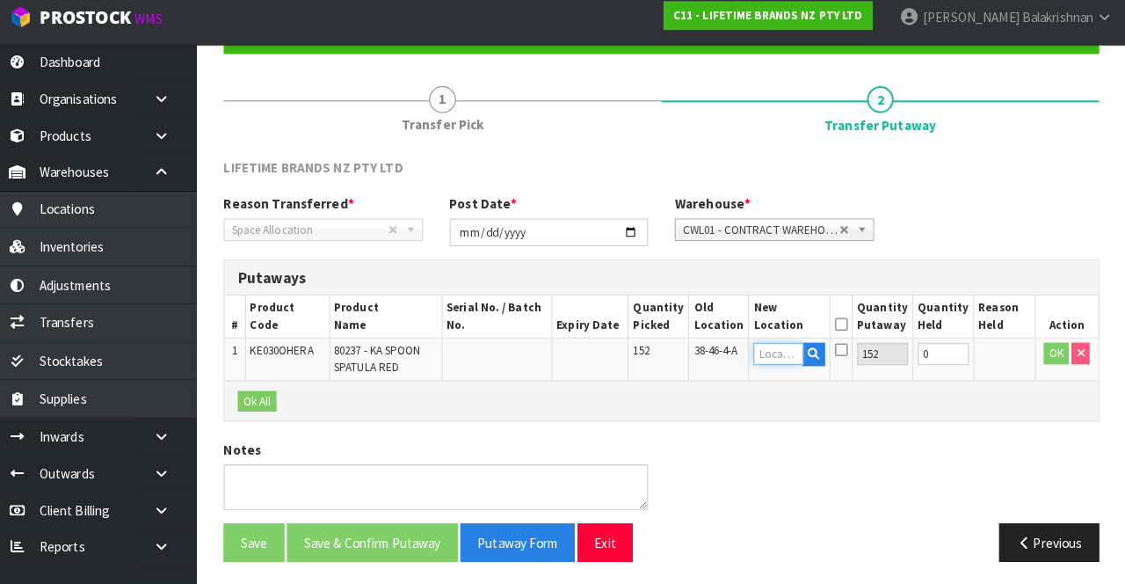
click at [791, 365] on input "text" at bounding box center [783, 357] width 48 height 22
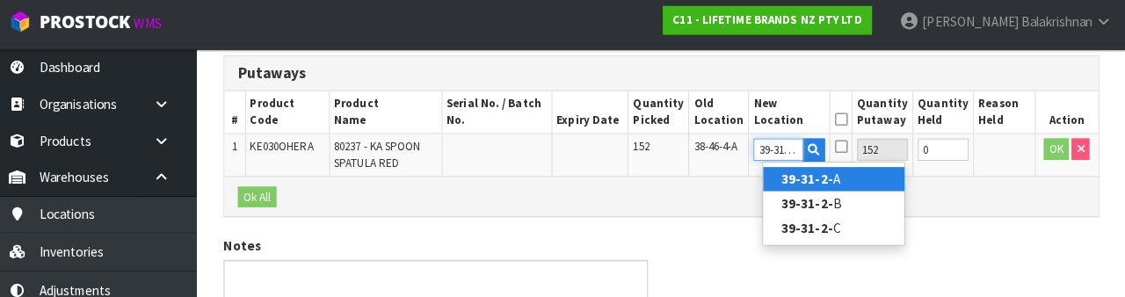
scroll to position [0, 4]
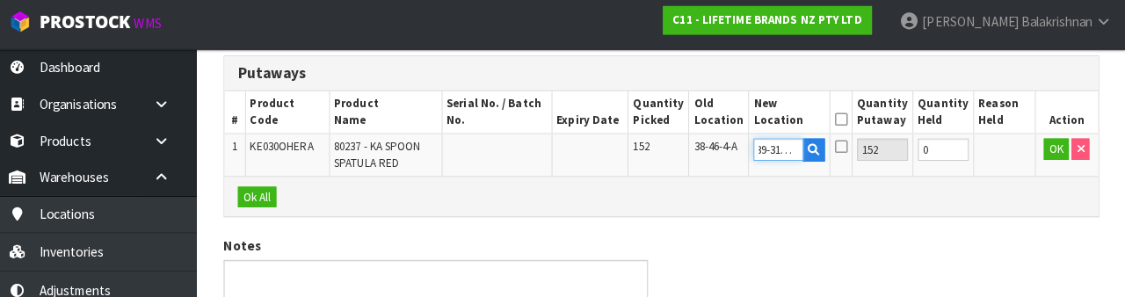
type input "39-31-2-B"
click at [970, 236] on div "Notes" at bounding box center [668, 276] width 888 height 81
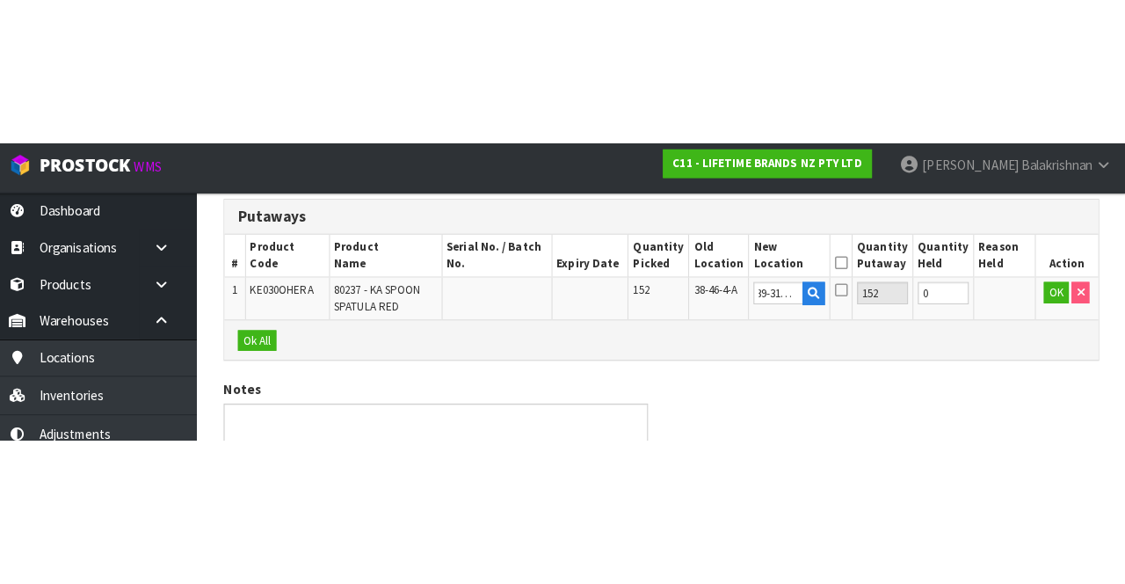
scroll to position [174, 0]
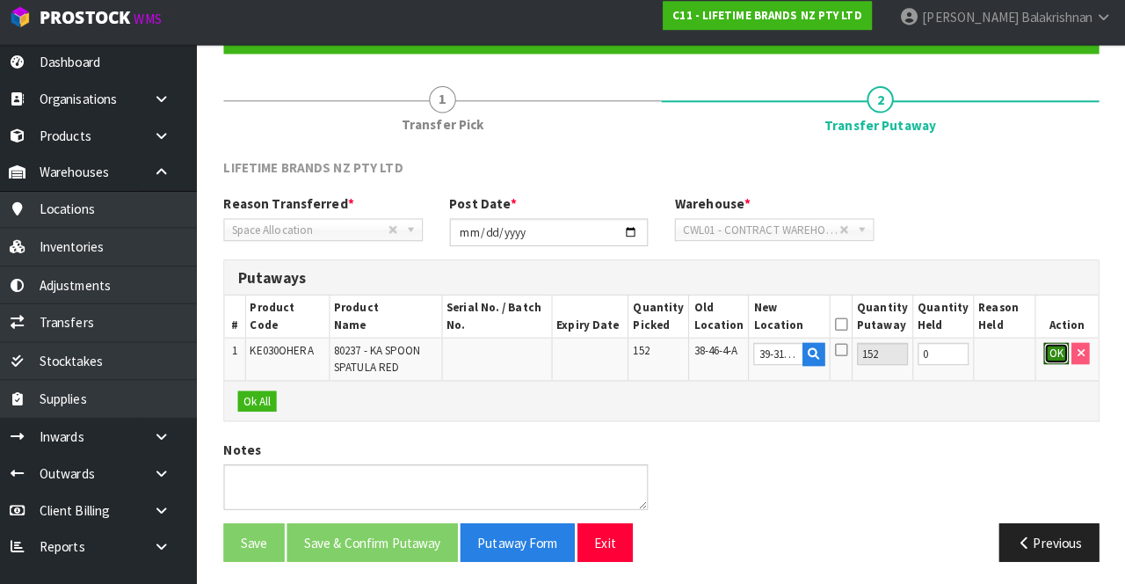
click at [1048, 355] on button "OK" at bounding box center [1056, 356] width 25 height 21
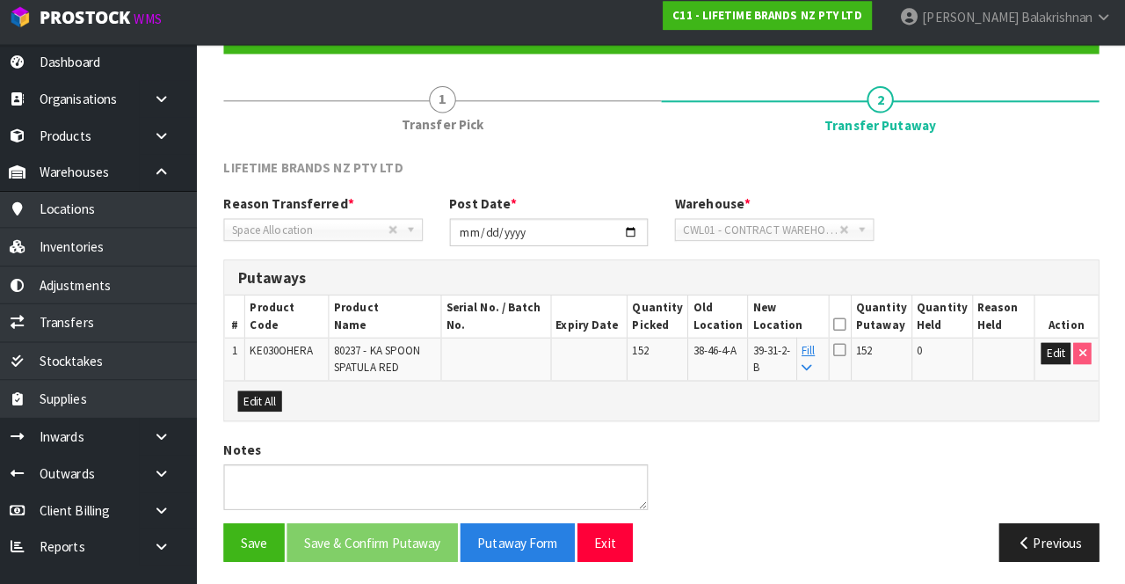
click at [850, 353] on icon at bounding box center [844, 353] width 12 height 14
click at [0, 0] on input "checkbox" at bounding box center [0, 0] width 0 height 0
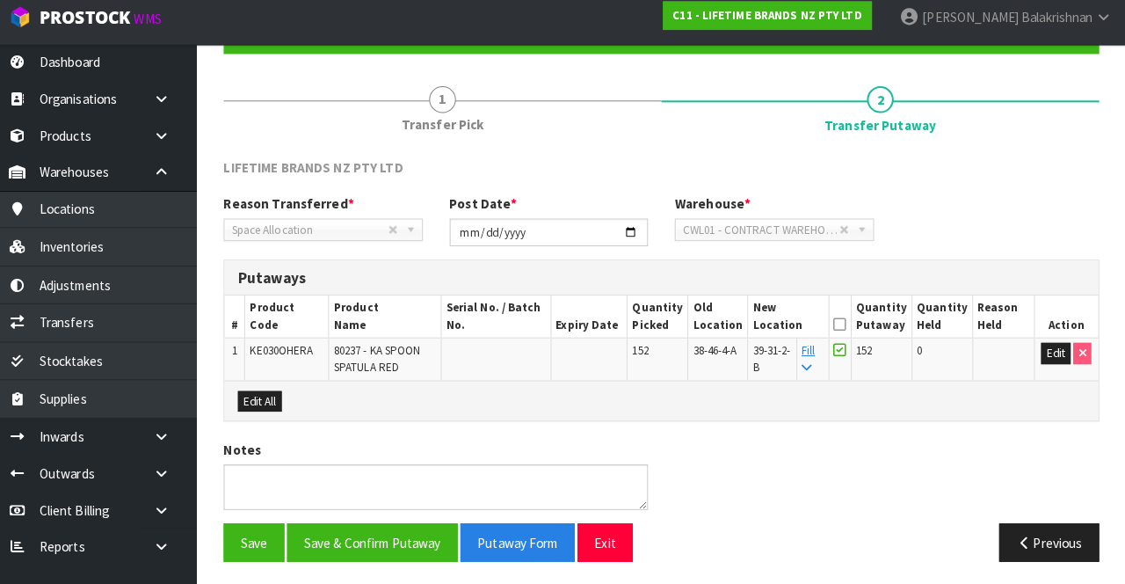
click at [850, 350] on icon at bounding box center [844, 353] width 12 height 14
click at [0, 0] on input "checkbox" at bounding box center [0, 0] width 0 height 0
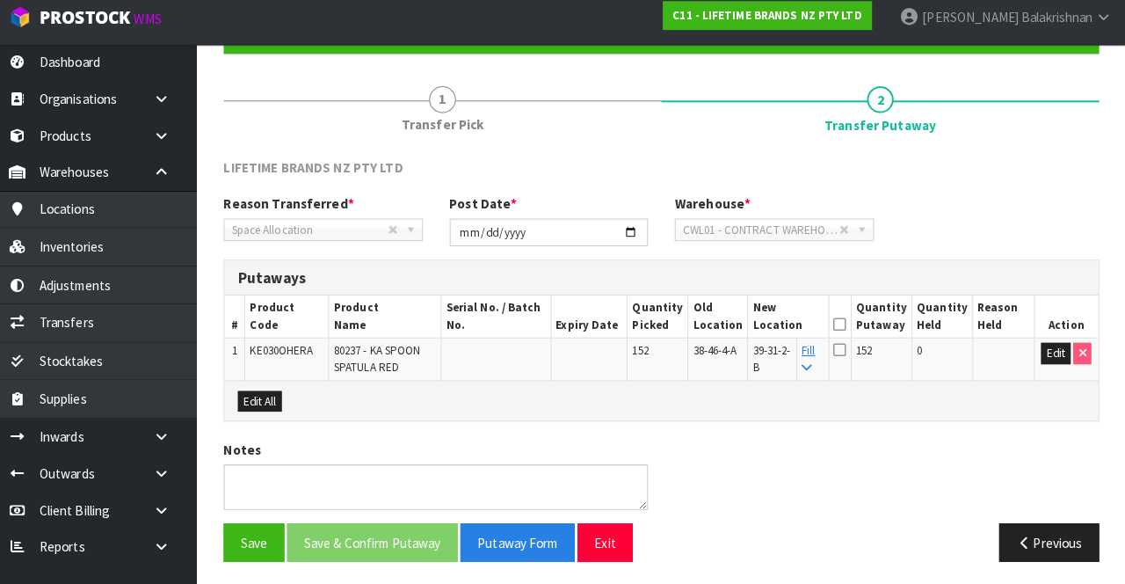
click at [293, 244] on span "Space Allocation" at bounding box center [322, 235] width 154 height 21
click at [883, 321] on th "Quantity Putaway" at bounding box center [885, 320] width 60 height 41
click at [850, 328] on icon at bounding box center [844, 328] width 12 height 1
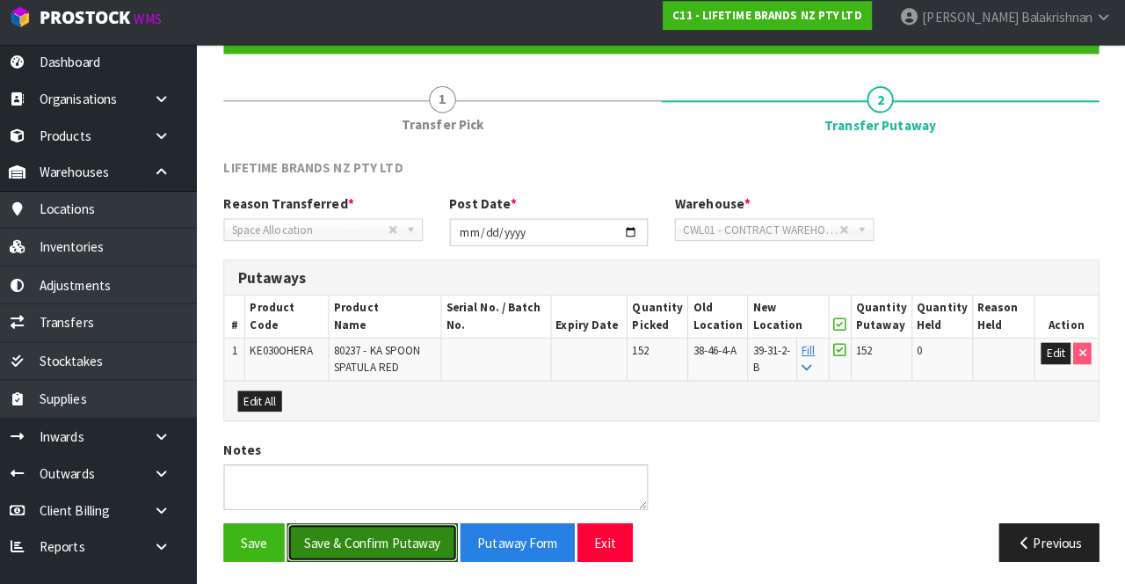
click at [346, 535] on button "Save & Confirm Putaway" at bounding box center [384, 543] width 168 height 38
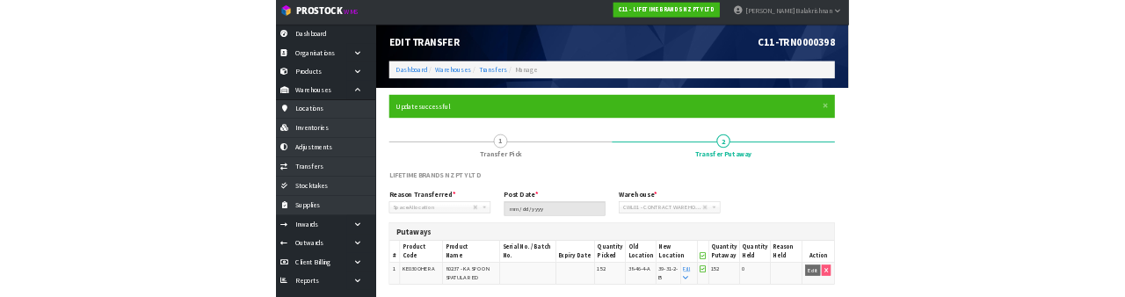
scroll to position [0, 0]
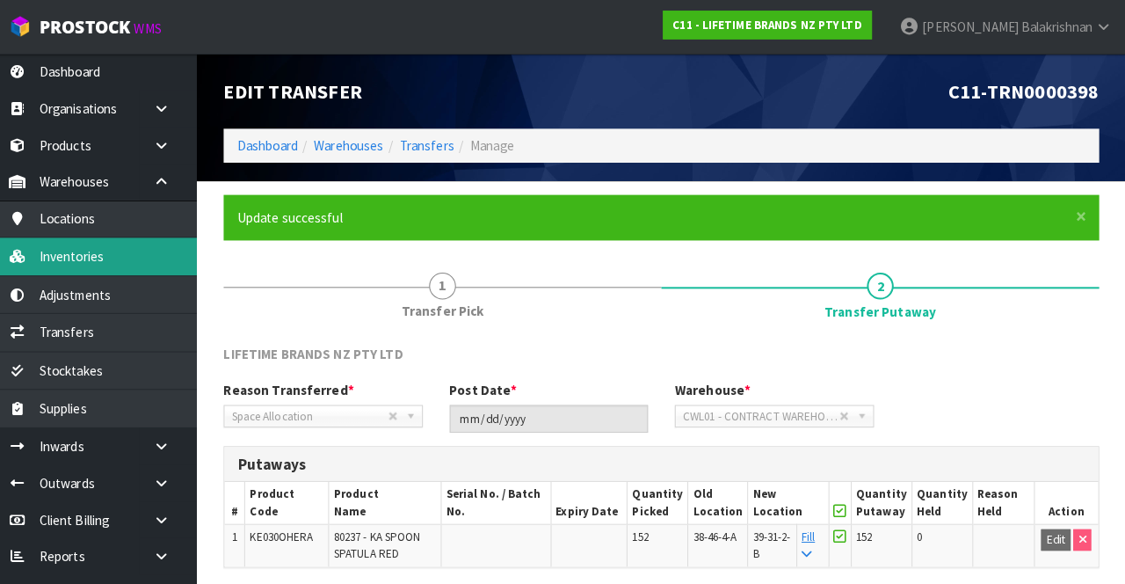
click at [58, 258] on link "Inventories" at bounding box center [105, 252] width 211 height 36
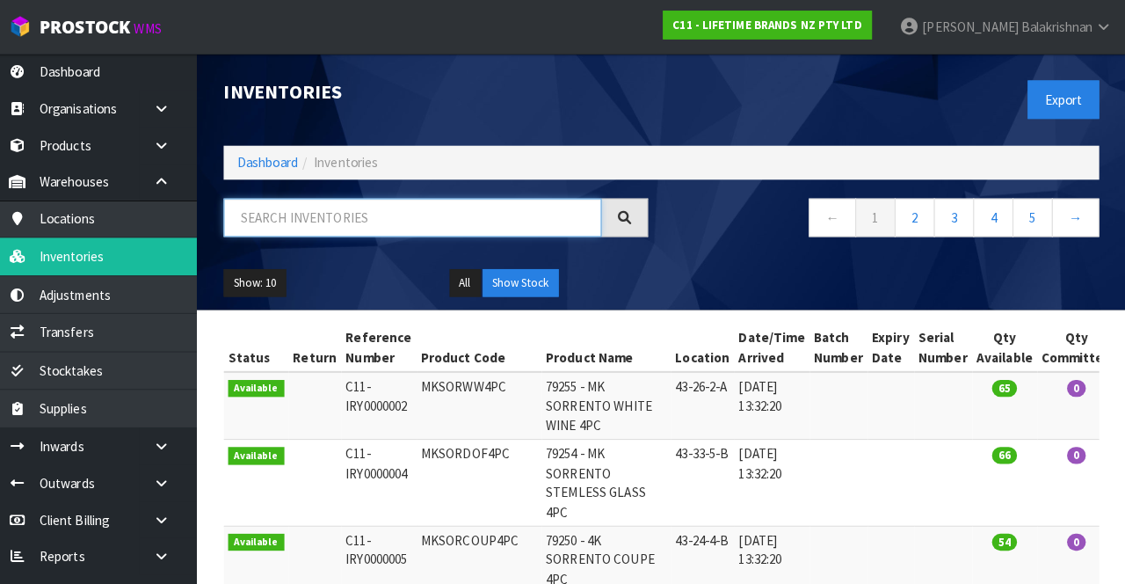
click at [313, 213] on input "text" at bounding box center [423, 214] width 372 height 38
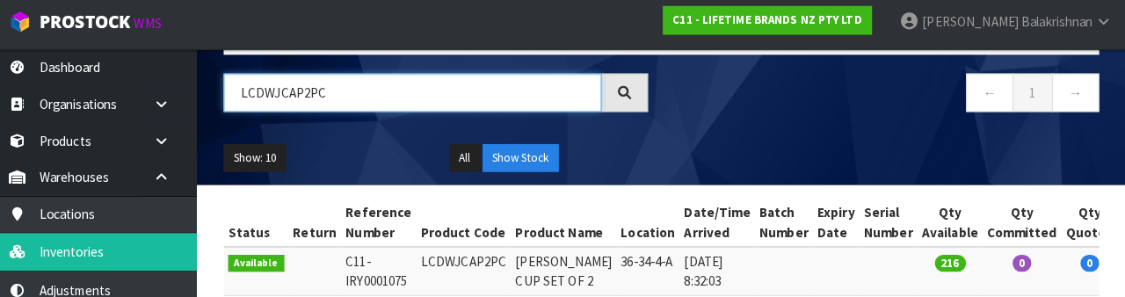
type input "LCDWJCAP2PC"
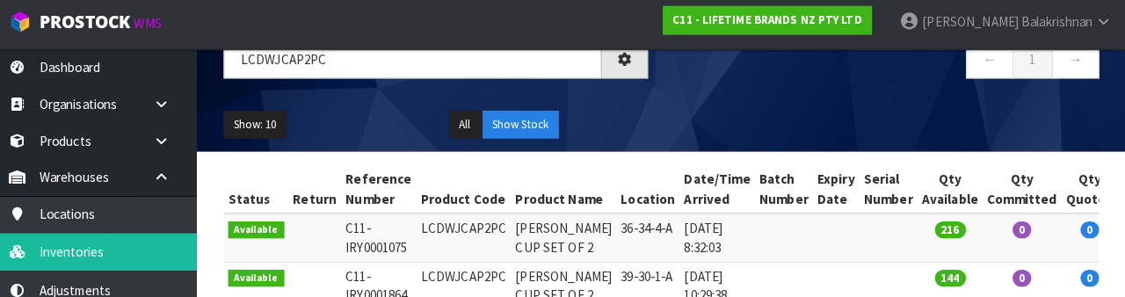
click at [884, 93] on div "← 1 →" at bounding box center [890, 72] width 444 height 56
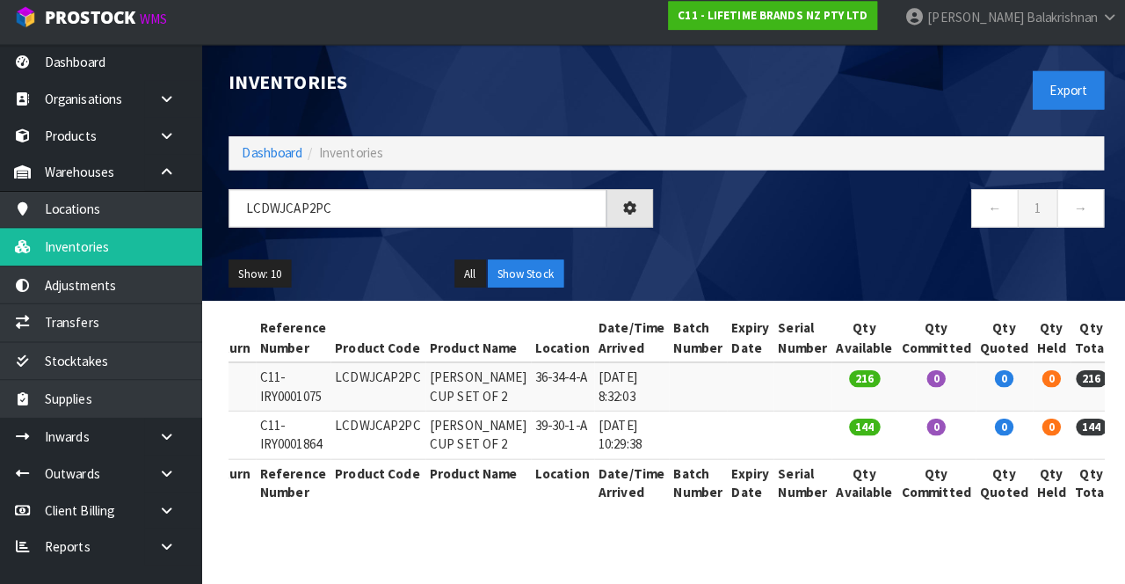
scroll to position [28, 0]
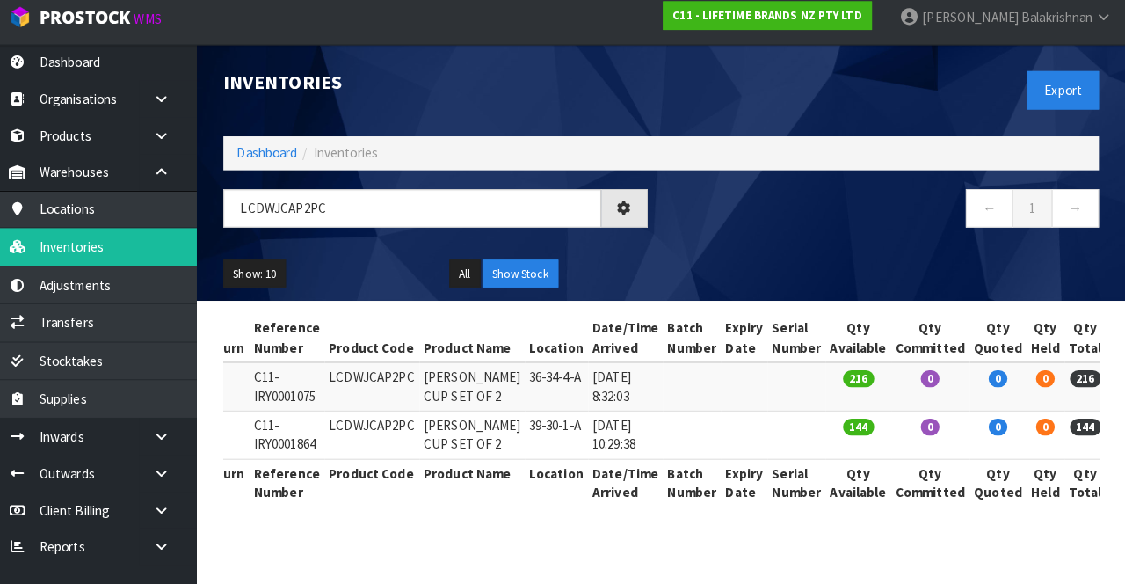
click at [1124, 379] on icon at bounding box center [1130, 384] width 13 height 11
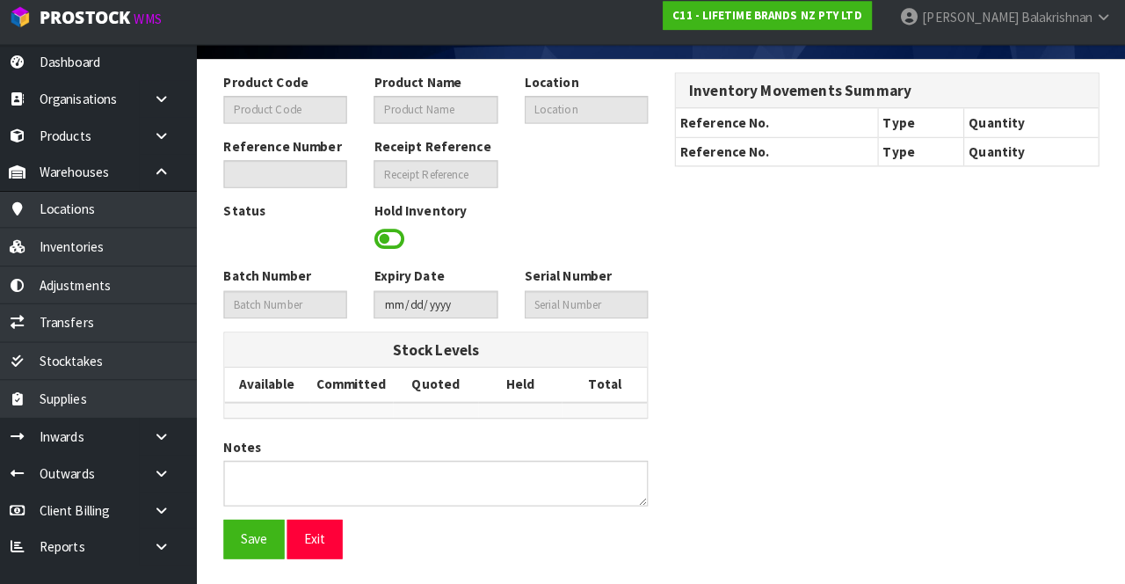
click at [1072, 357] on div "Product Code Product Name Location Reference Number Receipt Reference Status Ho…" at bounding box center [668, 326] width 888 height 491
type input "LCDWJCAP2PC"
type input "LC JACK CAPPUCCINO CUP SET OF 2"
type input "36-34-4-A"
type input "C11-IRY0001075"
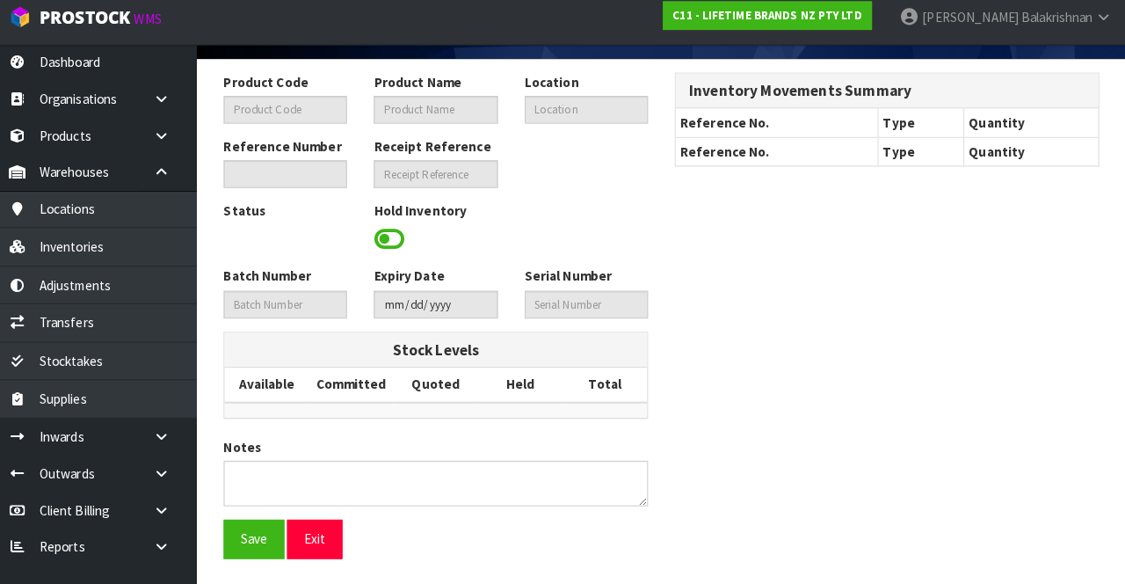
type input "C11-REC0000024"
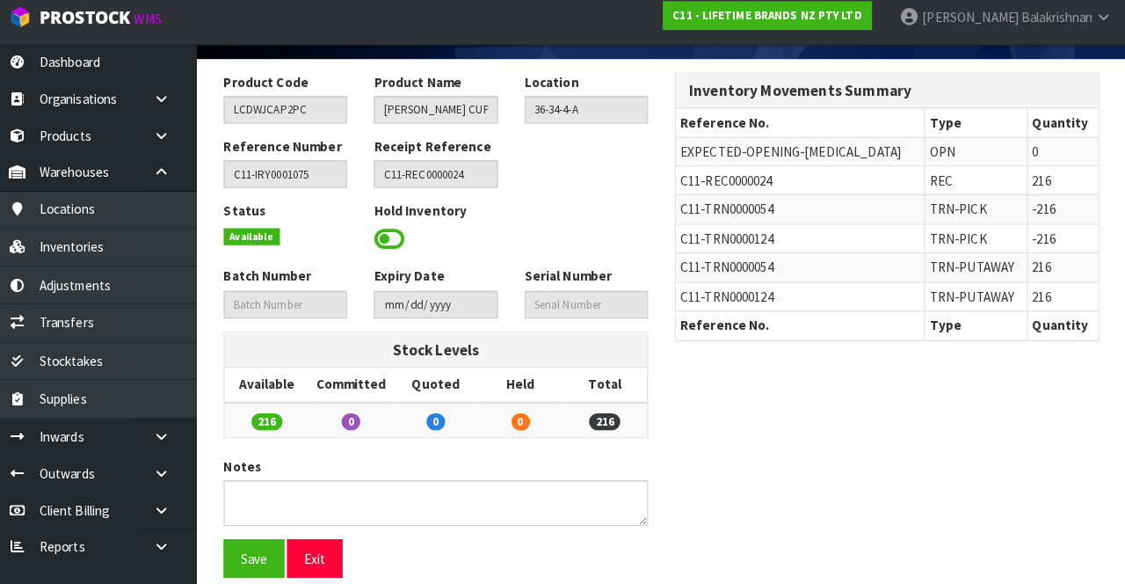
scroll to position [129, 0]
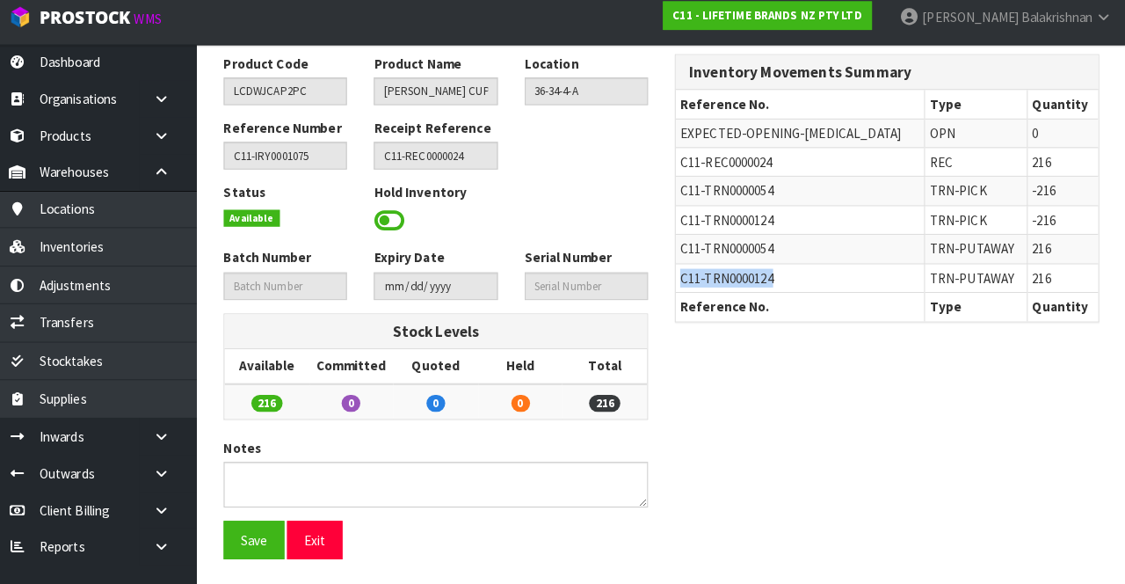
click at [724, 283] on span "C11-TRN0000124" at bounding box center [732, 282] width 91 height 17
copy span "TRN0000124"
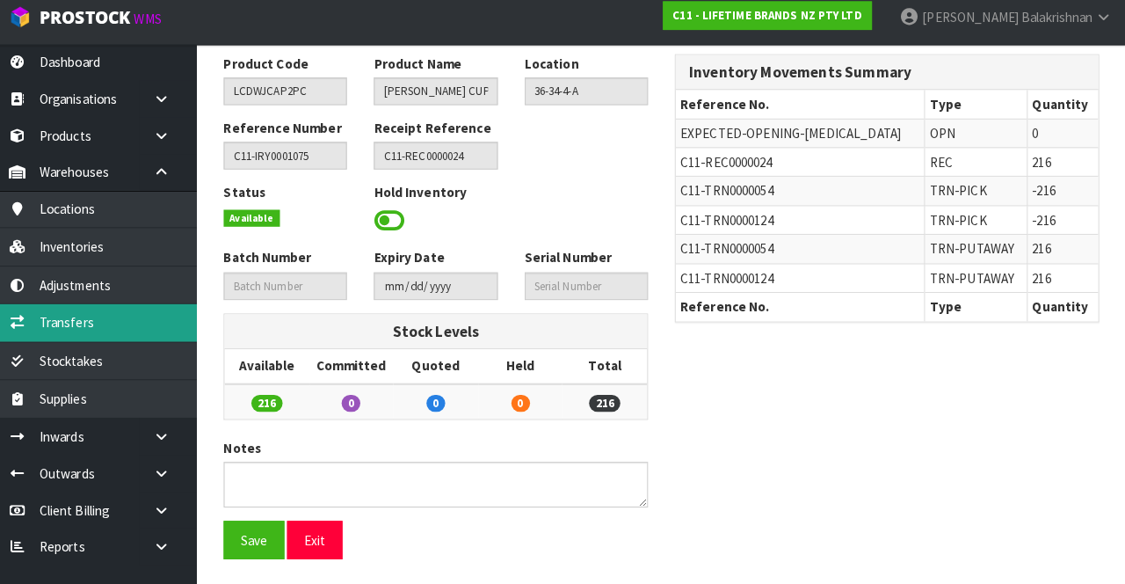
click at [100, 334] on link "Transfers" at bounding box center [105, 327] width 211 height 36
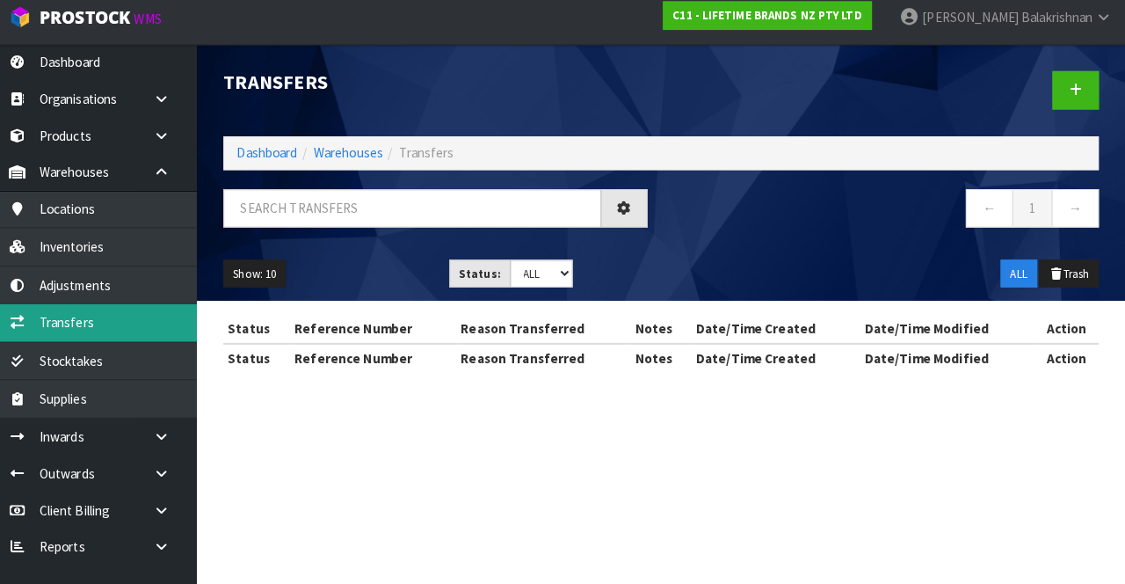
scroll to position [129, 0]
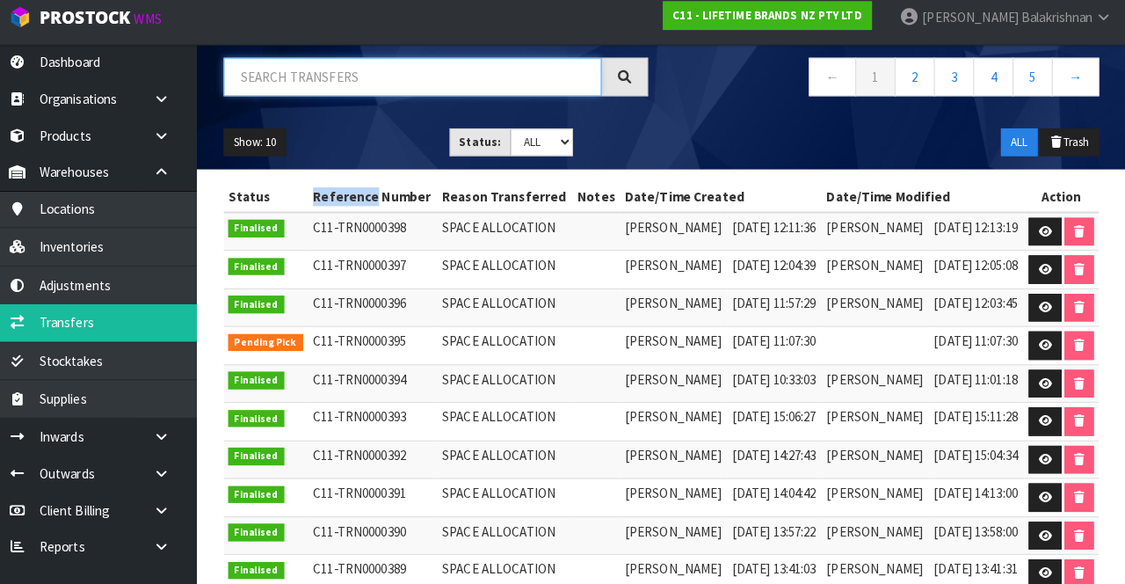
click at [399, 90] on input "text" at bounding box center [423, 85] width 372 height 38
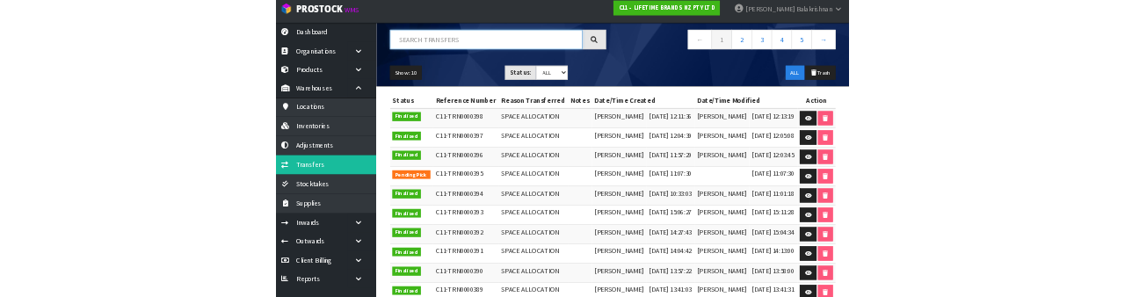
scroll to position [134, 0]
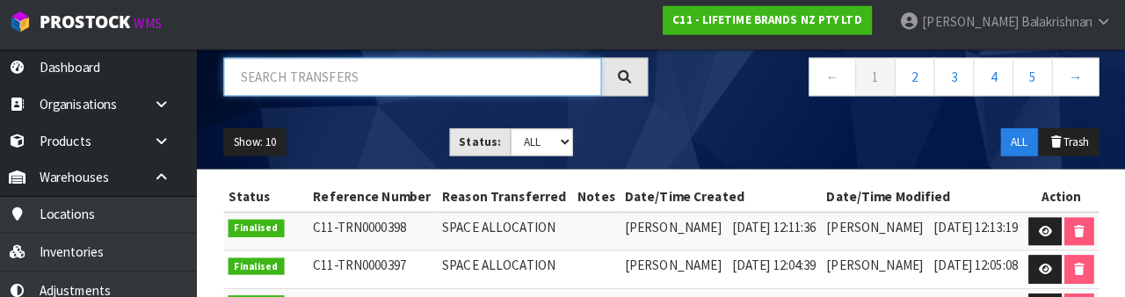
paste input "TRN0000124"
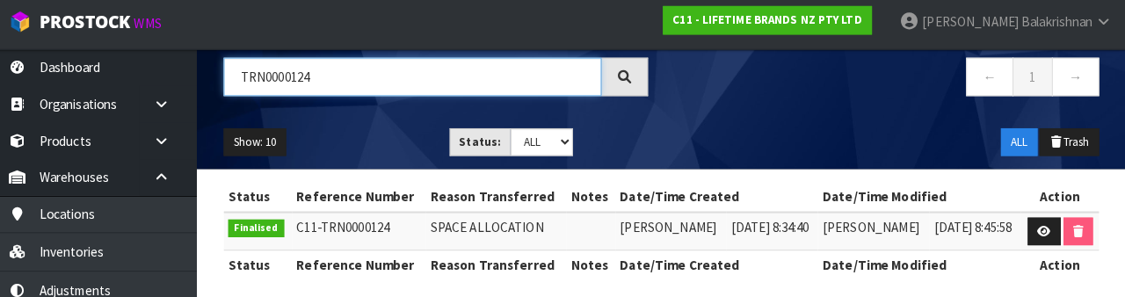
type input "TRN0000124"
click at [1041, 235] on icon at bounding box center [1044, 232] width 13 height 11
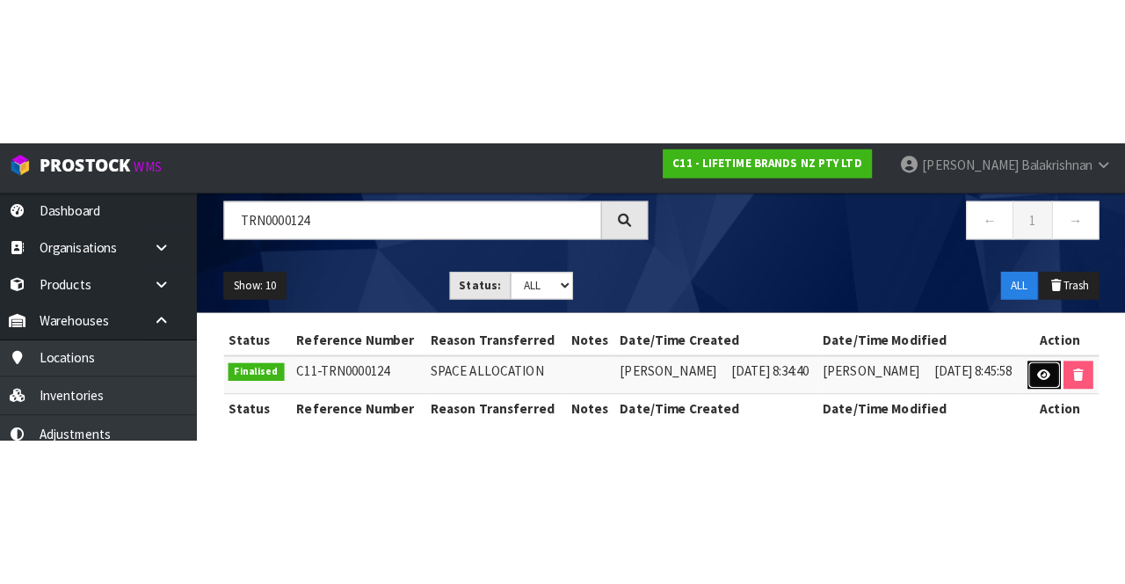
scroll to position [0, 0]
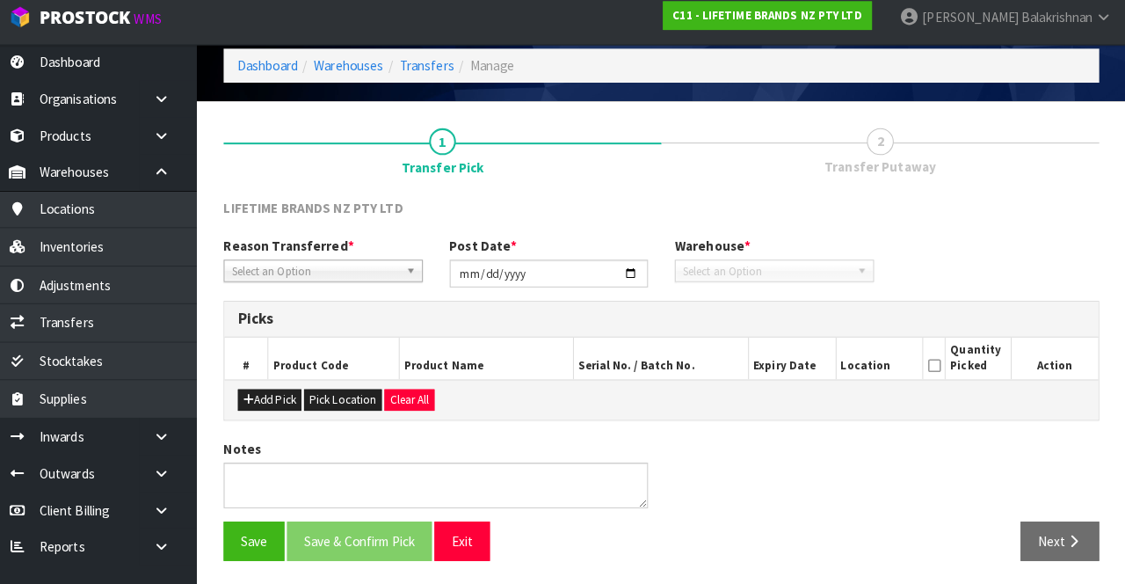
type input "2025-05-08"
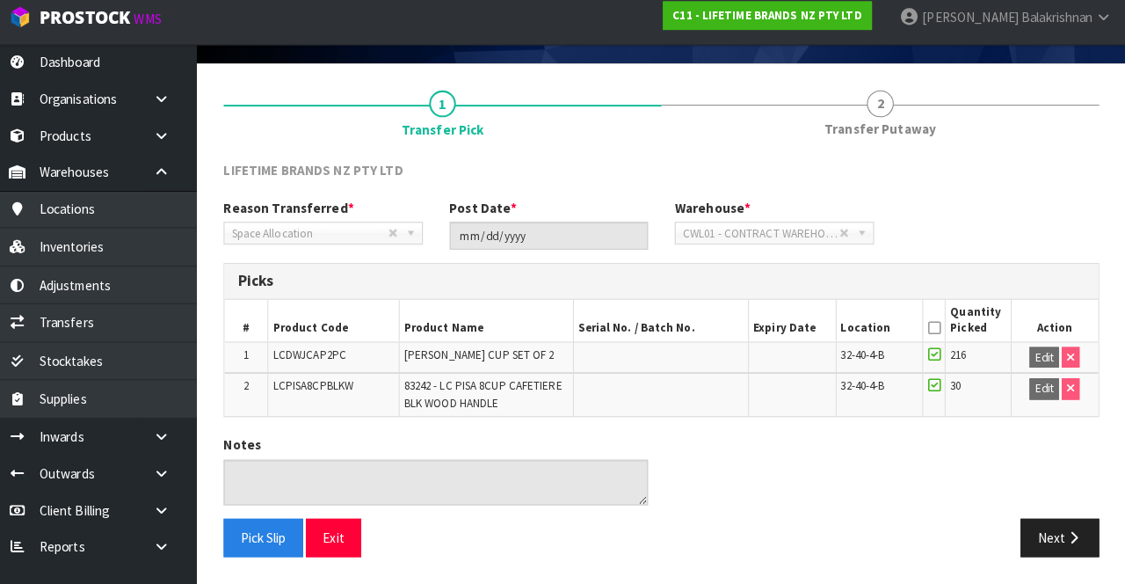
scroll to position [114, 0]
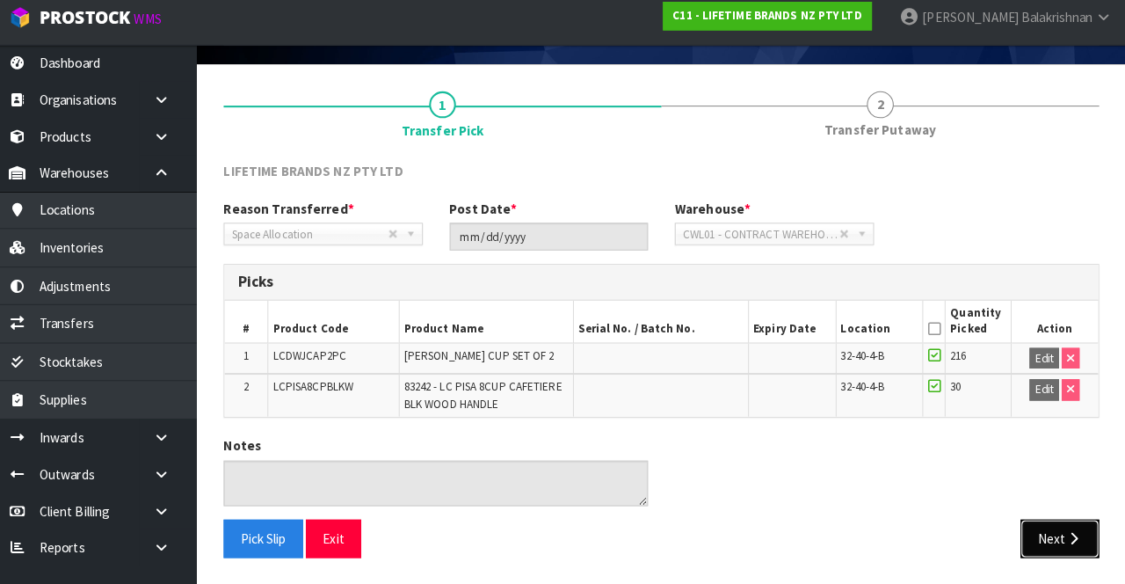
click at [1066, 533] on icon "button" at bounding box center [1074, 538] width 17 height 13
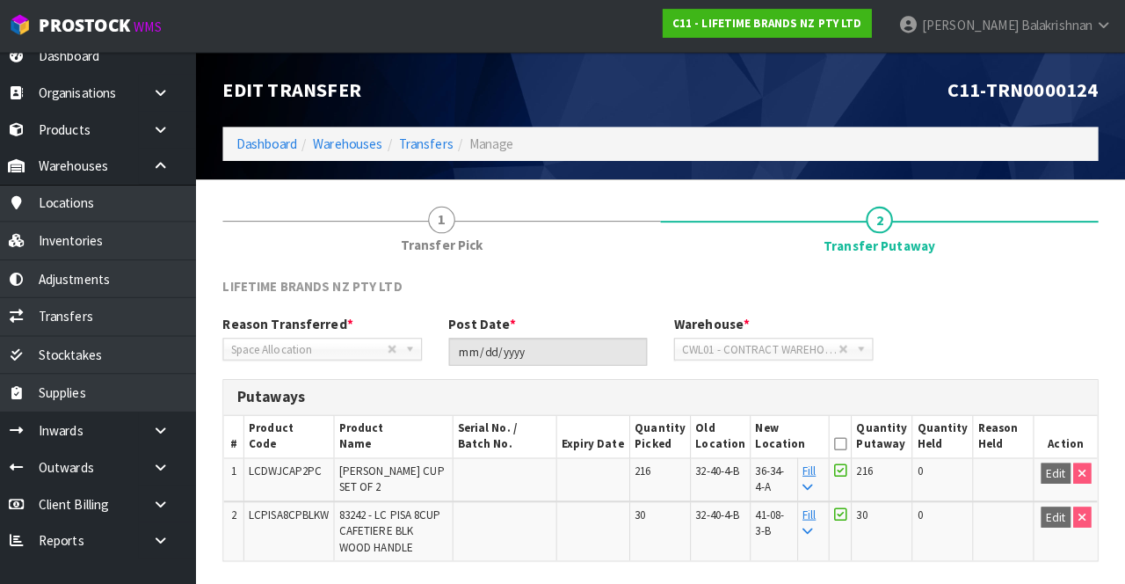
scroll to position [0, 0]
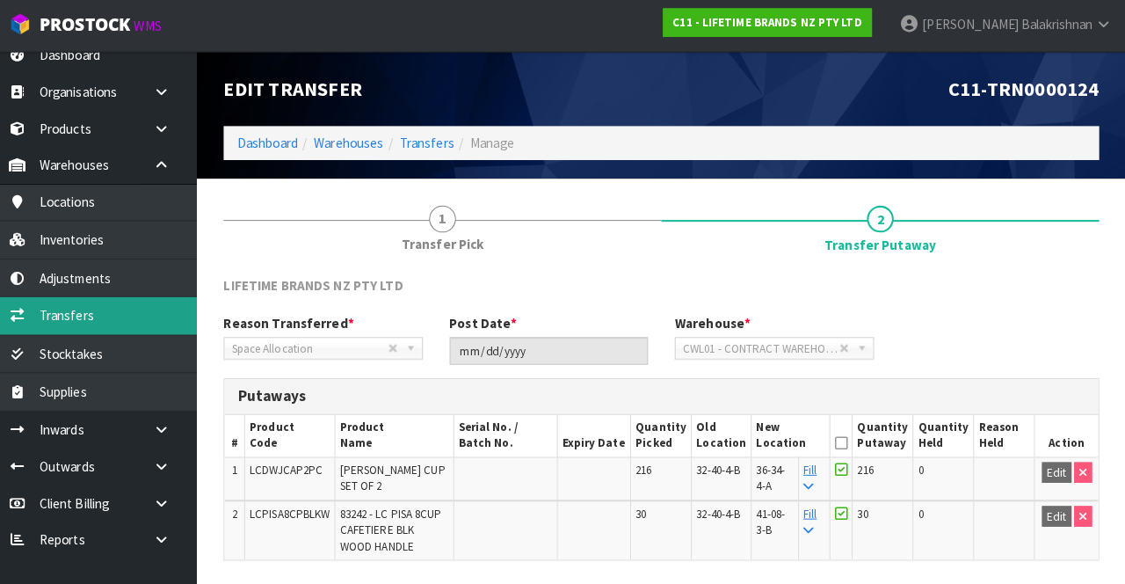
click at [77, 299] on link "Transfers" at bounding box center [105, 313] width 211 height 36
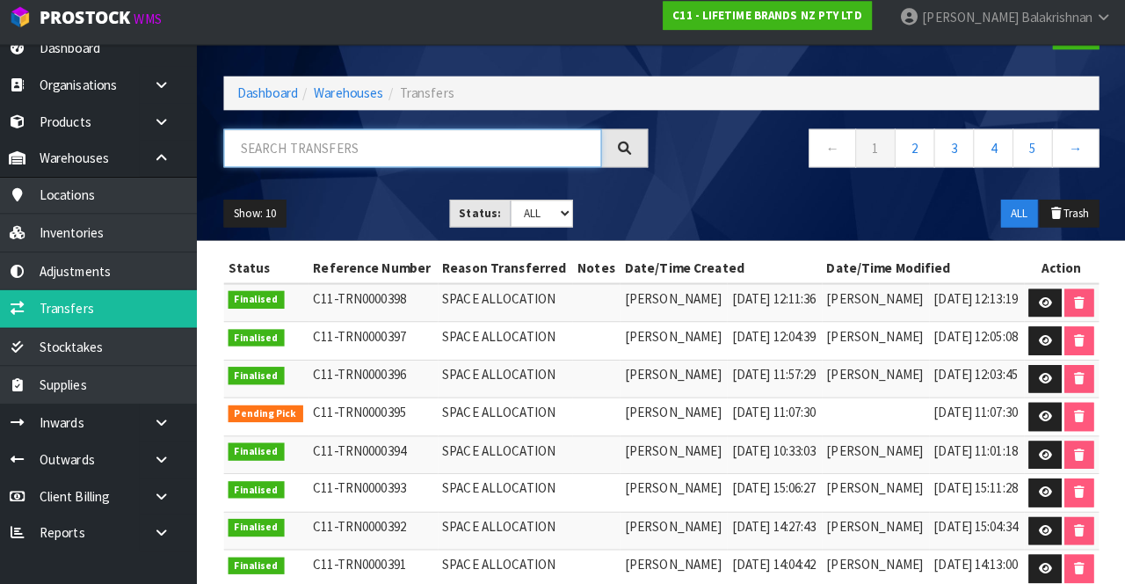
click at [317, 149] on input "text" at bounding box center [423, 155] width 372 height 38
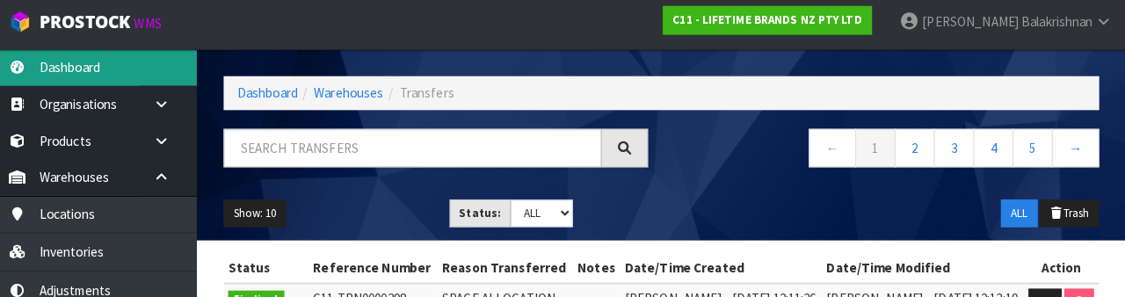
click at [77, 73] on link "Dashboard" at bounding box center [105, 71] width 211 height 36
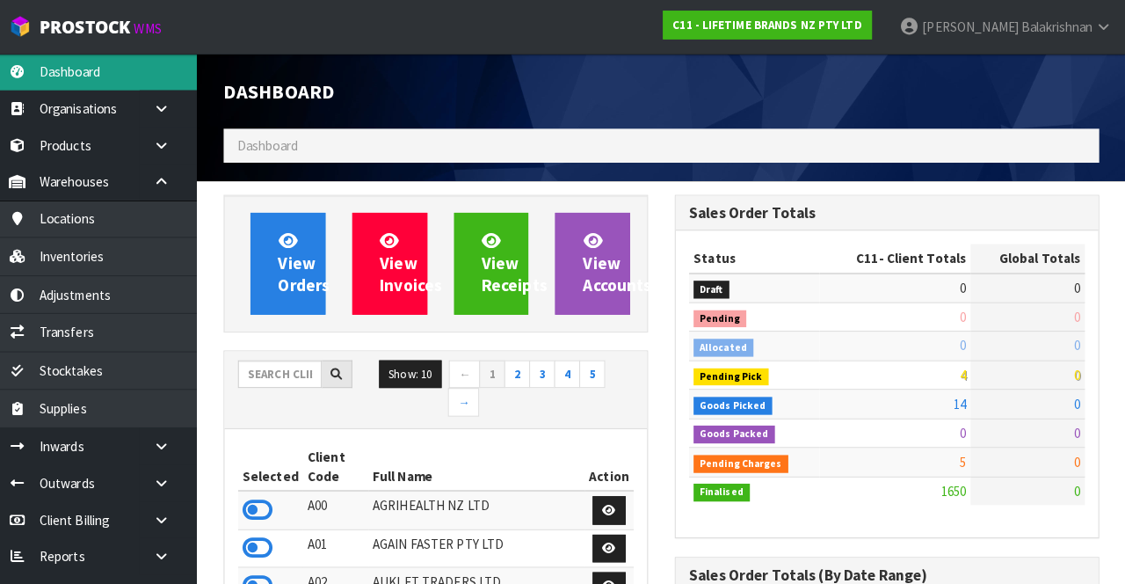
scroll to position [1569, 443]
click at [324, 134] on ol "Dashboard" at bounding box center [668, 143] width 862 height 33
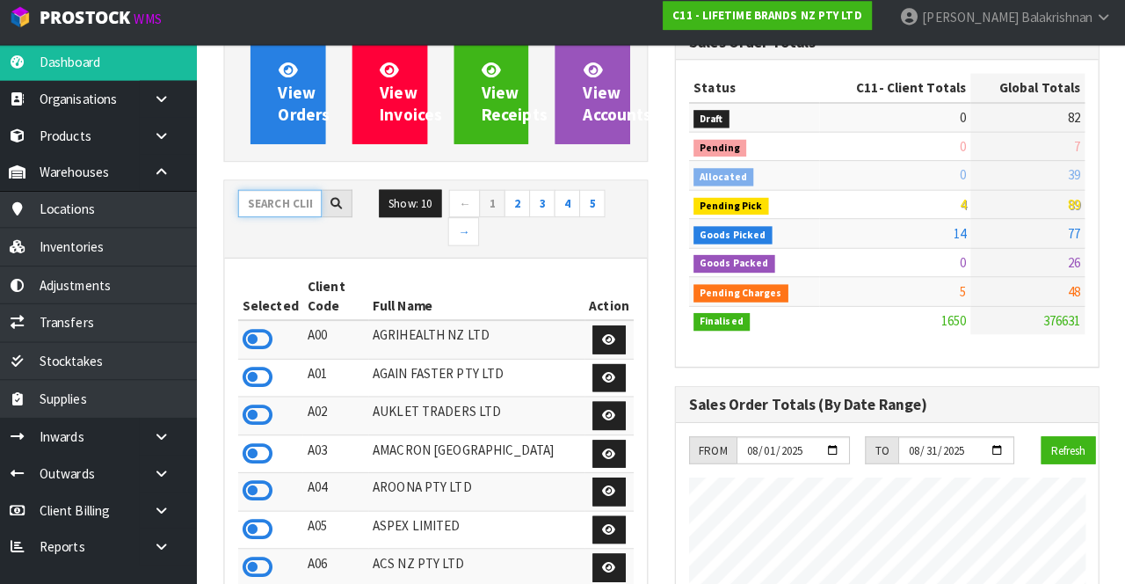
click at [280, 213] on input "text" at bounding box center [292, 209] width 83 height 27
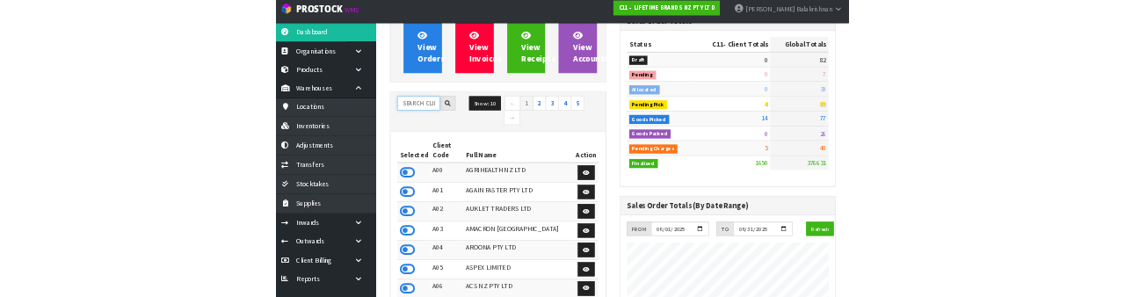
scroll to position [163, 0]
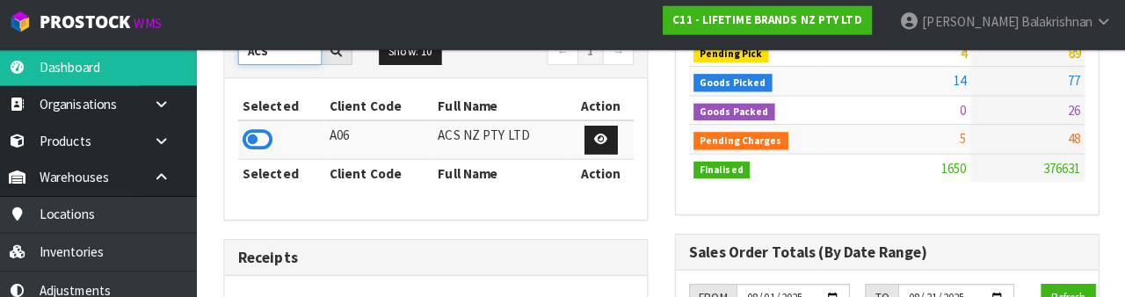
type input "ACS"
click at [283, 136] on icon at bounding box center [271, 141] width 30 height 26
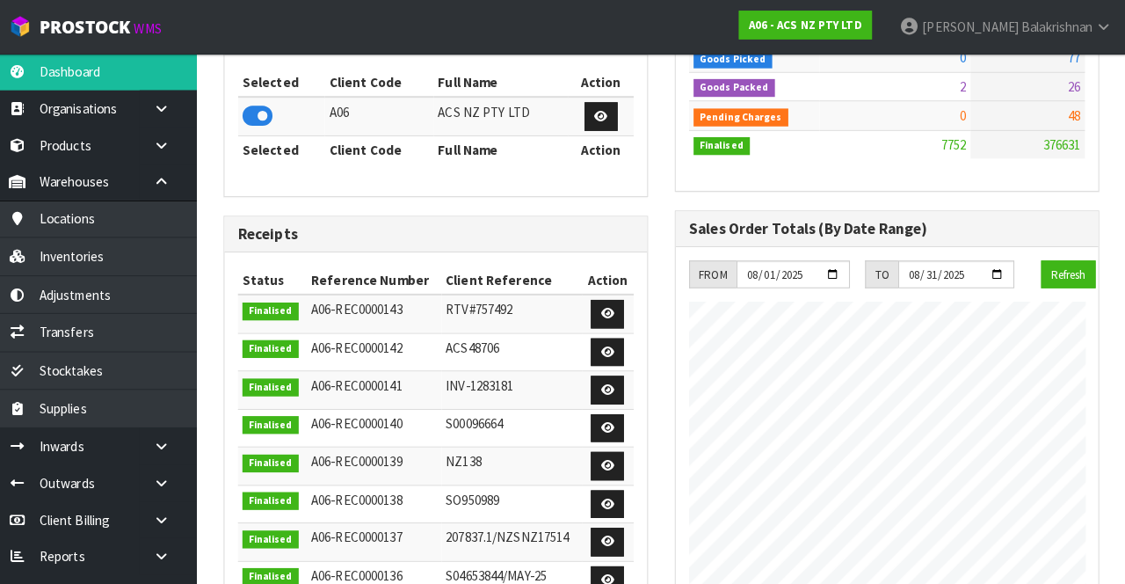
scroll to position [340, 0]
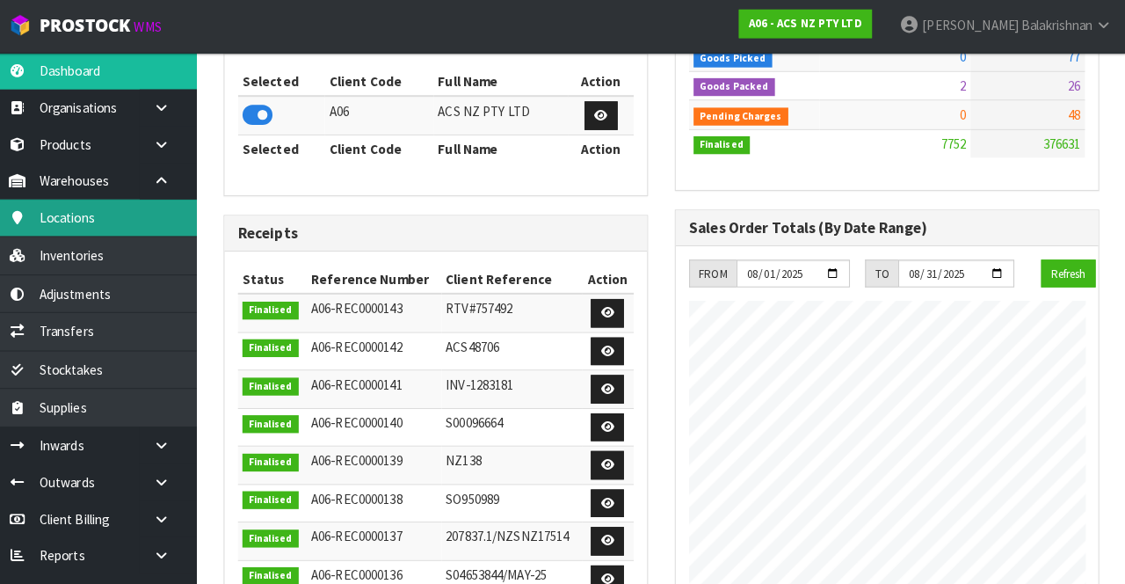
click at [56, 214] on link "Locations" at bounding box center [105, 215] width 211 height 36
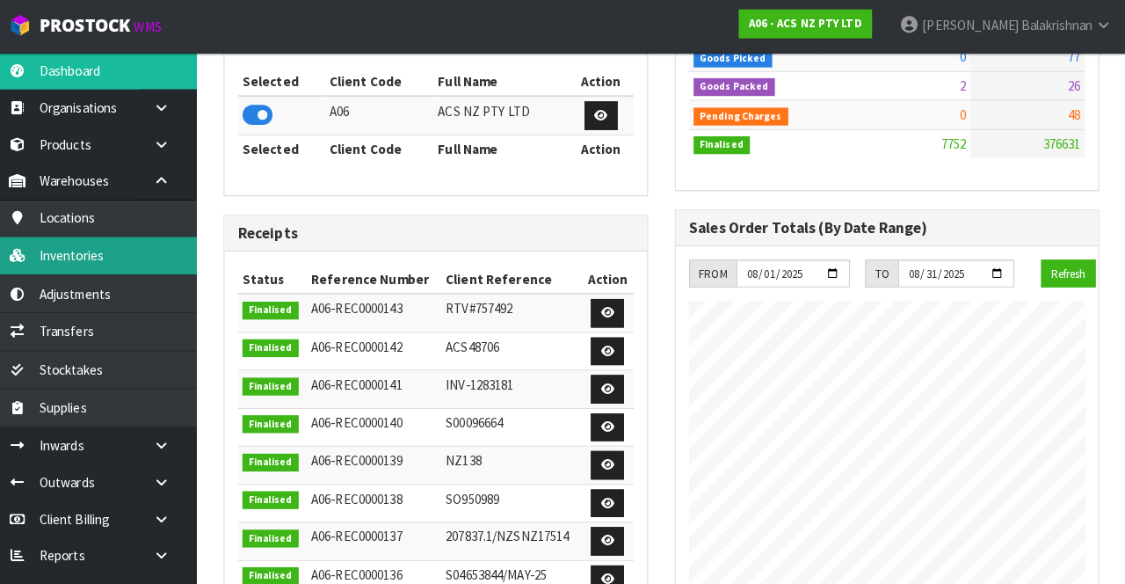
click at [67, 255] on link "Inventories" at bounding box center [105, 252] width 211 height 36
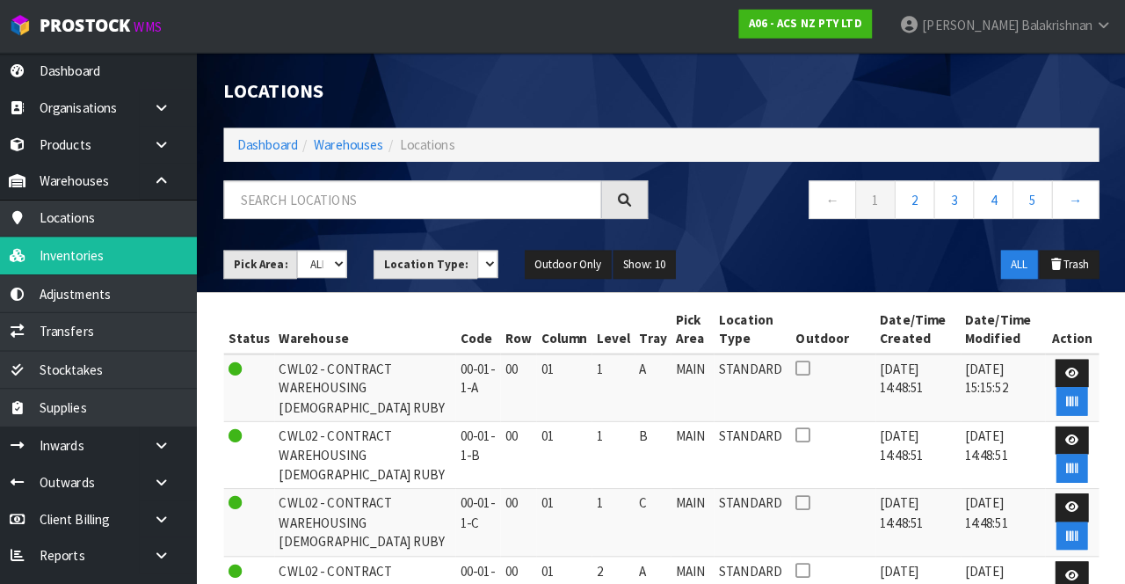
click at [313, 169] on div "Locations Dashboard Warehouses Locations ← 1 2 3 4 5 → Pick Area: Main Refurb D…" at bounding box center [668, 171] width 888 height 236
click at [294, 190] on input "text" at bounding box center [423, 197] width 372 height 38
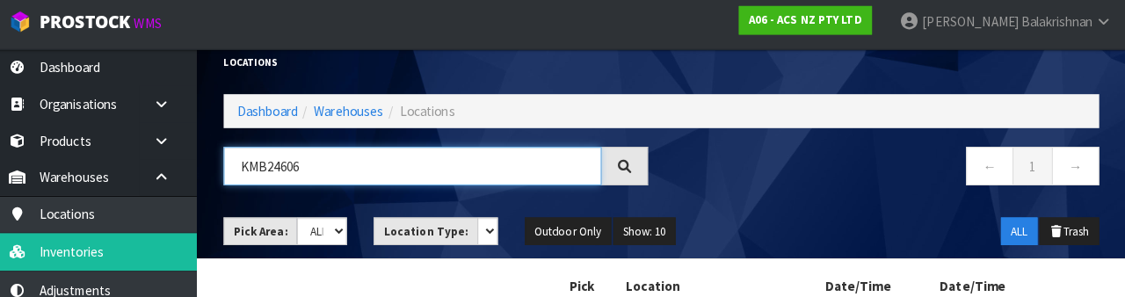
scroll to position [23, 0]
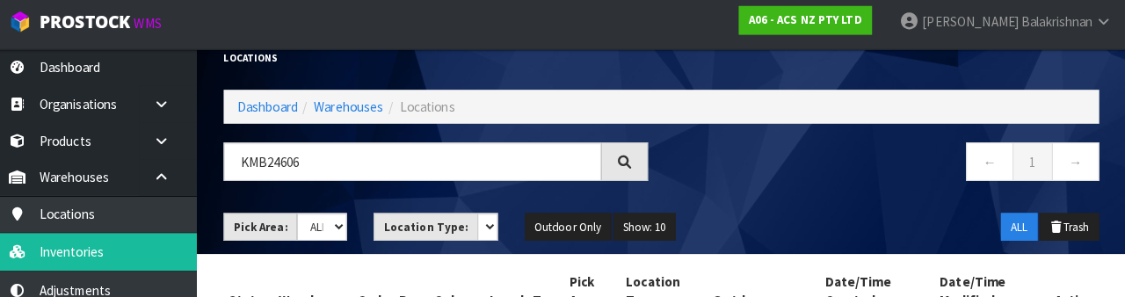
click at [638, 163] on div at bounding box center [632, 164] width 46 height 38
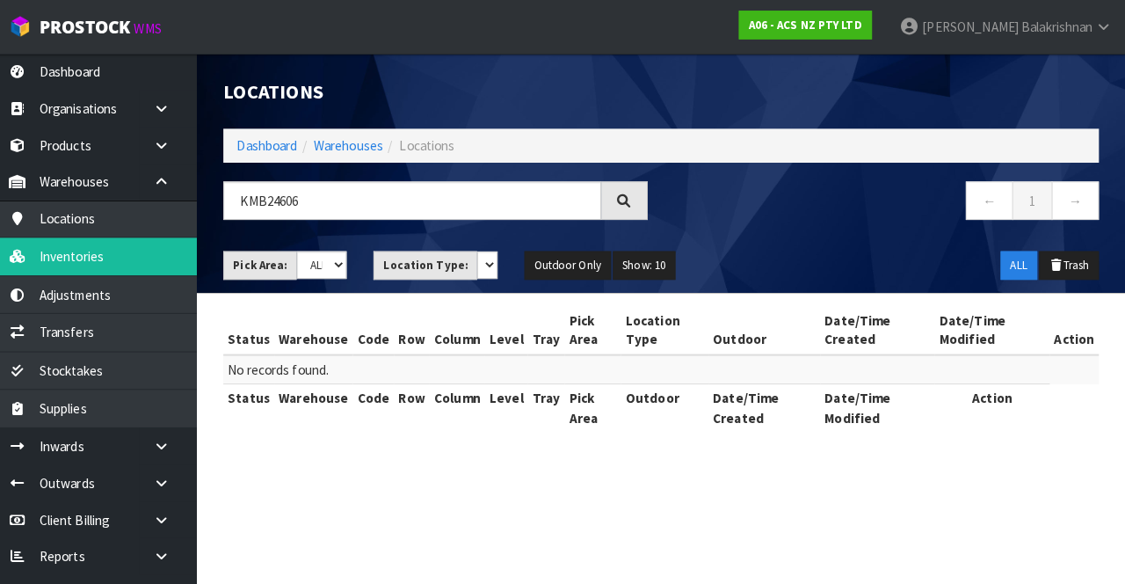
scroll to position [0, 0]
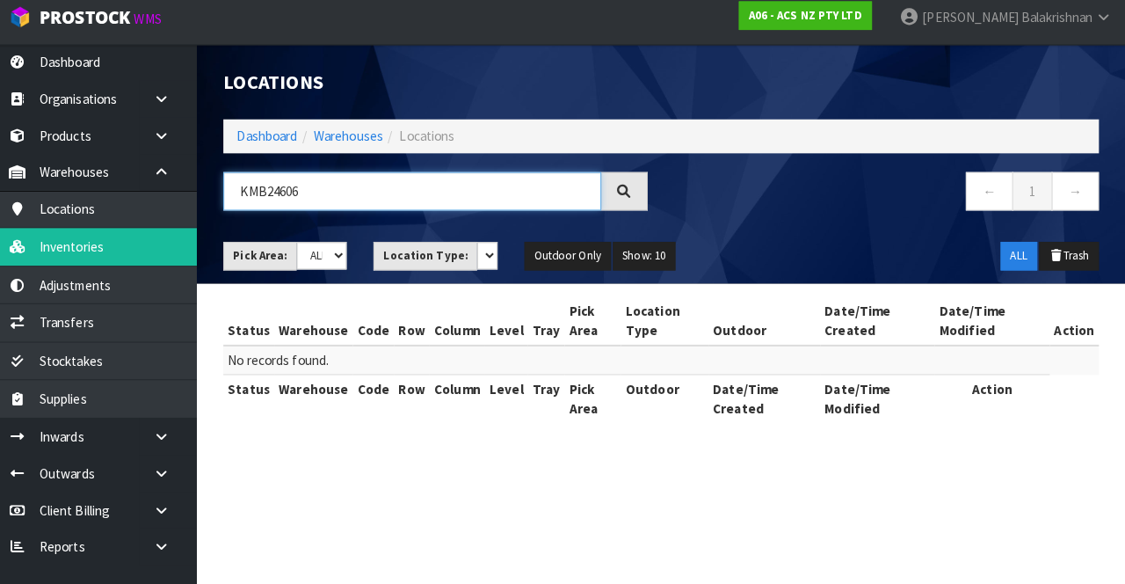
click at [322, 197] on input "KMB24606" at bounding box center [423, 197] width 372 height 38
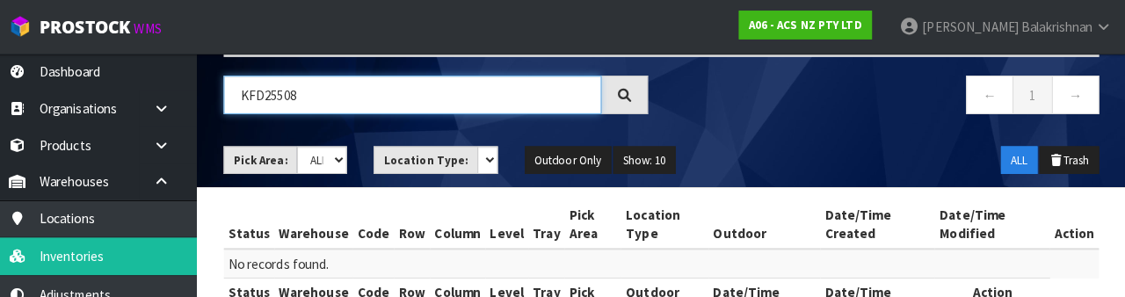
scroll to position [86, 0]
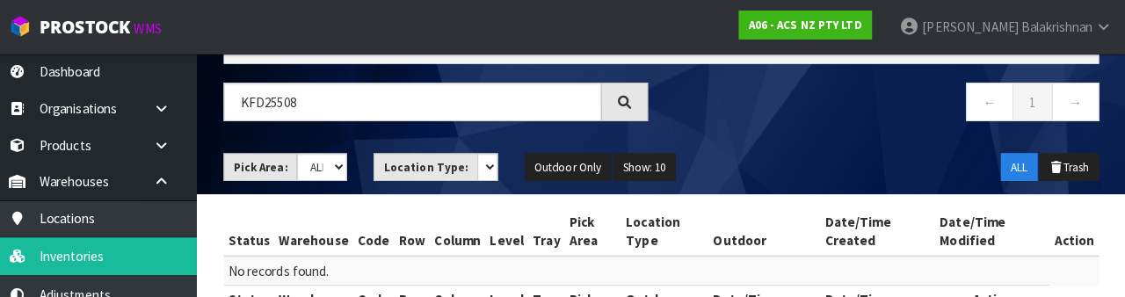
click at [638, 103] on div at bounding box center [632, 101] width 46 height 38
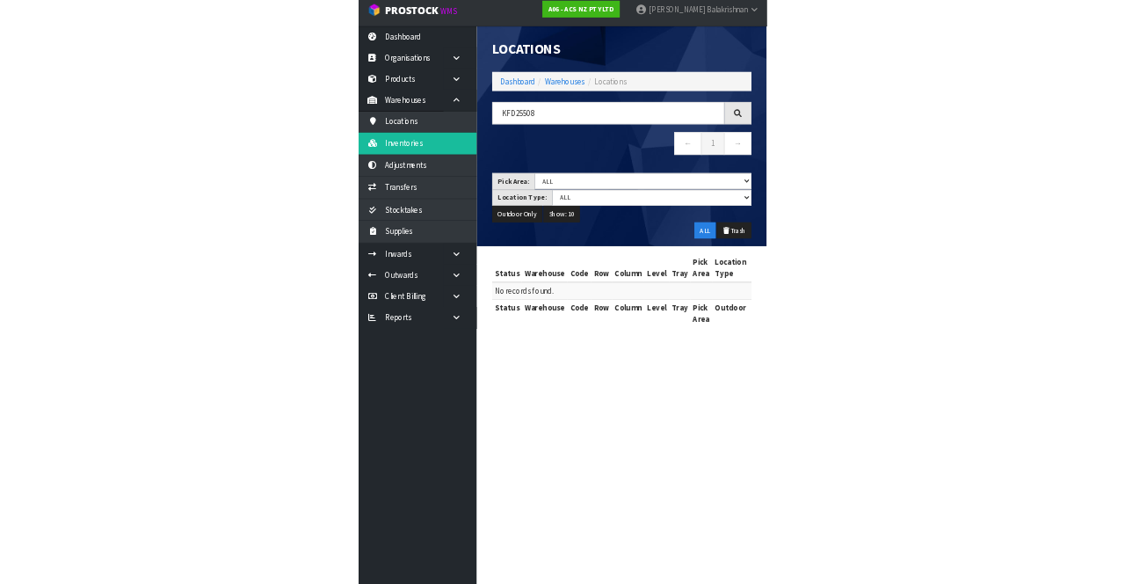
scroll to position [0, 0]
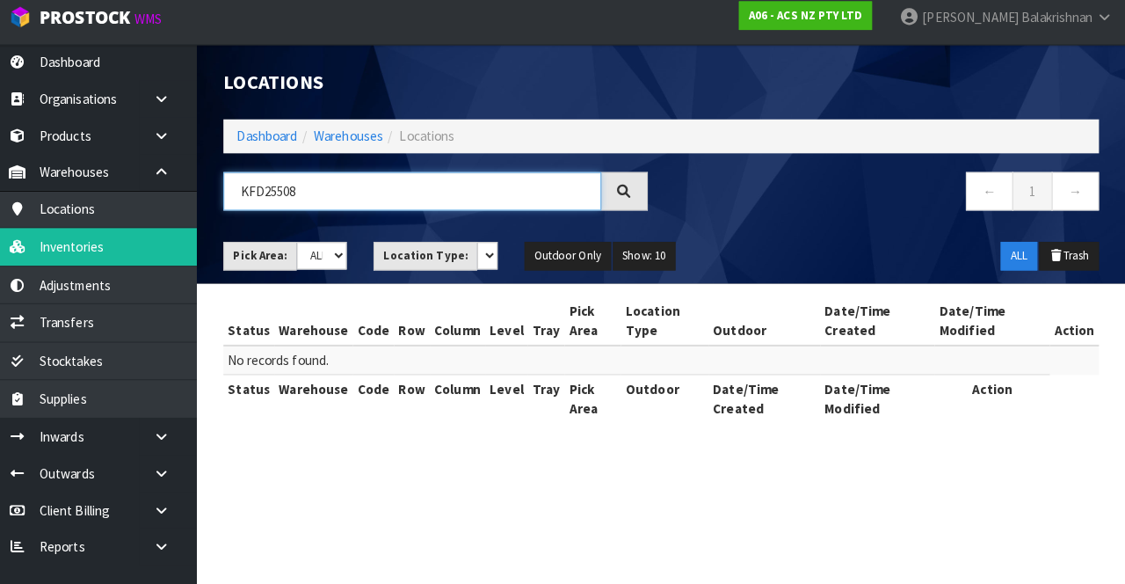
click at [323, 195] on input "KFD25508" at bounding box center [423, 197] width 372 height 38
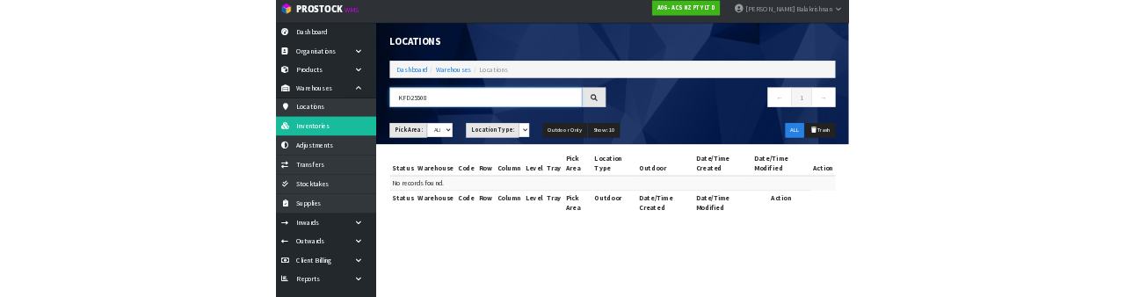
scroll to position [4, 0]
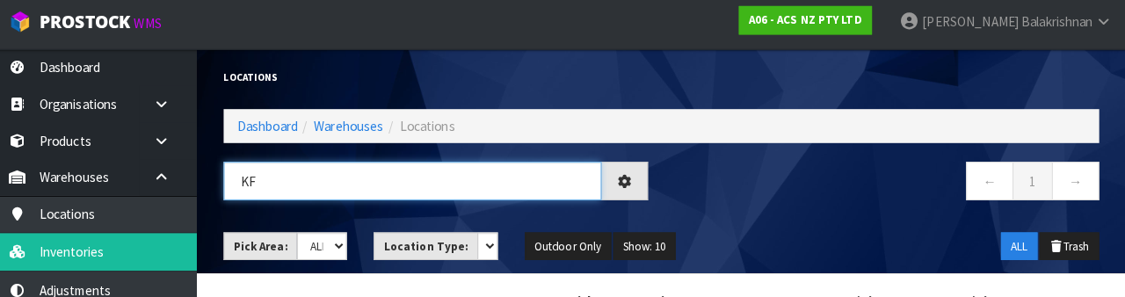
type input "K"
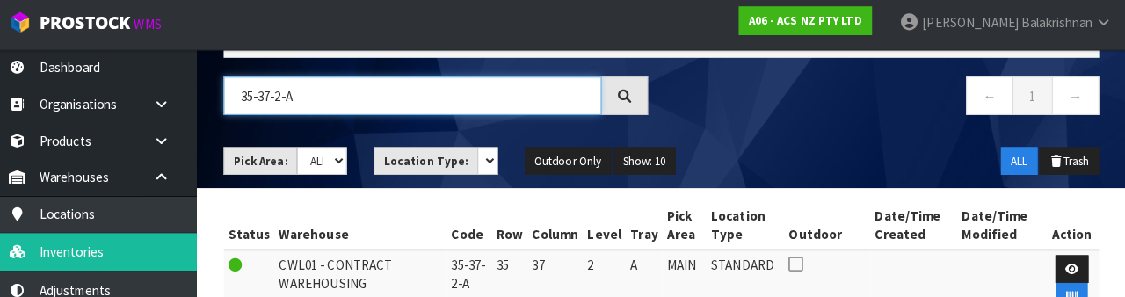
scroll to position [89, 0]
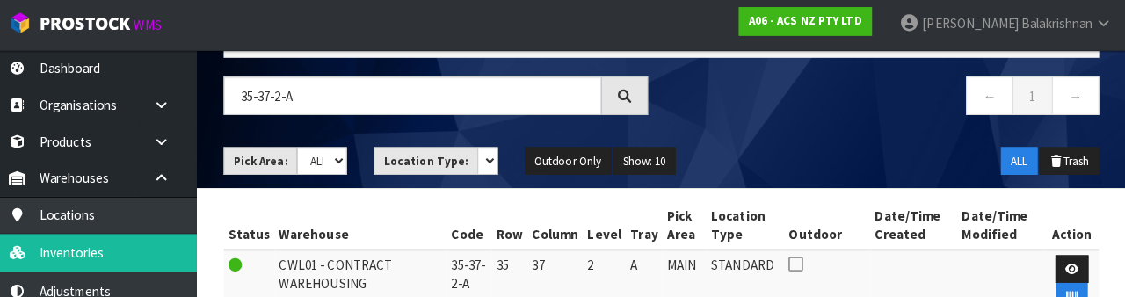
click at [864, 123] on div "← 1 →" at bounding box center [890, 107] width 444 height 56
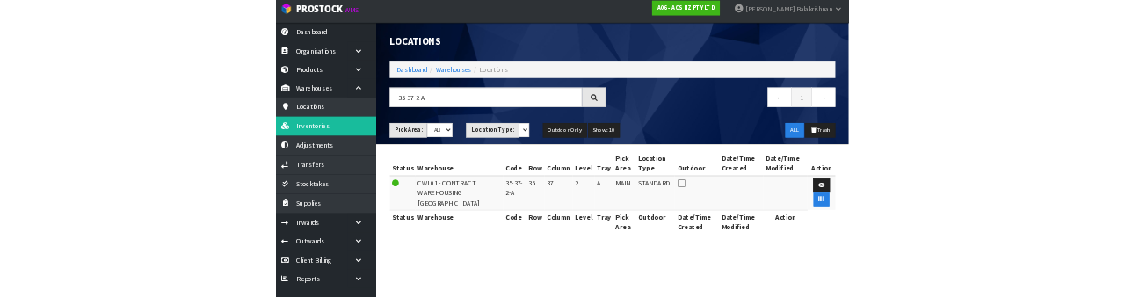
scroll to position [0, 0]
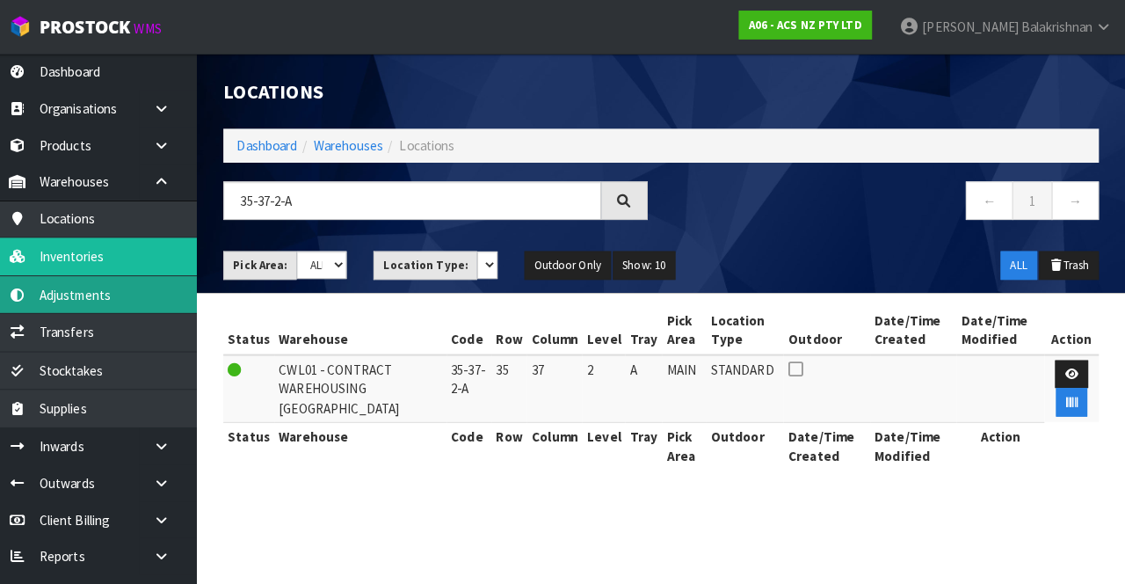
click at [70, 287] on link "Adjustments" at bounding box center [105, 290] width 211 height 36
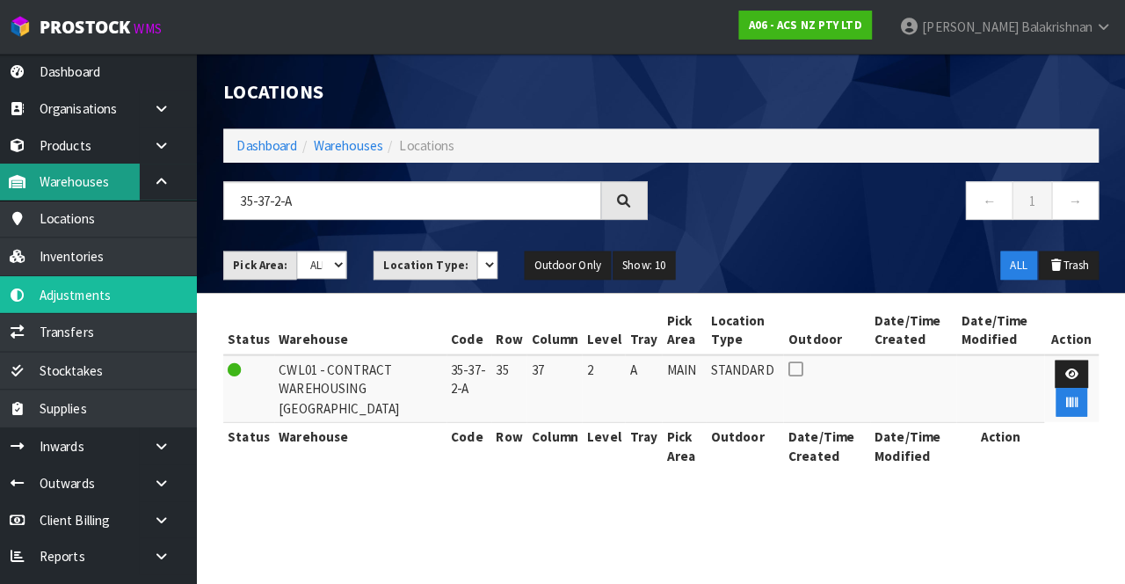
click at [74, 168] on link "Warehouses" at bounding box center [105, 179] width 211 height 36
click at [62, 176] on link "Warehouses" at bounding box center [105, 179] width 211 height 36
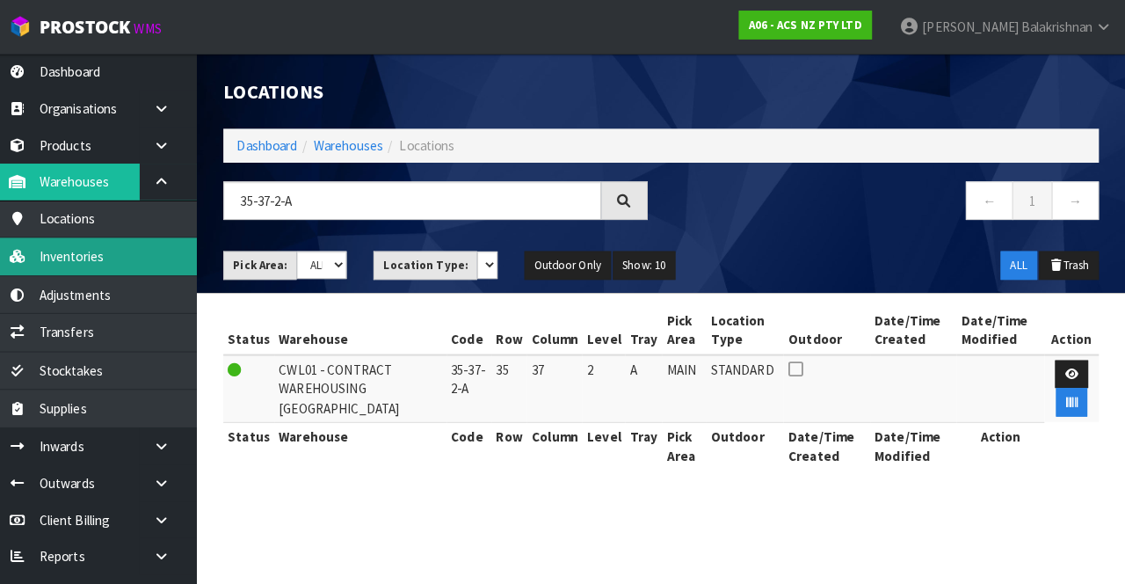
click at [79, 252] on link "Inventories" at bounding box center [105, 252] width 211 height 36
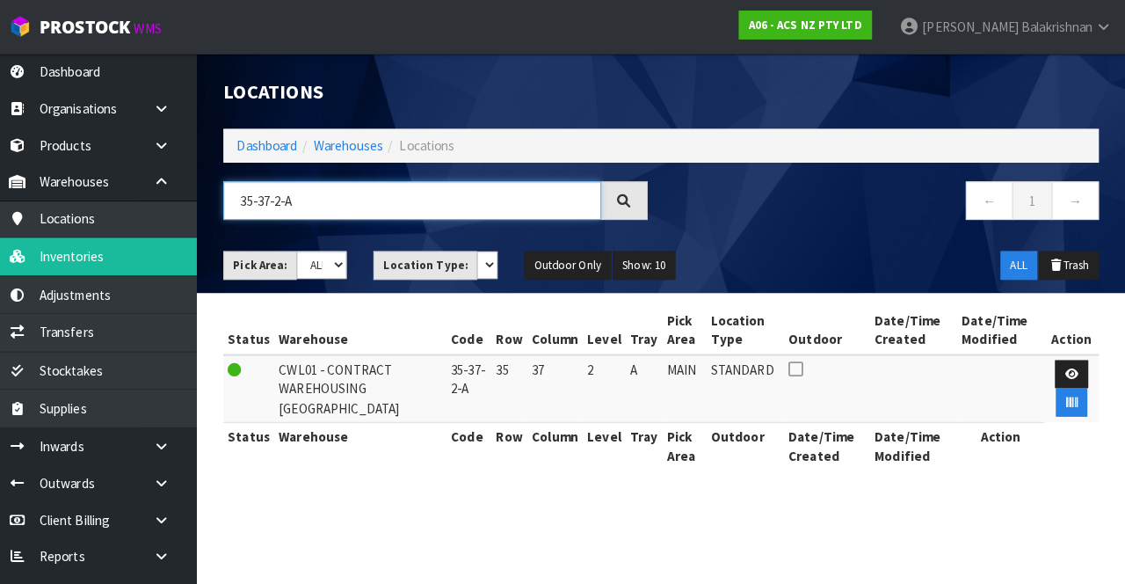
click at [341, 178] on input "35-37-2-A" at bounding box center [423, 197] width 372 height 38
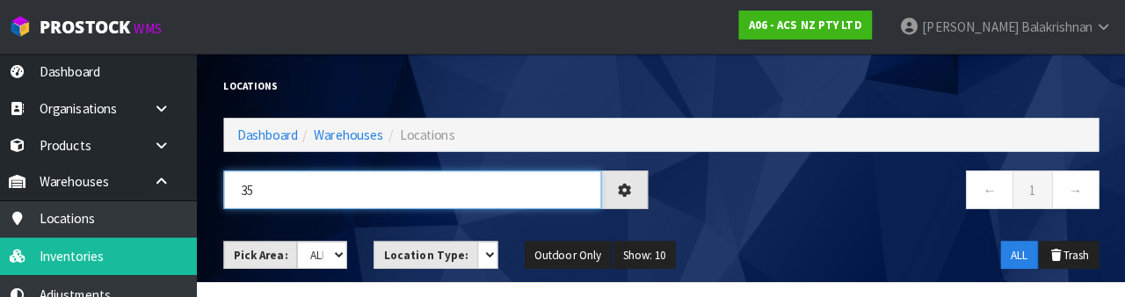
type input "3"
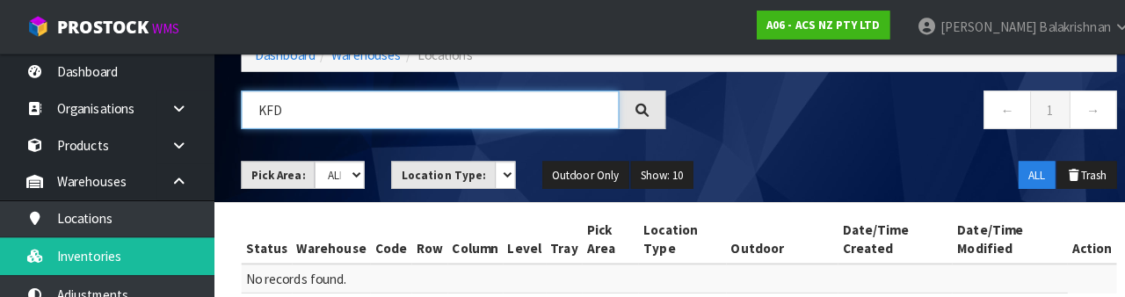
scroll to position [69, 0]
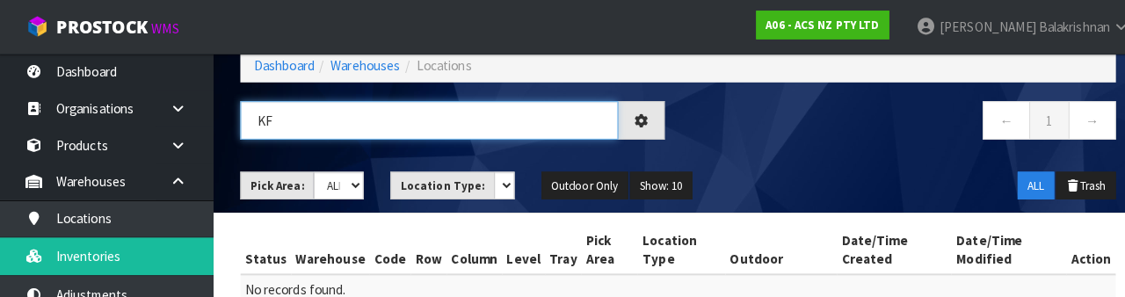
type input "K"
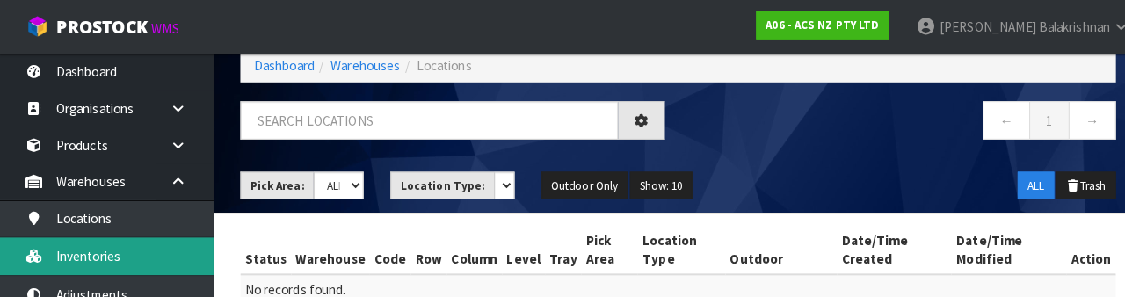
click at [59, 249] on link "Inventories" at bounding box center [105, 252] width 211 height 36
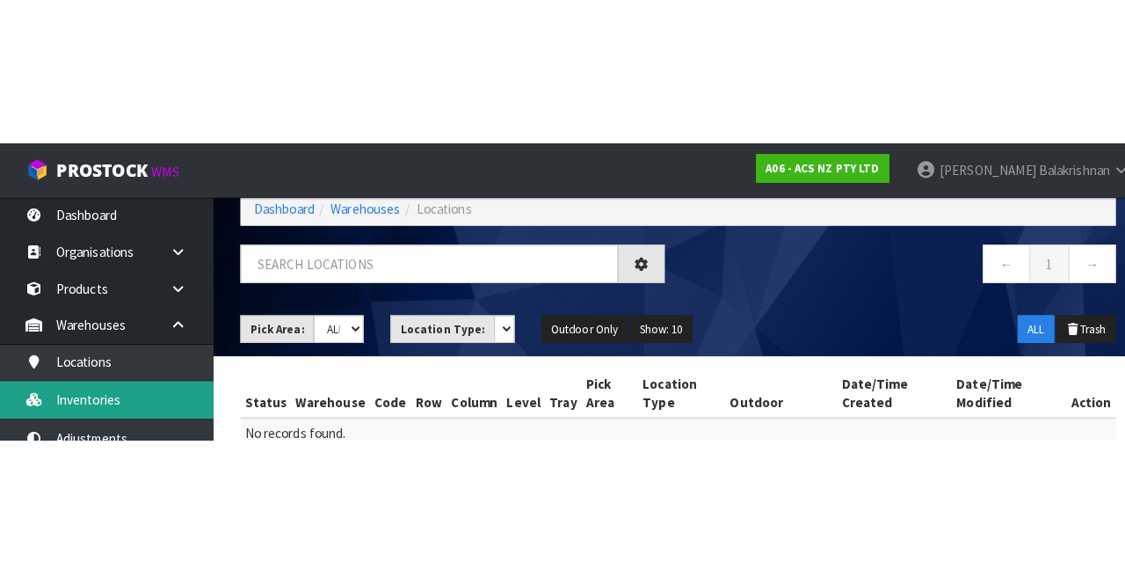
scroll to position [60, 0]
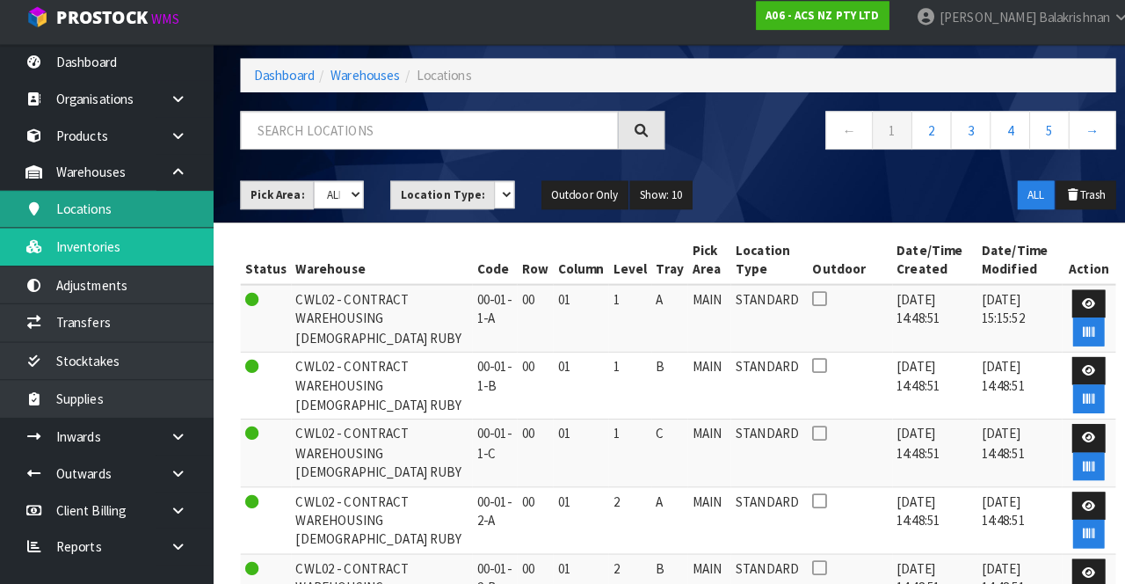
click at [65, 215] on link "Locations" at bounding box center [105, 215] width 211 height 36
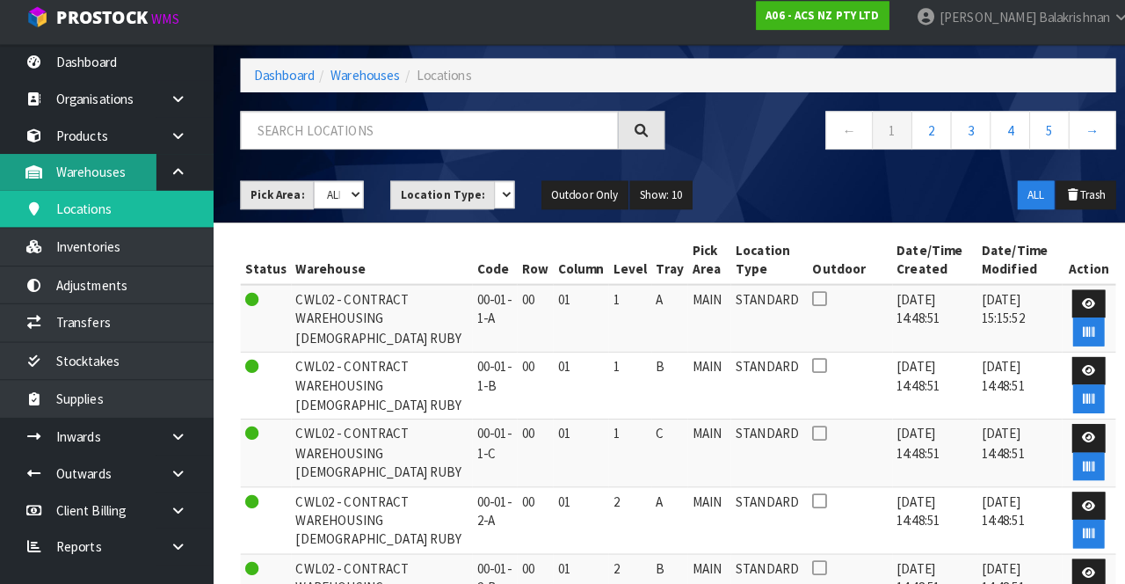
click at [127, 169] on link "Warehouses" at bounding box center [105, 179] width 211 height 36
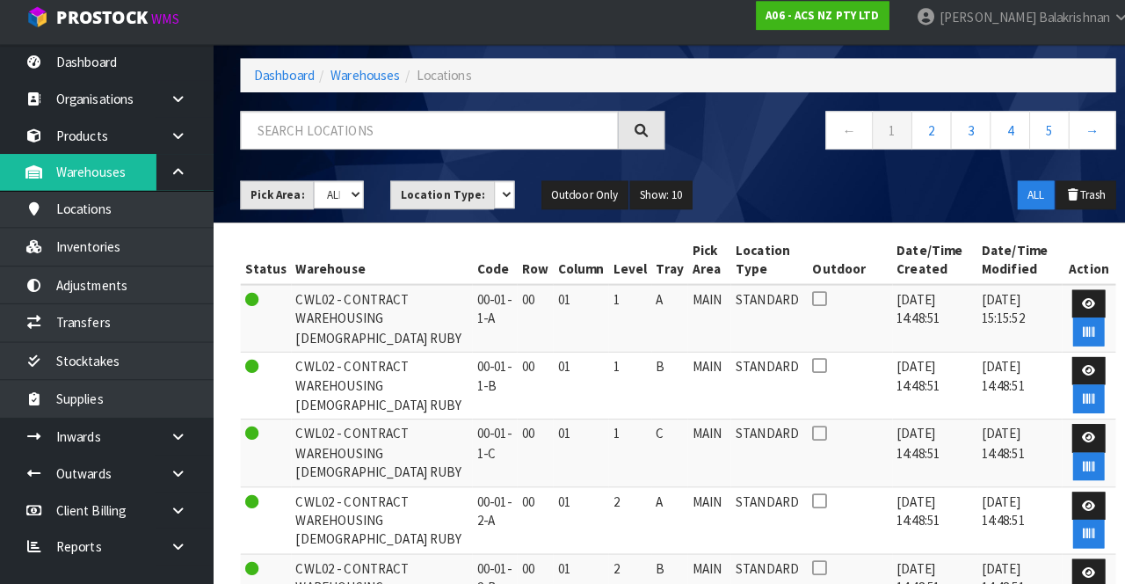
click at [176, 182] on icon at bounding box center [176, 178] width 17 height 13
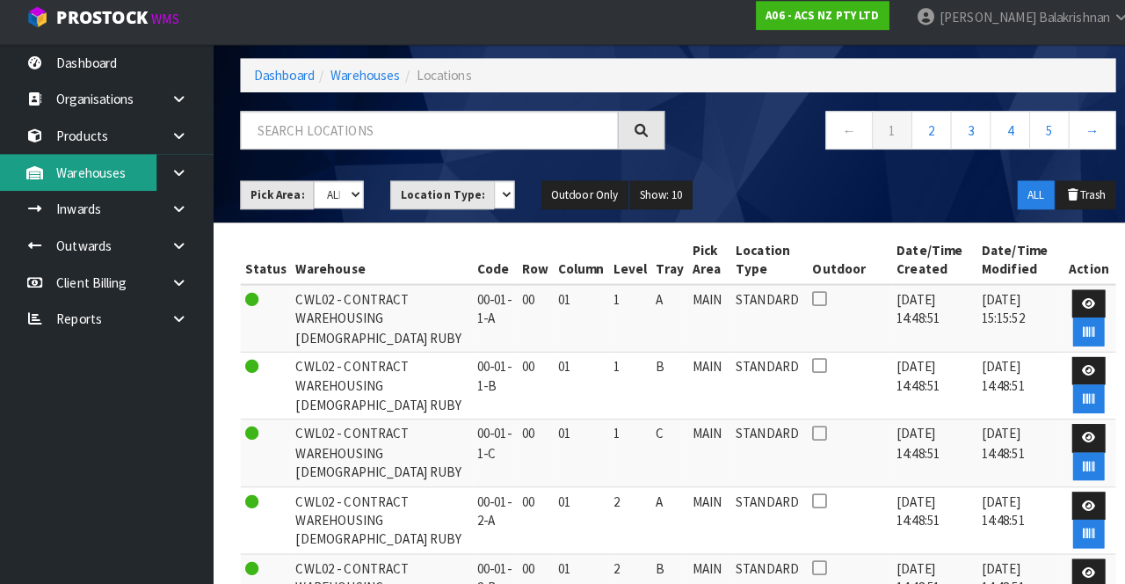
click at [111, 176] on link "Warehouses" at bounding box center [105, 179] width 211 height 36
click at [174, 174] on icon at bounding box center [176, 178] width 17 height 13
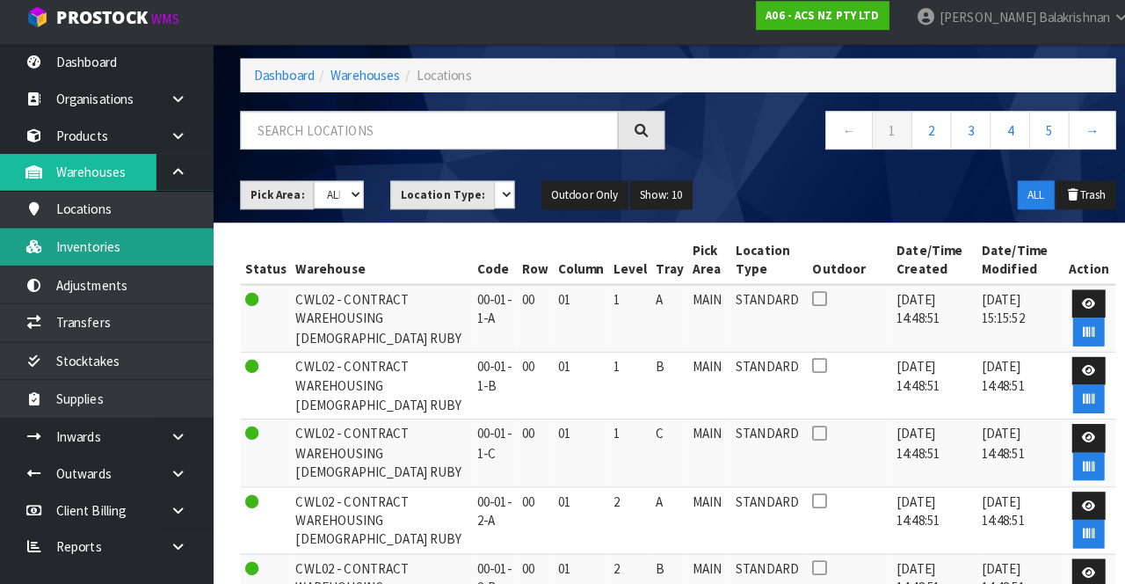
click at [71, 250] on link "Inventories" at bounding box center [105, 252] width 211 height 36
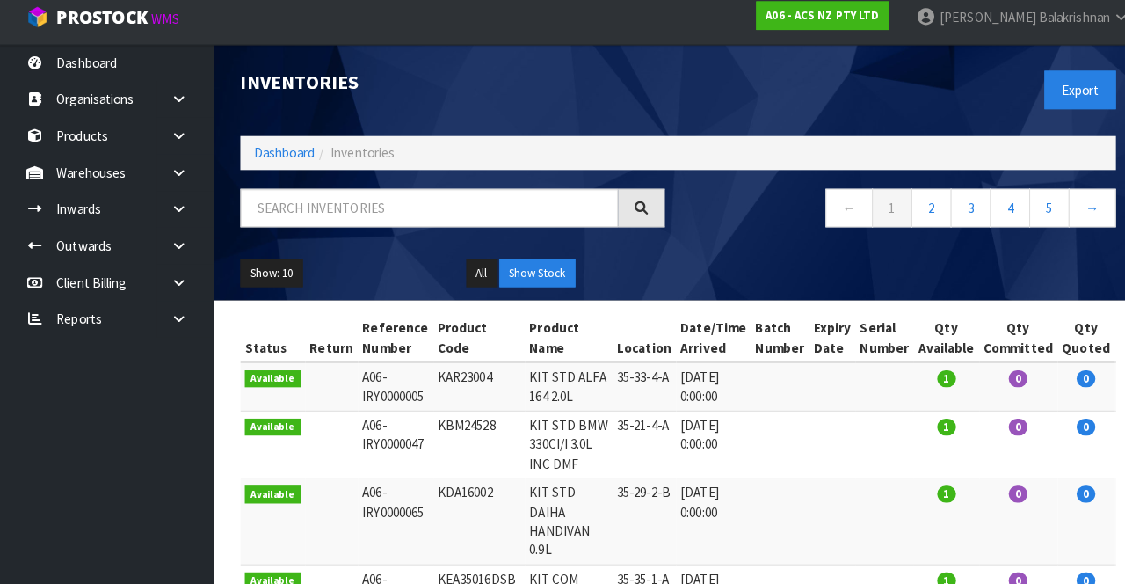
click at [179, 179] on icon at bounding box center [176, 178] width 17 height 13
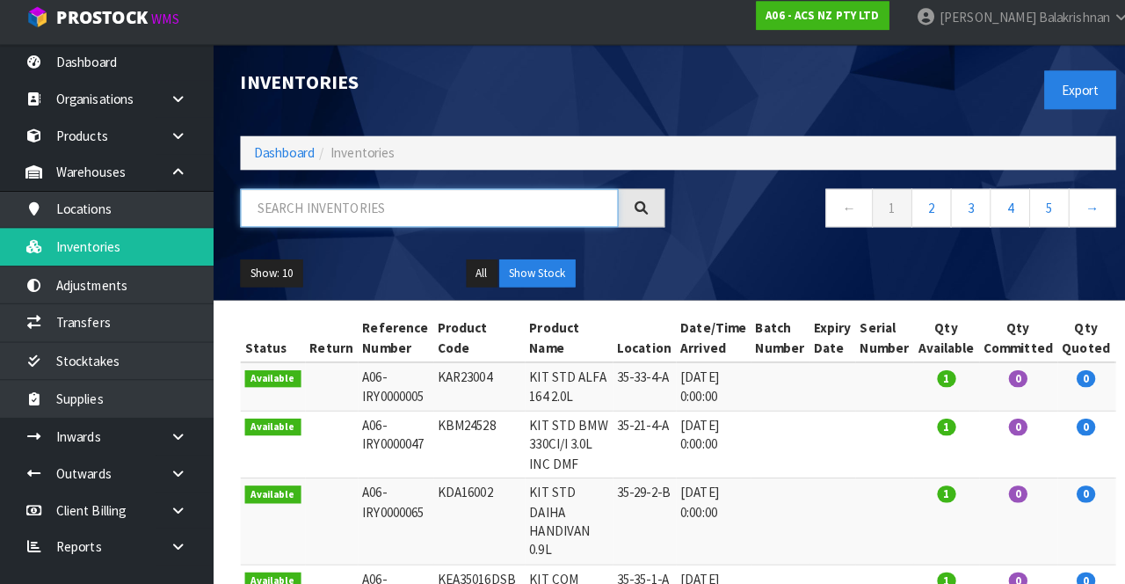
click at [284, 218] on input "text" at bounding box center [423, 214] width 372 height 38
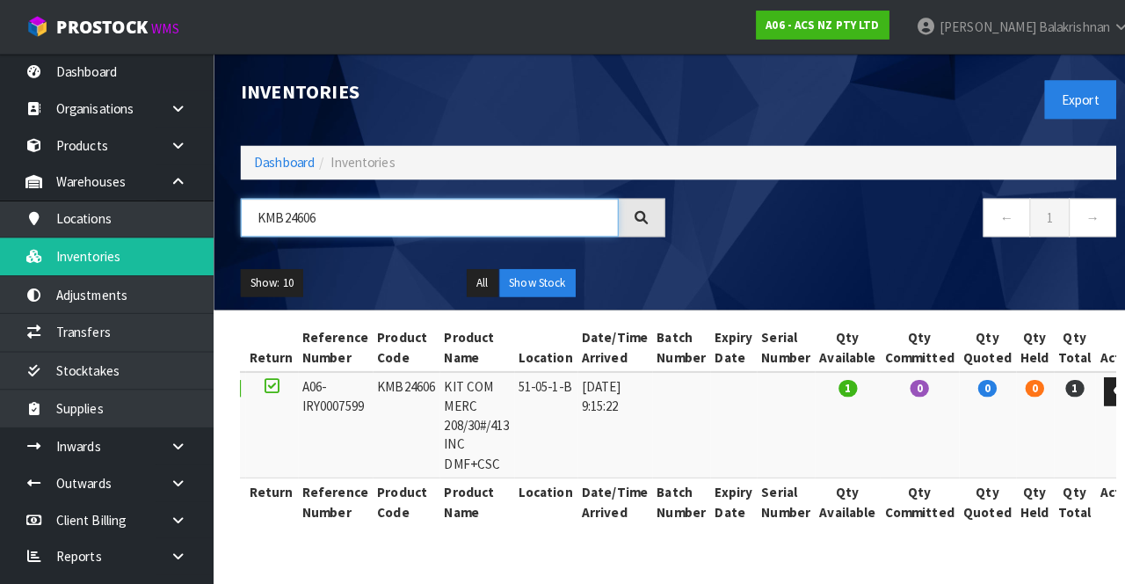
type input "KMB24606"
click at [1081, 28] on span "Balakrishnan" at bounding box center [1057, 26] width 70 height 17
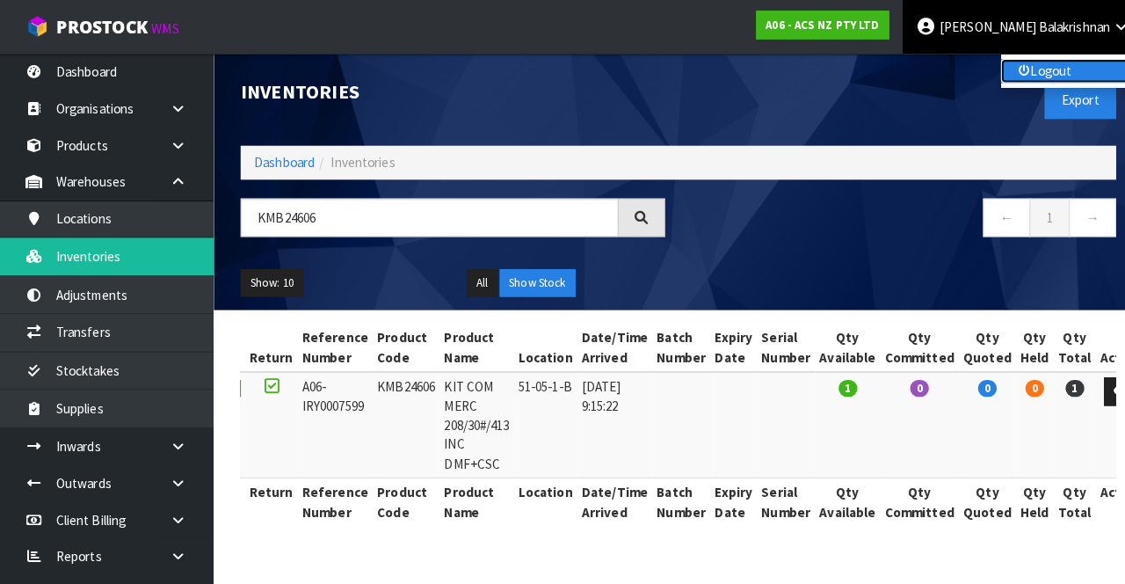
click at [1059, 70] on link "Logout" at bounding box center [1055, 70] width 139 height 24
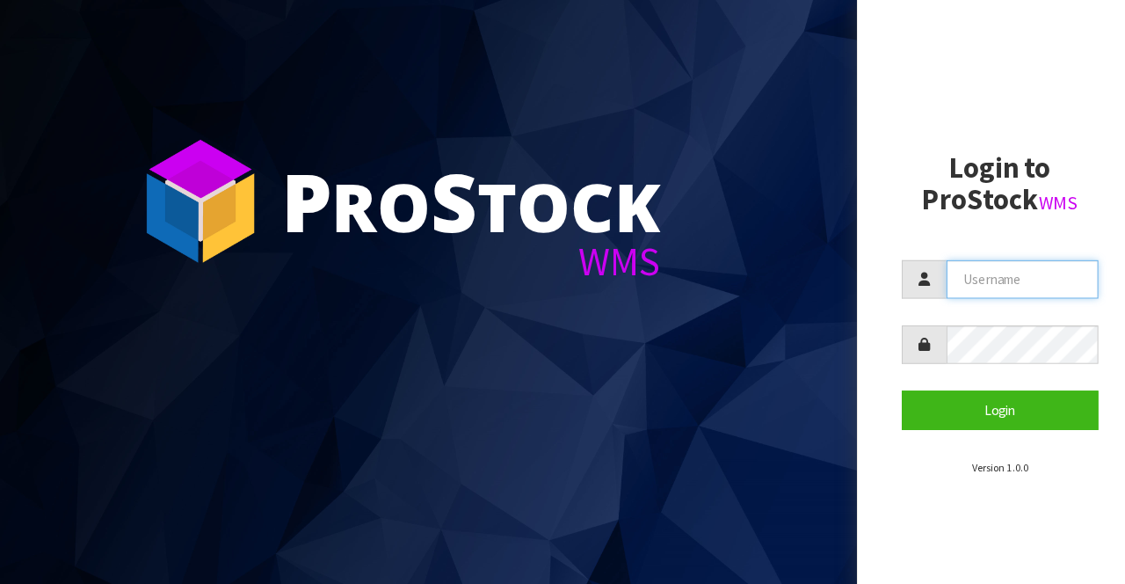
click at [995, 277] on input "text" at bounding box center [1006, 275] width 149 height 38
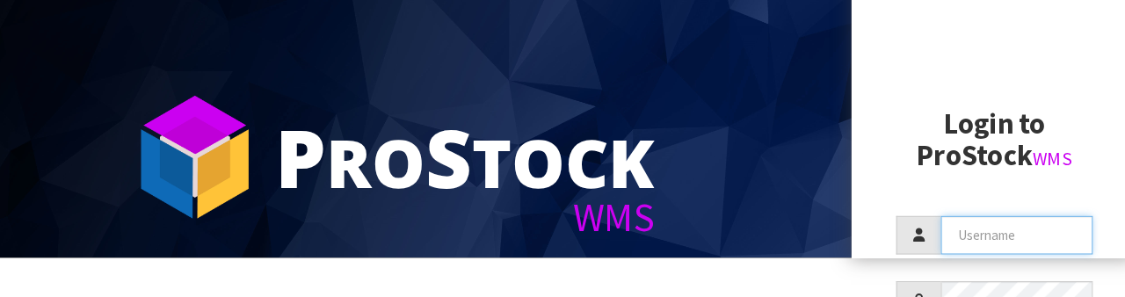
scroll to position [124, 0]
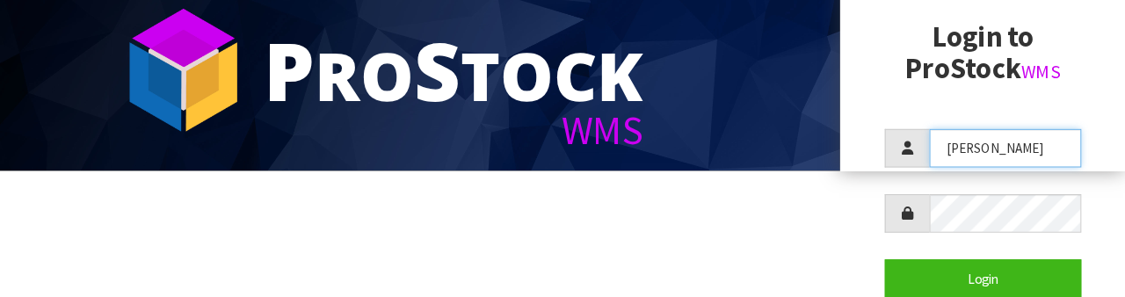
type input "Johnny"
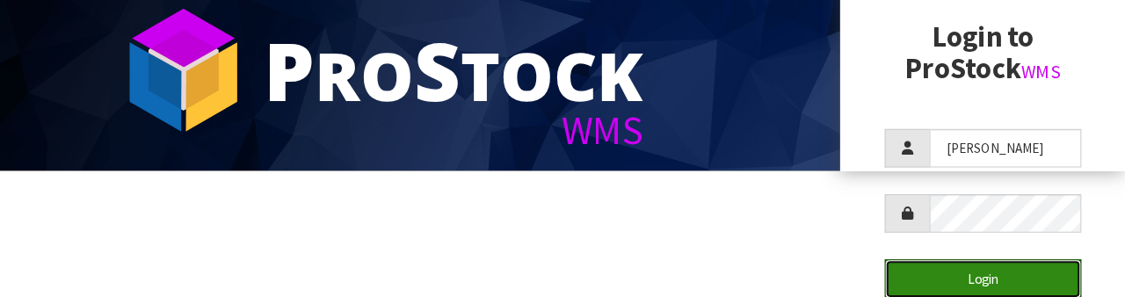
click at [1017, 280] on button "Login" at bounding box center [984, 279] width 193 height 38
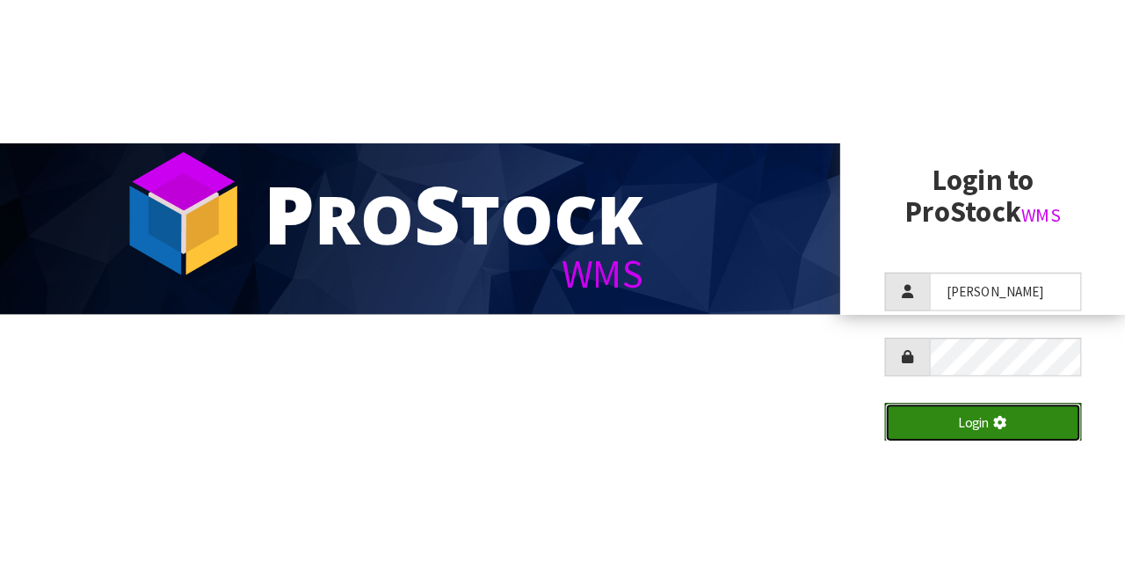
scroll to position [0, 0]
